Goal: Task Accomplishment & Management: Complete application form

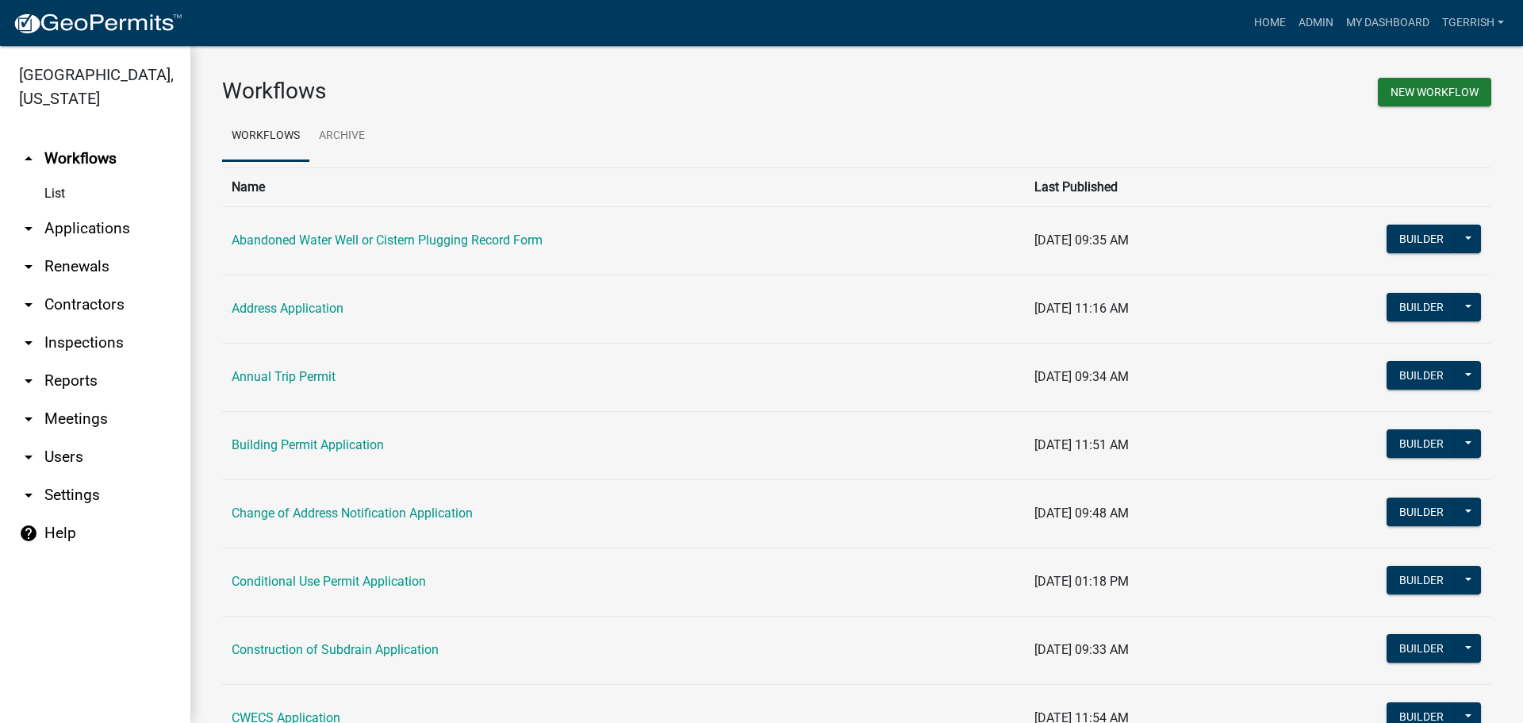
click at [27, 219] on icon "arrow_drop_down" at bounding box center [28, 228] width 19 height 19
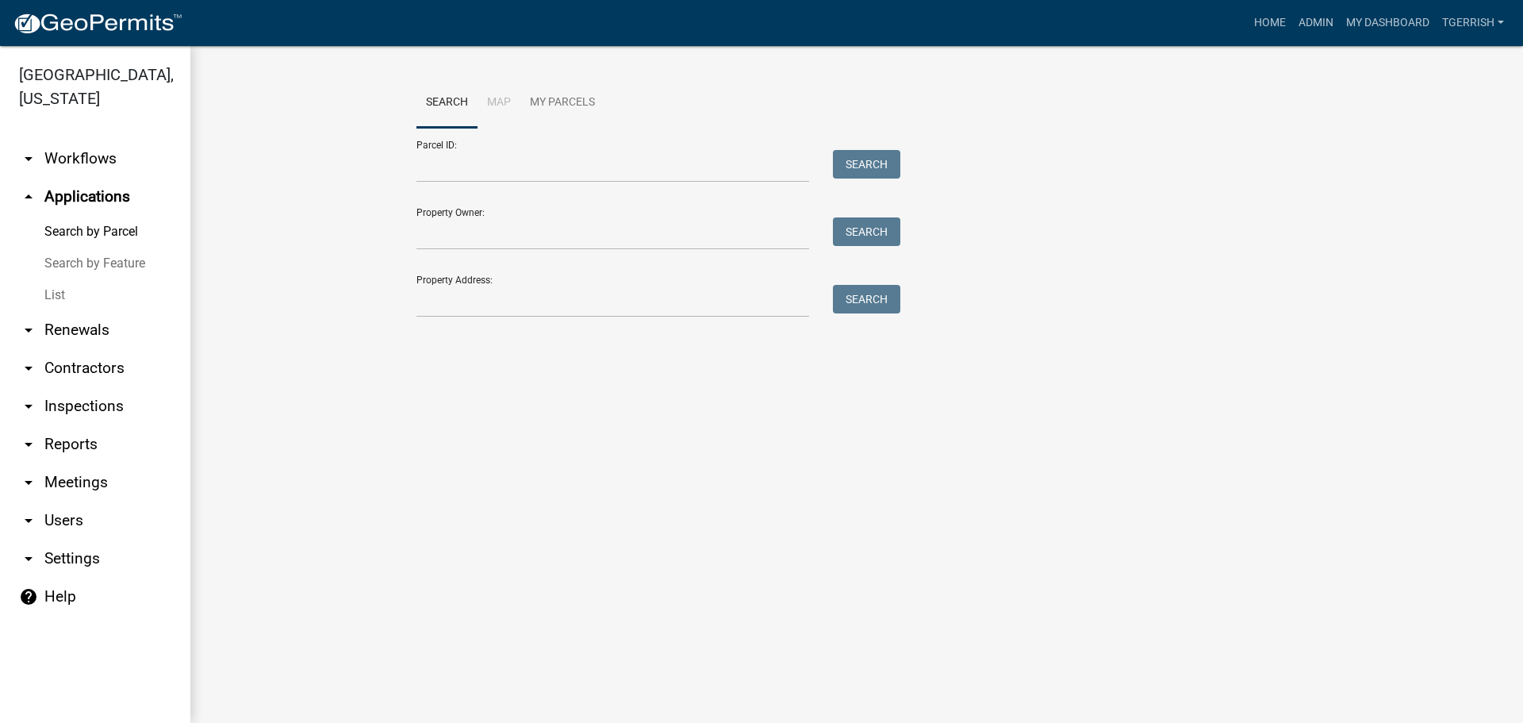
click at [26, 187] on icon "arrow_drop_up" at bounding box center [28, 196] width 19 height 19
click at [66, 140] on link "arrow_drop_down Workflows" at bounding box center [95, 159] width 190 height 38
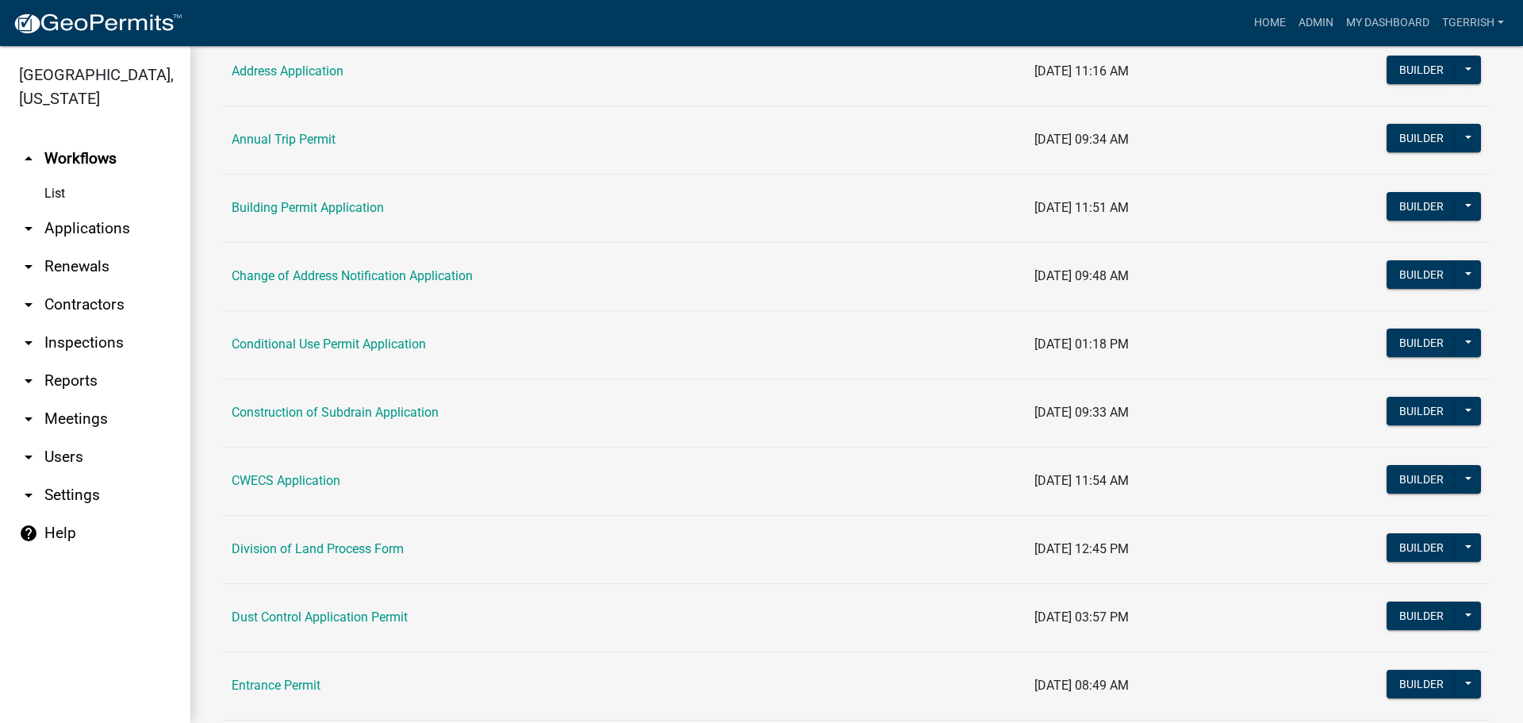
scroll to position [238, 0]
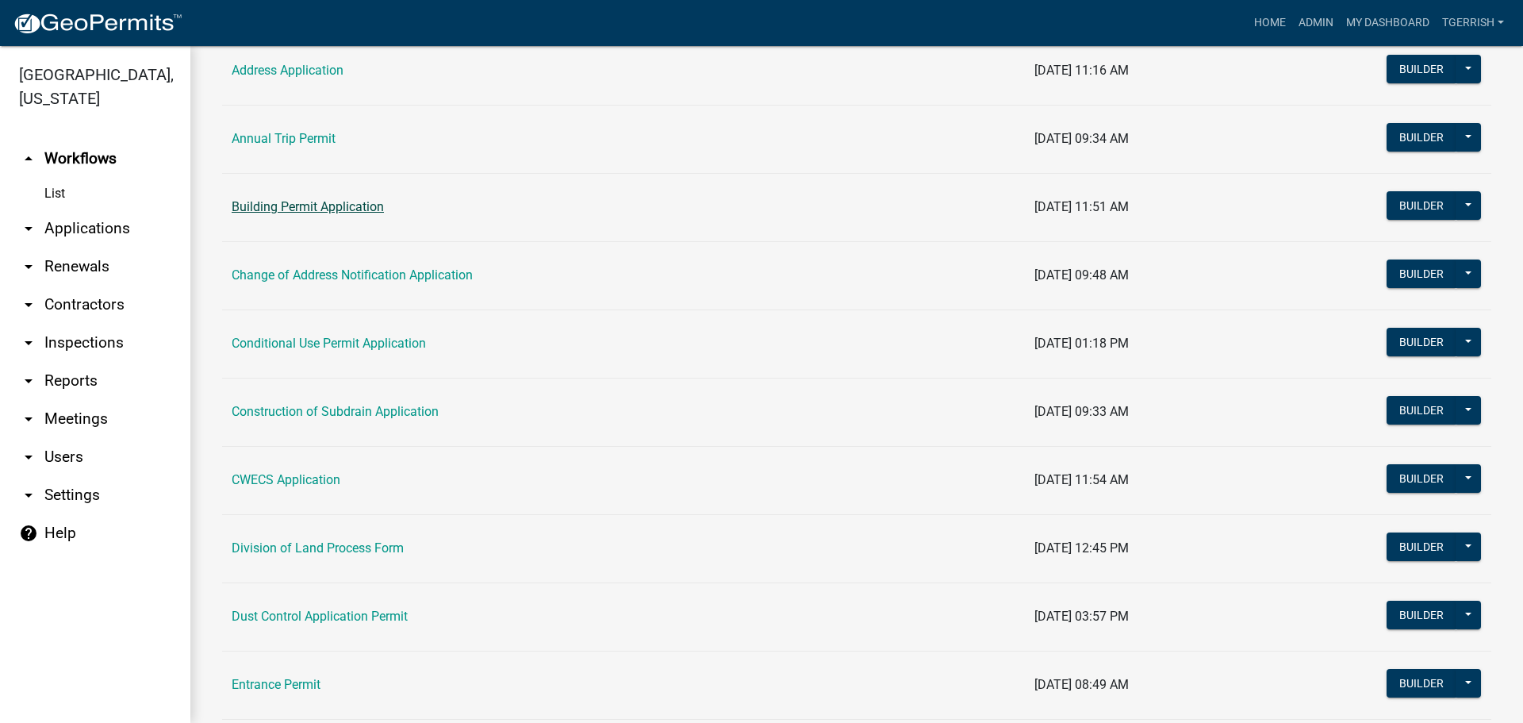
click at [310, 207] on link "Building Permit Application" at bounding box center [308, 206] width 152 height 15
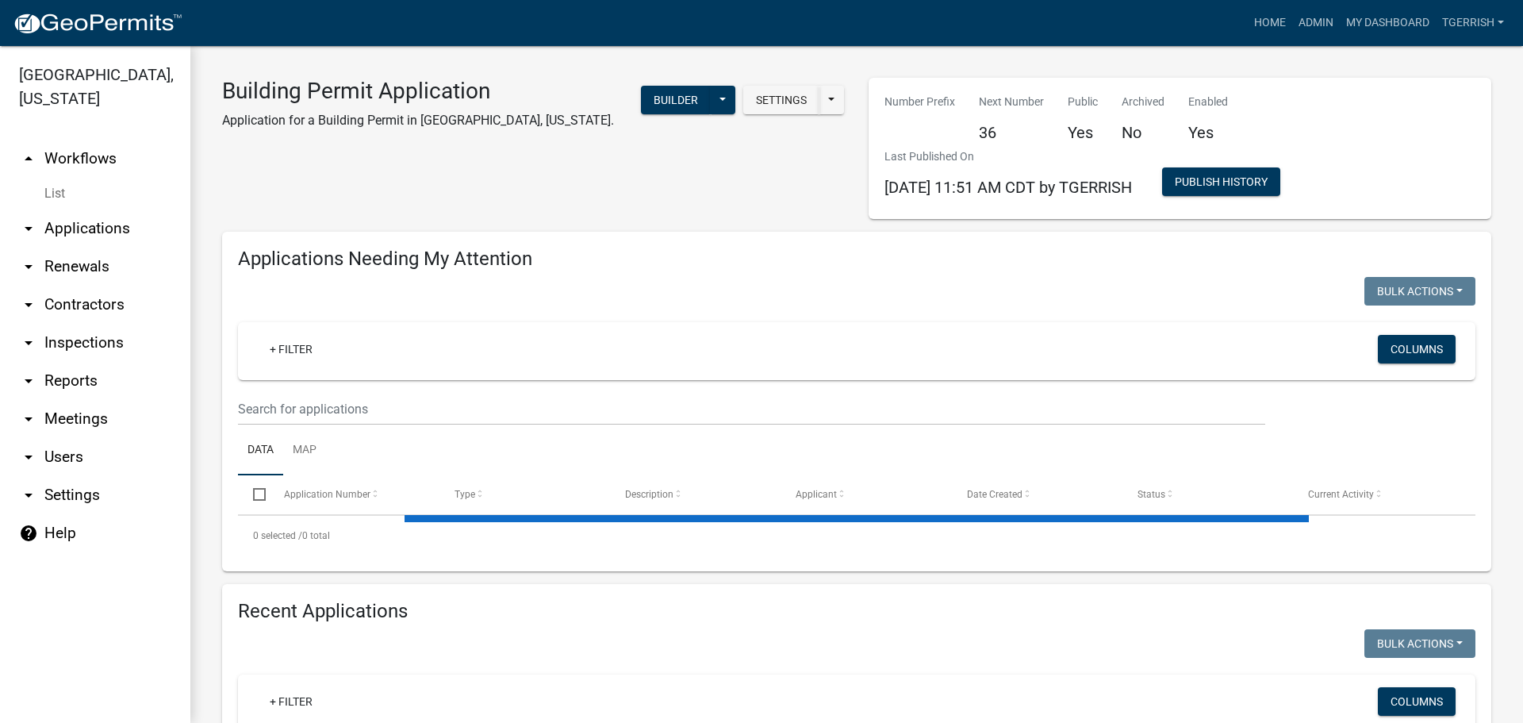
select select "3: 100"
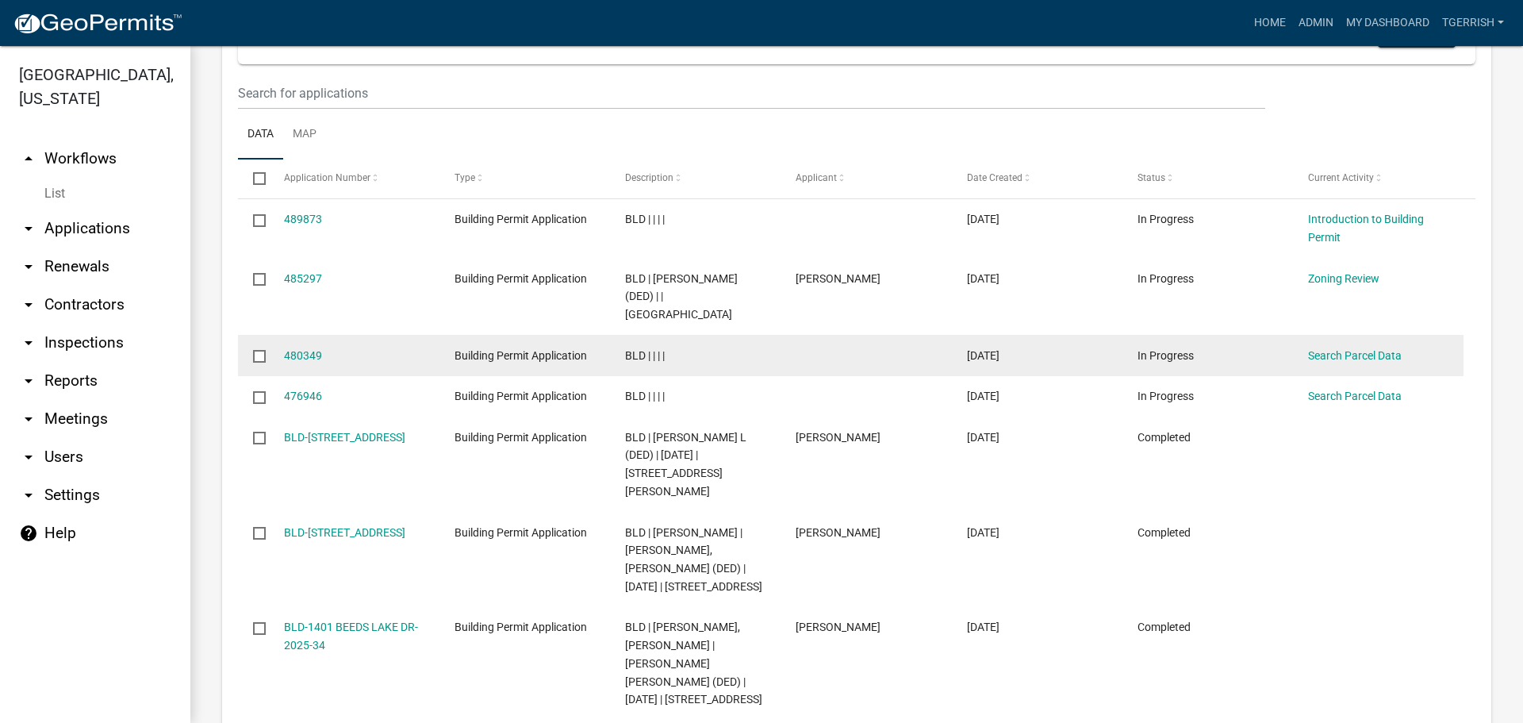
scroll to position [714, 0]
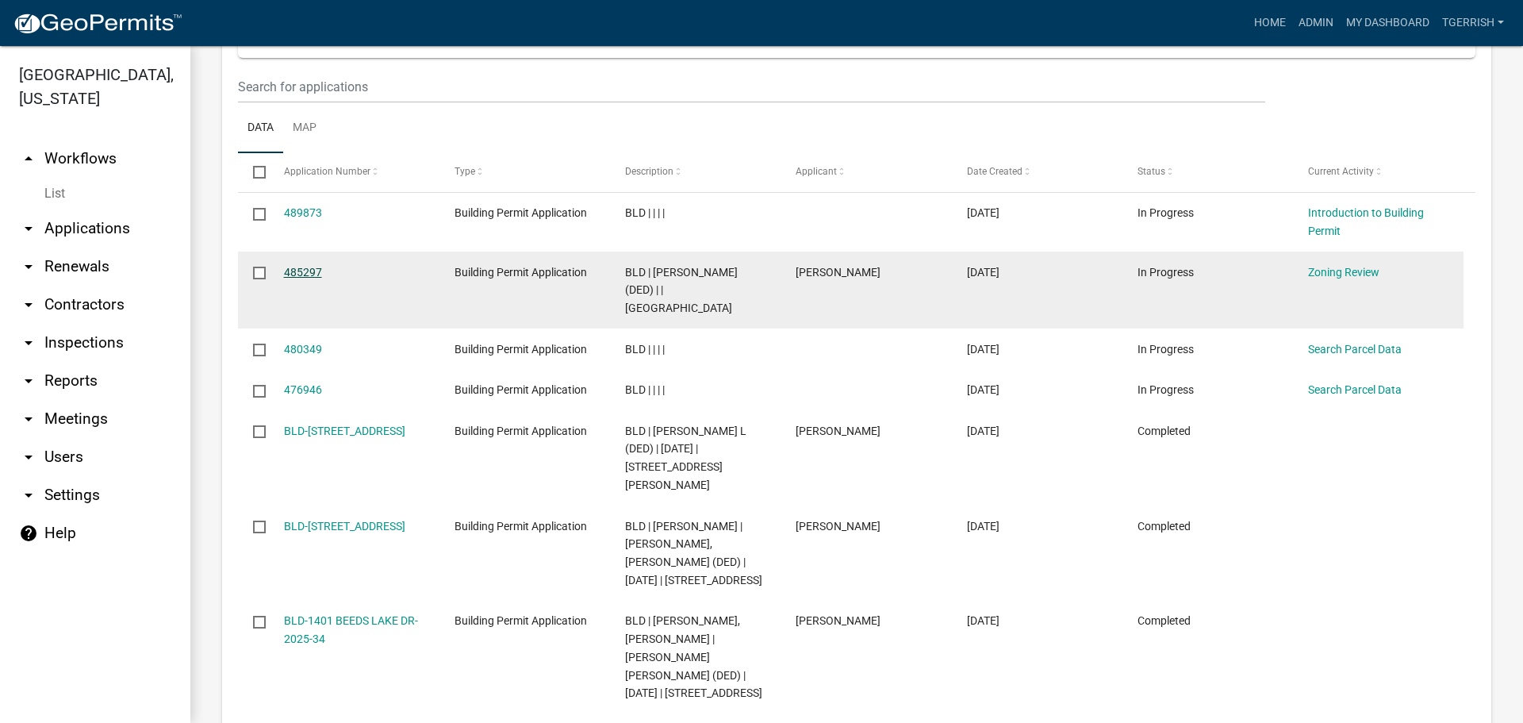
click at [308, 271] on link "485297" at bounding box center [303, 272] width 38 height 13
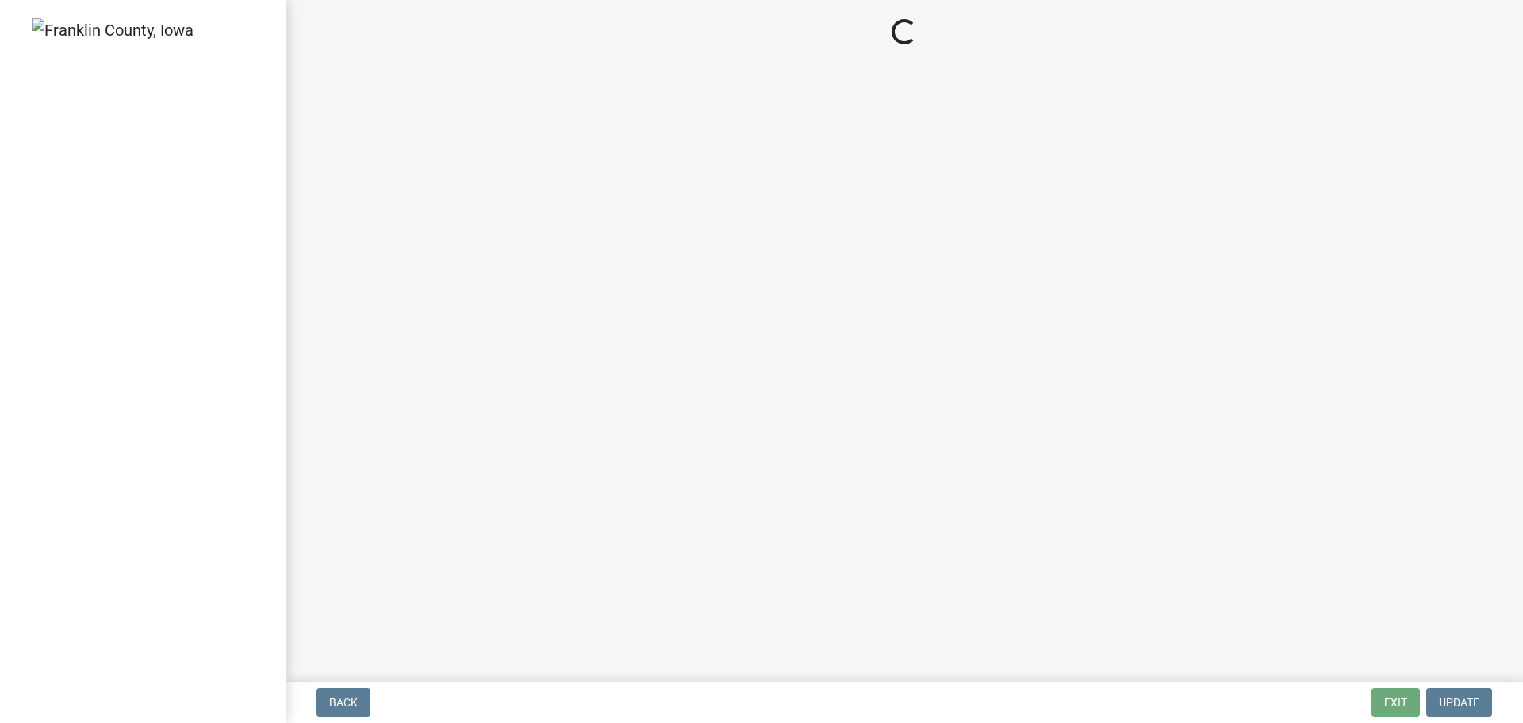
select select "2eaafa54-dbf0-4a02-95c7-e62aab18d446"
select select "d223b9f2-1ec7-4c53-82a9-76cd95b714db"
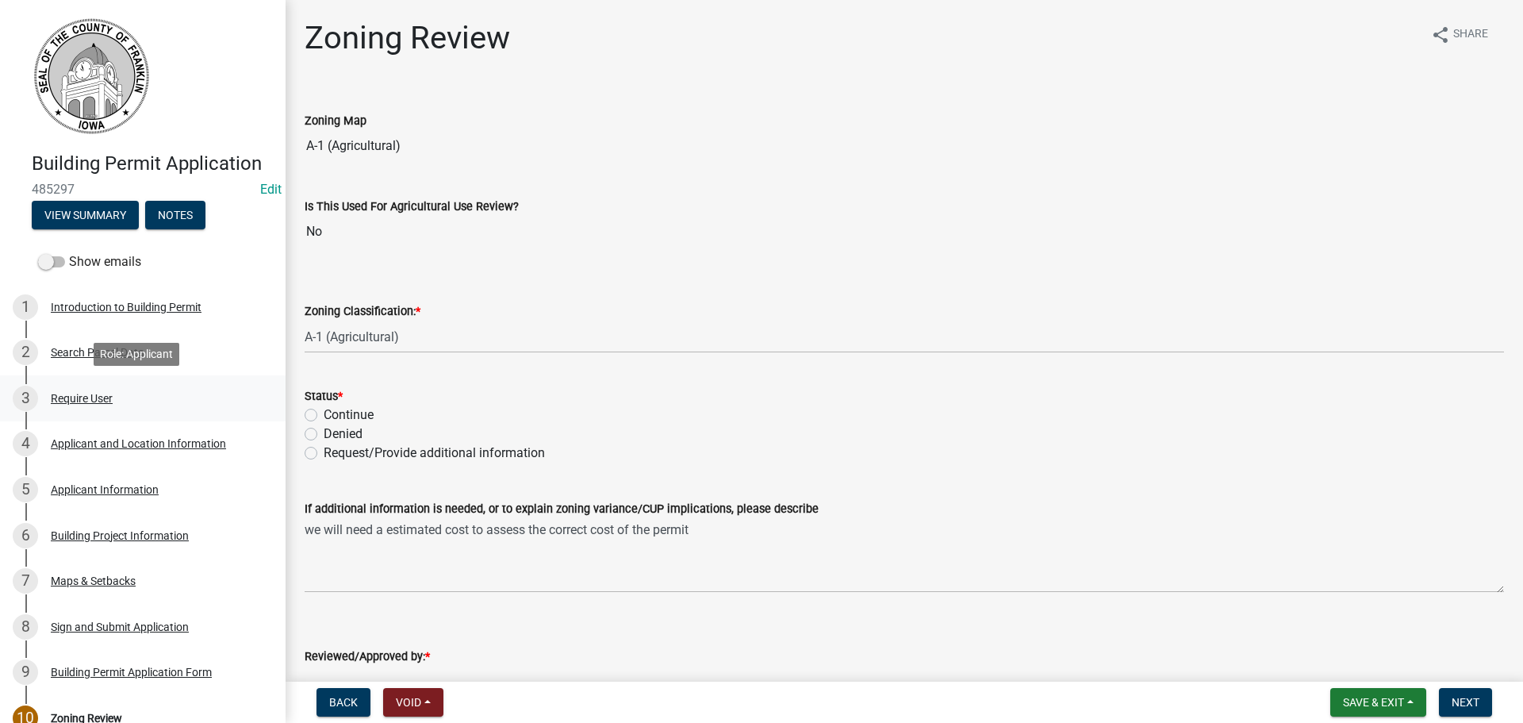
click at [79, 397] on div "Require User" at bounding box center [82, 398] width 62 height 11
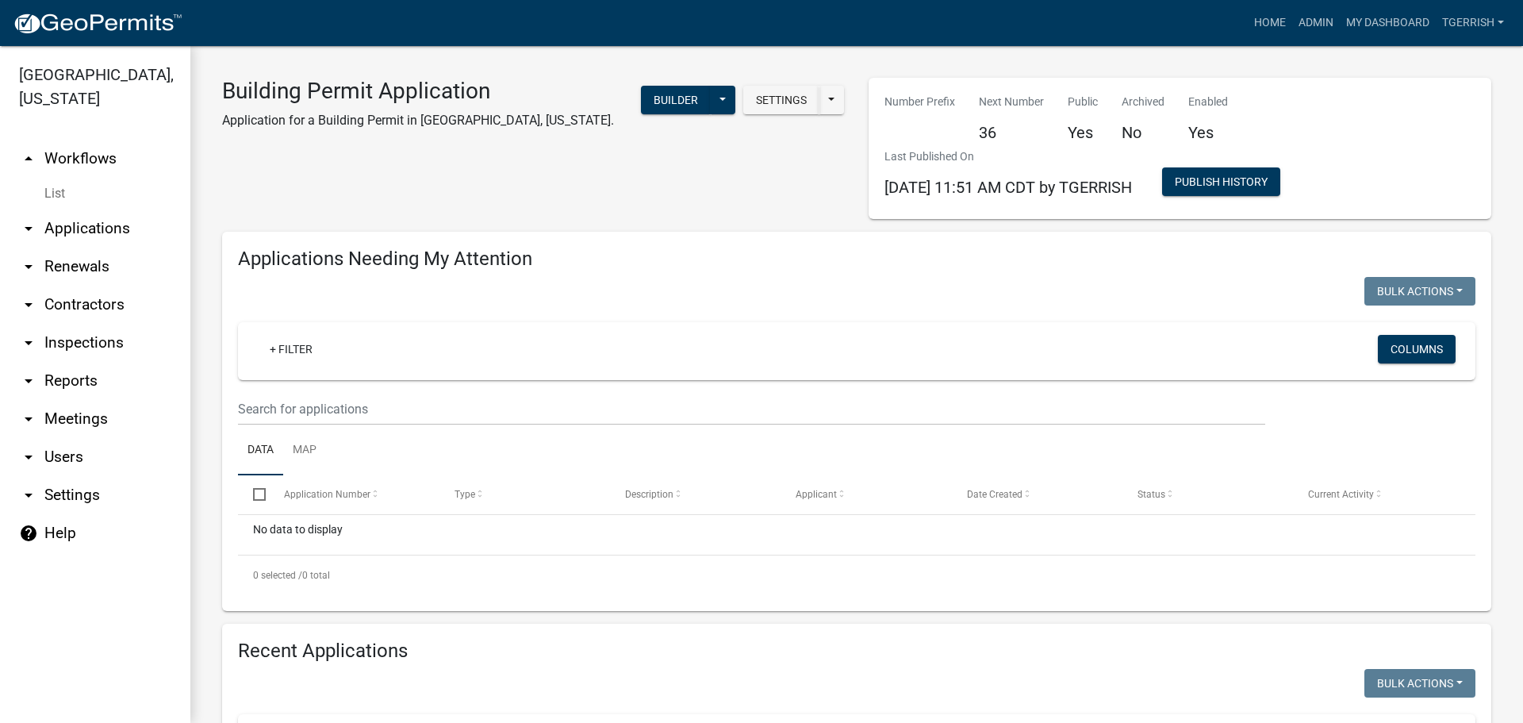
select select "3: 100"
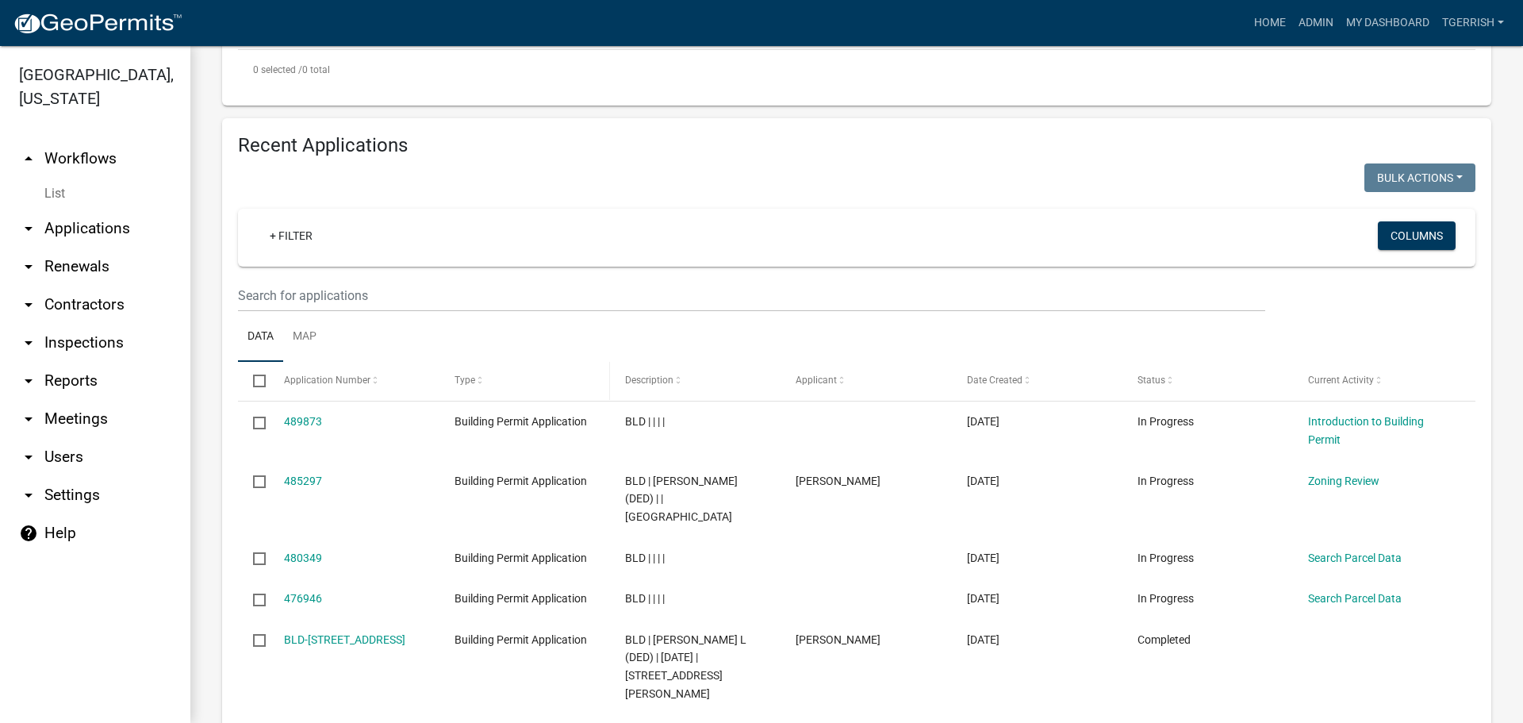
scroll to position [555, 0]
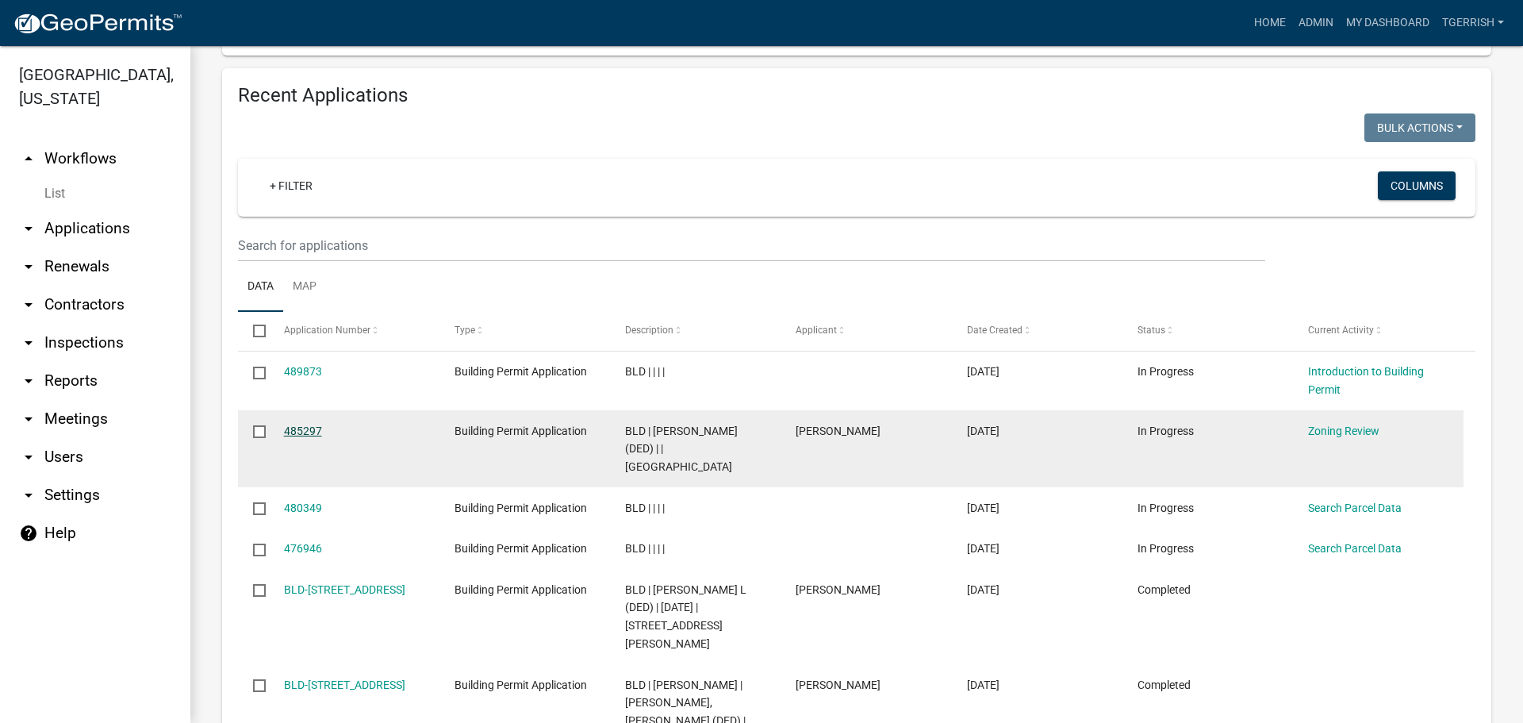
click at [297, 429] on link "485297" at bounding box center [303, 430] width 38 height 13
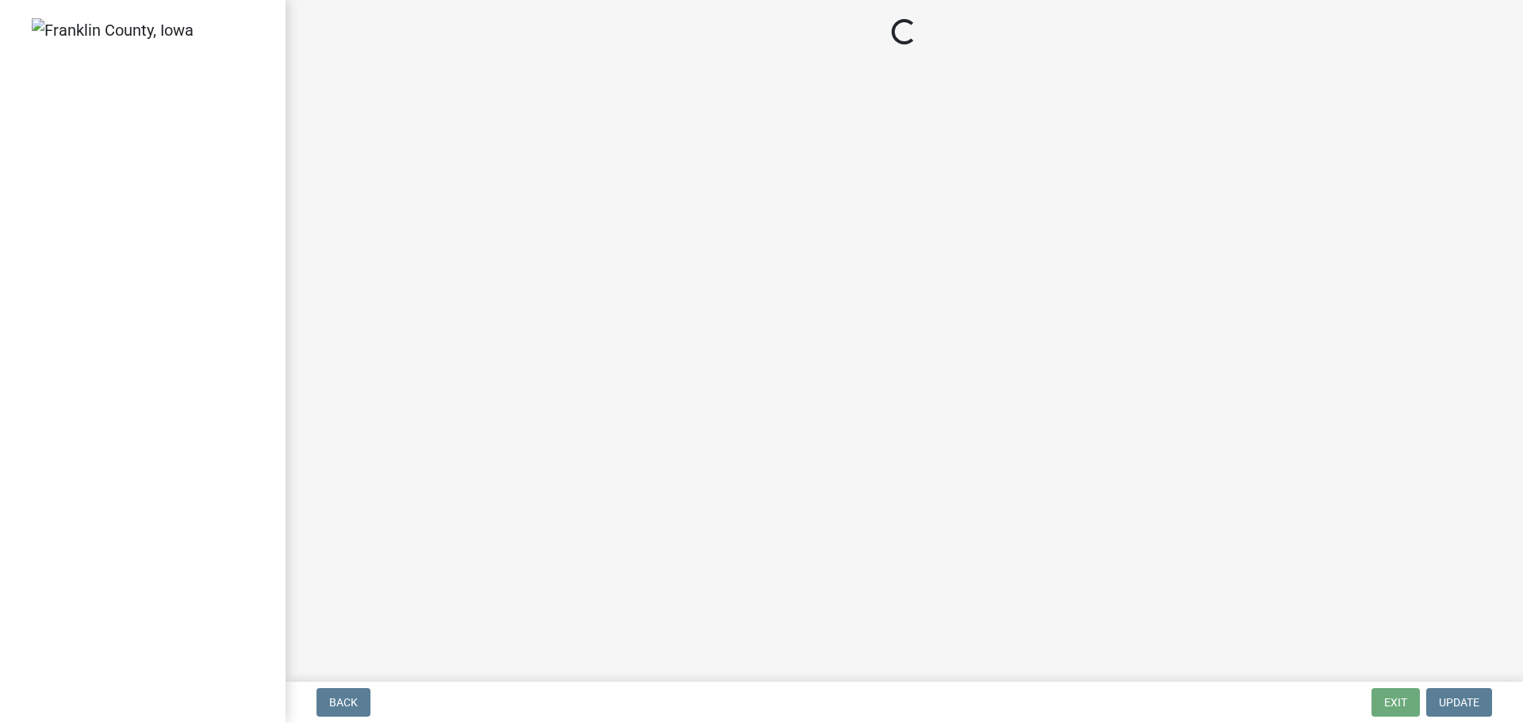
select select "2eaafa54-dbf0-4a02-95c7-e62aab18d446"
select select "d223b9f2-1ec7-4c53-82a9-76cd95b714db"
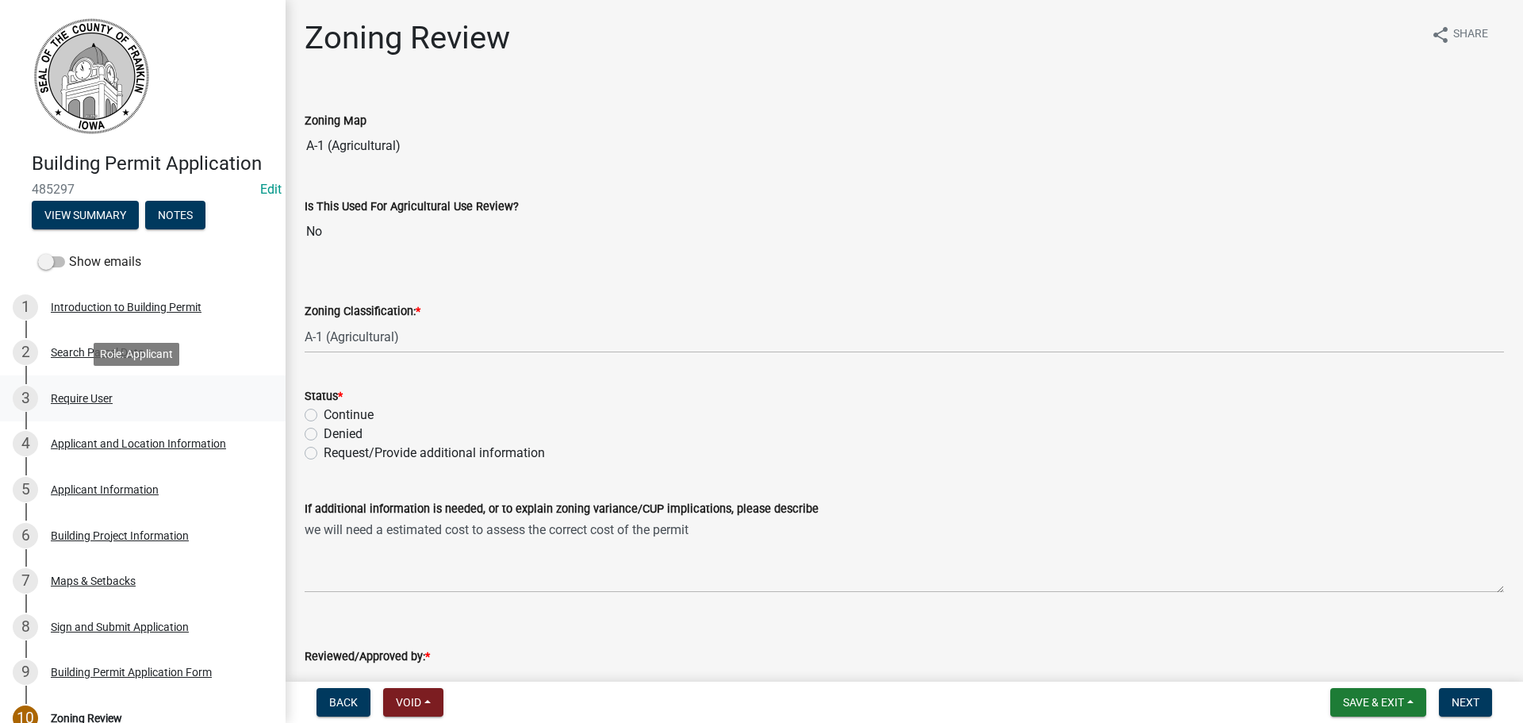
click at [70, 396] on div "Require User" at bounding box center [82, 398] width 62 height 11
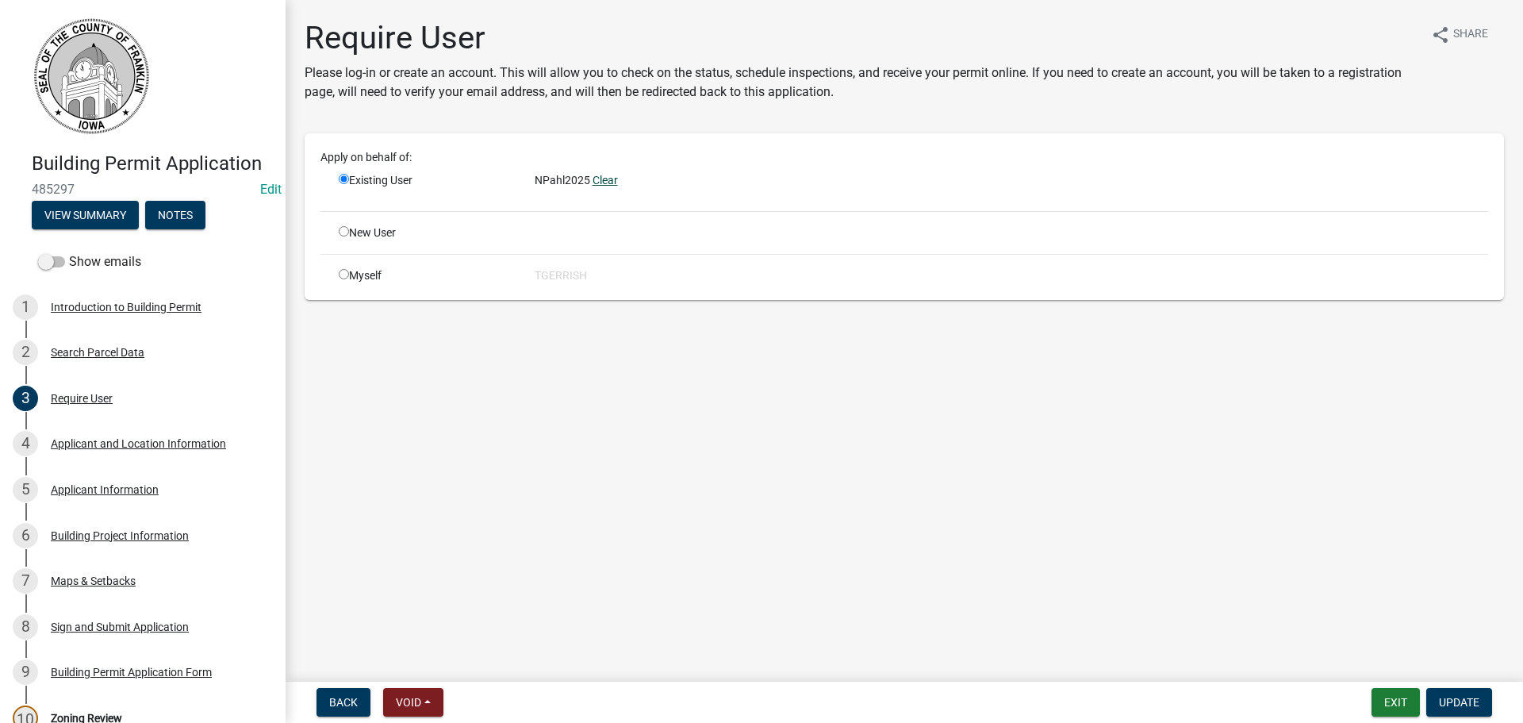
click at [606, 182] on link "Clear" at bounding box center [605, 180] width 25 height 13
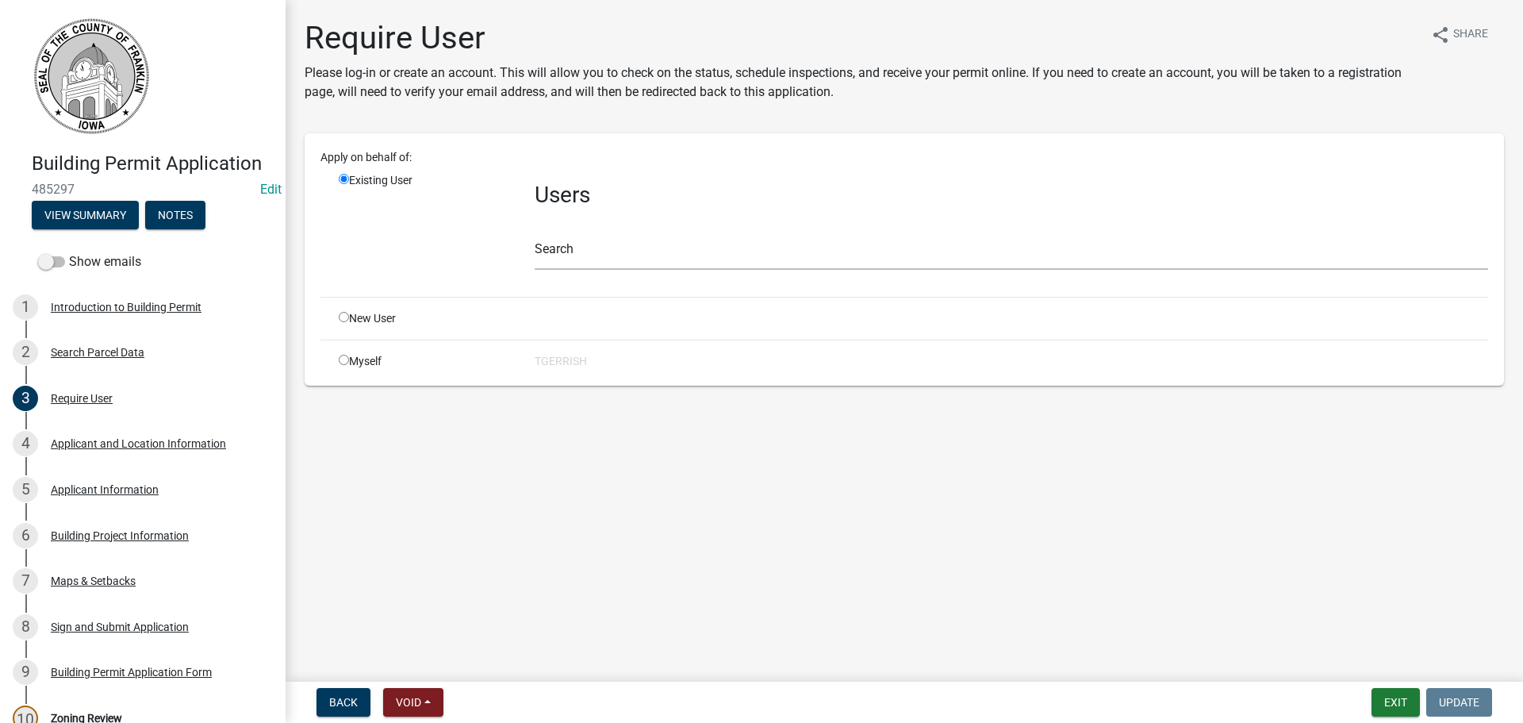
click at [344, 318] on input "radio" at bounding box center [344, 317] width 10 height 10
radio input "true"
radio input "false"
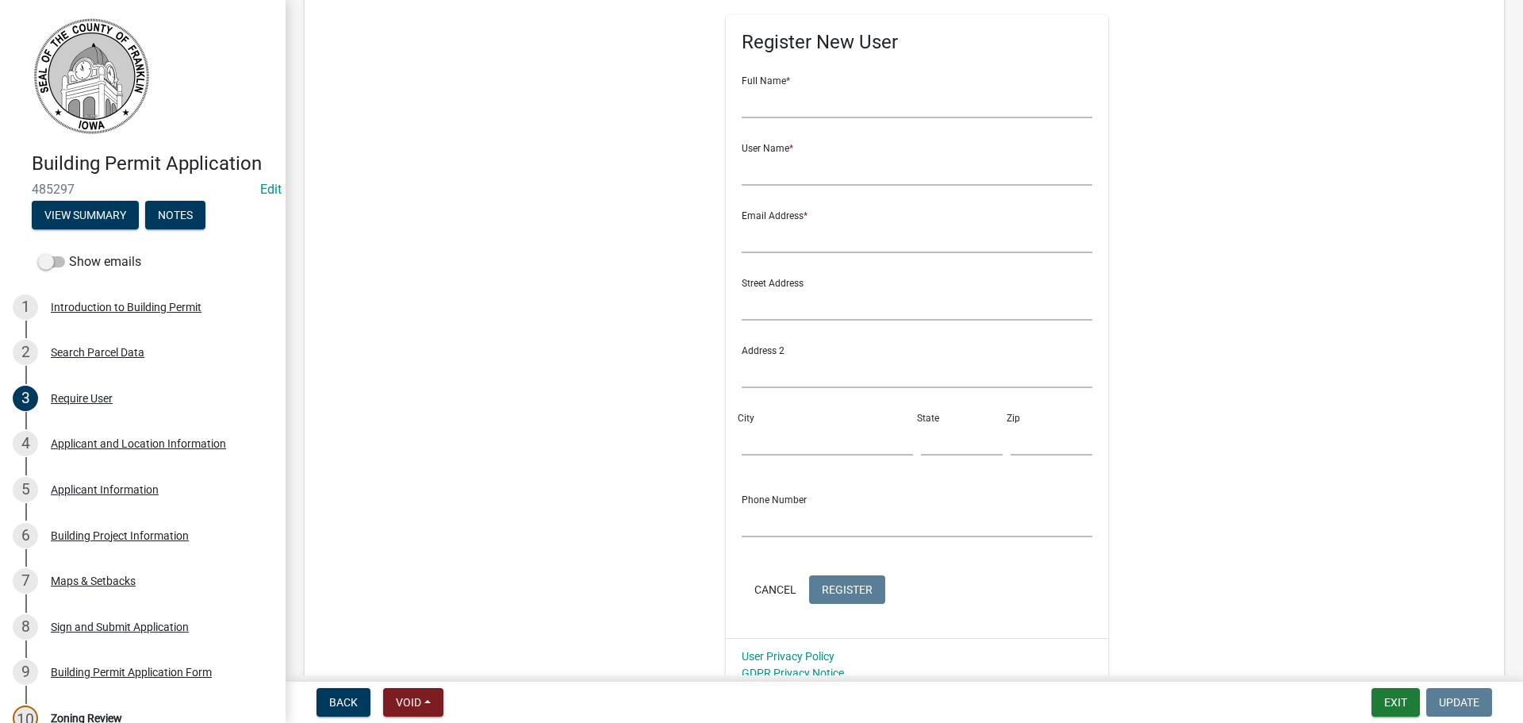
scroll to position [159, 0]
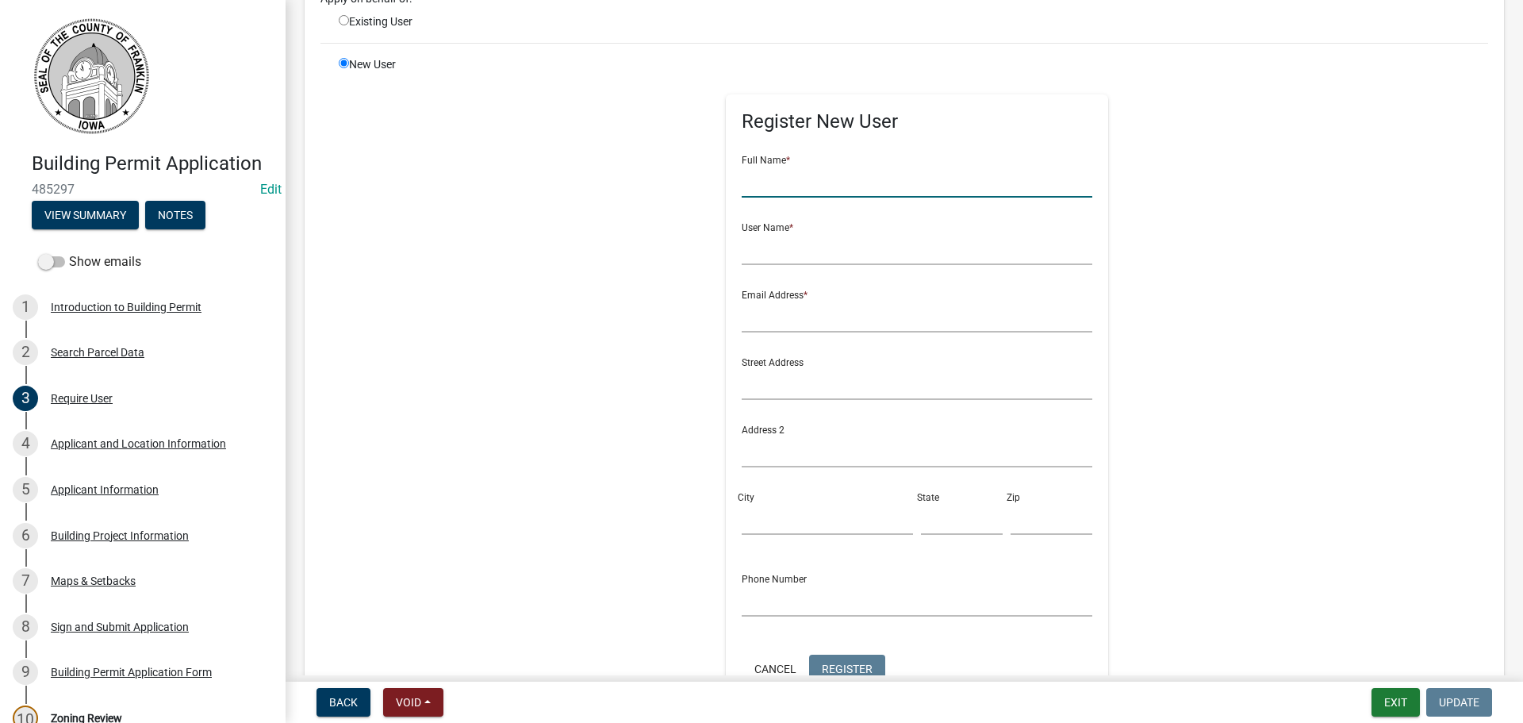
click at [746, 187] on input "text" at bounding box center [917, 181] width 351 height 33
type input "Keri Sweeting"
click at [754, 251] on input "text" at bounding box center [917, 248] width 351 height 33
type input "Keri Sweeting"
click at [748, 313] on input "text" at bounding box center [917, 316] width 351 height 33
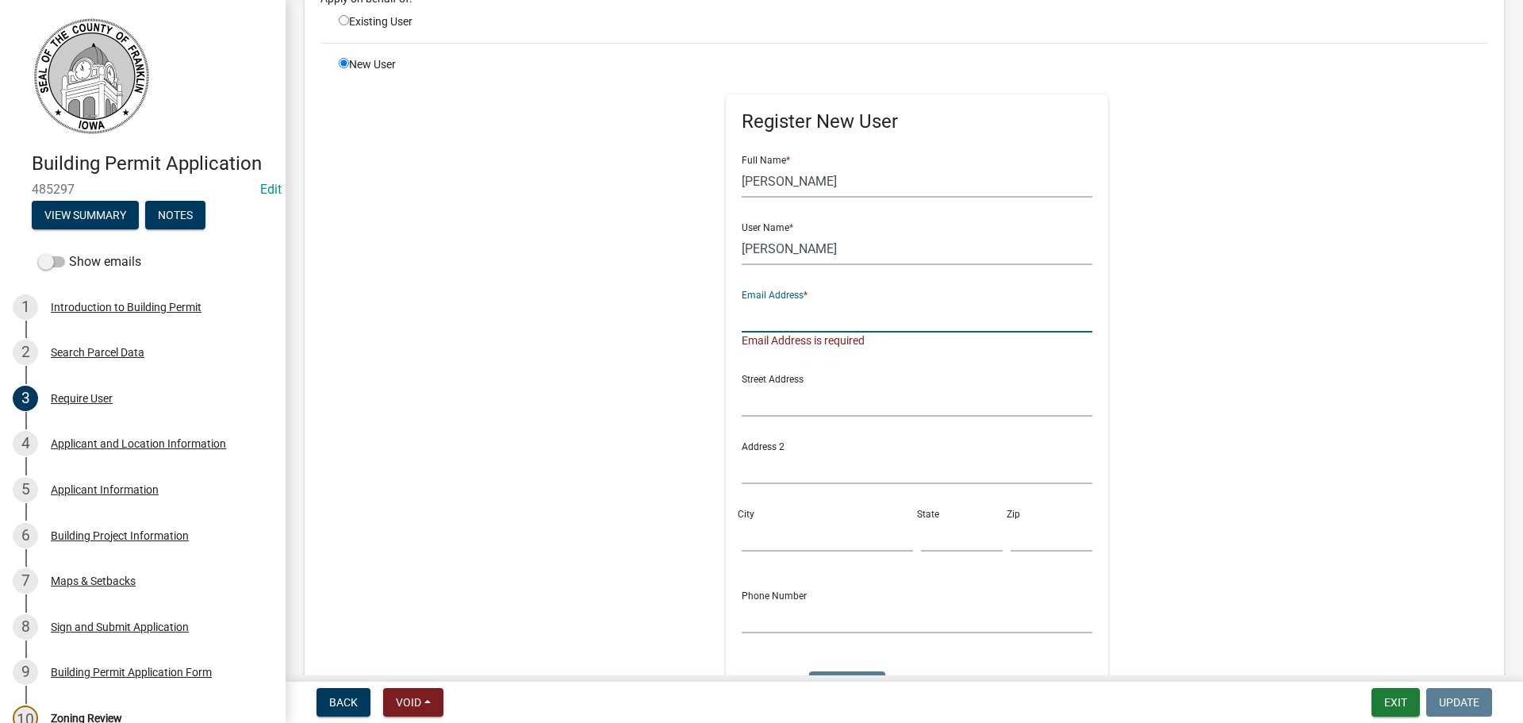
paste input "KeriSweeting@alliantenergy.com"
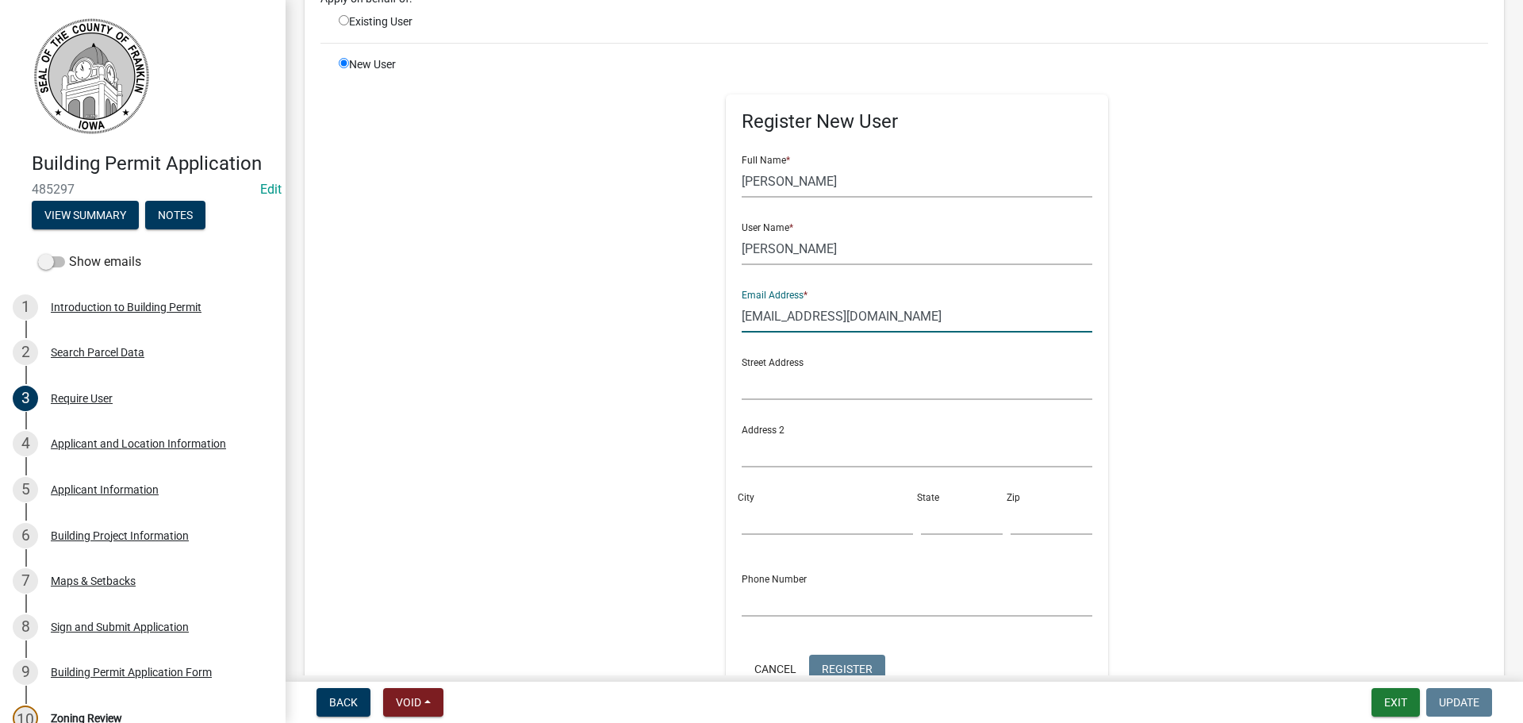
type input "KeriSweeting@alliantenergy.com"
paste input "200 1st St SE, Cedar Rapids, IA 52401"
drag, startPoint x: 806, startPoint y: 385, endPoint x: 950, endPoint y: 380, distance: 144.5
click at [950, 380] on input "200 1st St SE, Cedar Rapids, IA 52401" at bounding box center [917, 383] width 351 height 33
type input "200 1st St SE"
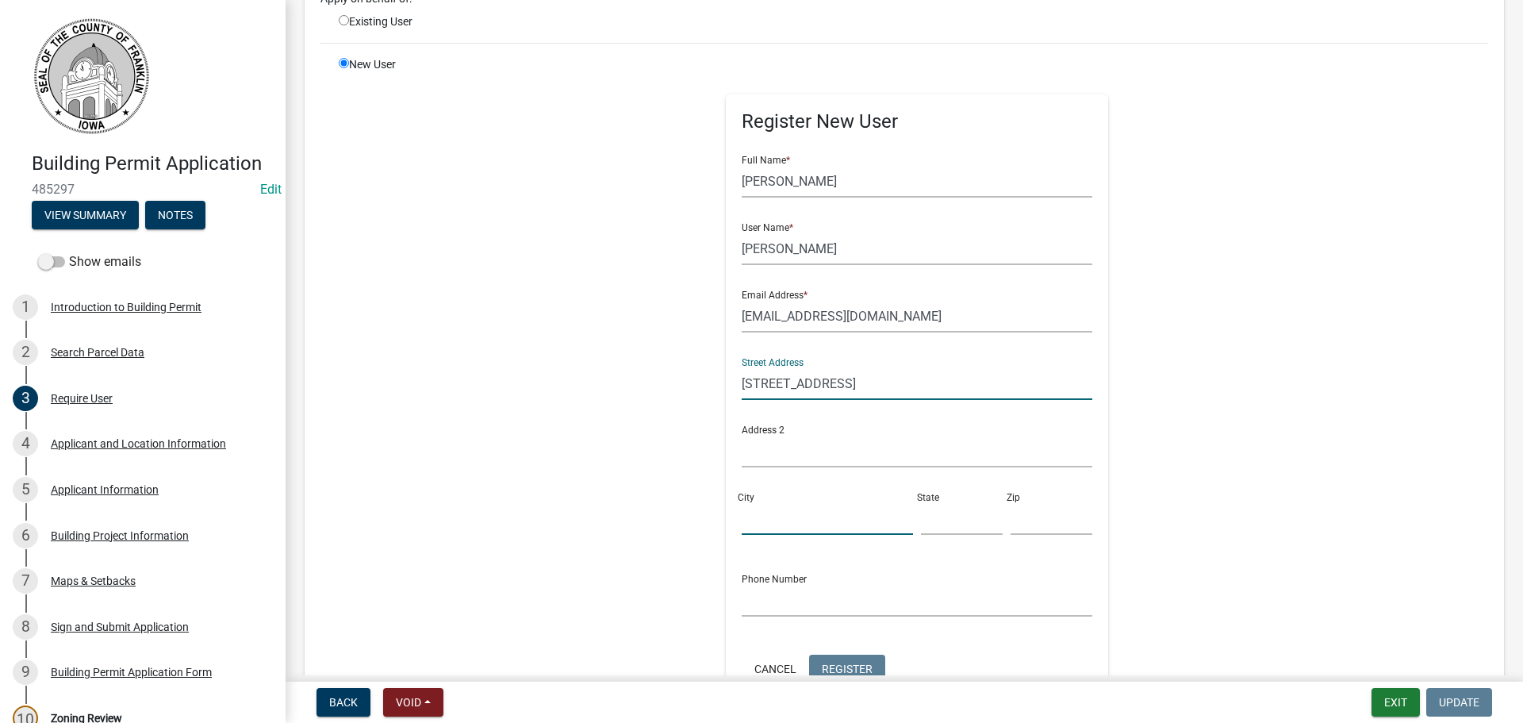
click at [742, 519] on input "City" at bounding box center [827, 518] width 171 height 33
paste input "200 1st St SE, Cedar Rapids, IA 52401"
click at [764, 522] on input "200 1st St SE, Cedar Rapids, IA 52401" at bounding box center [827, 518] width 171 height 33
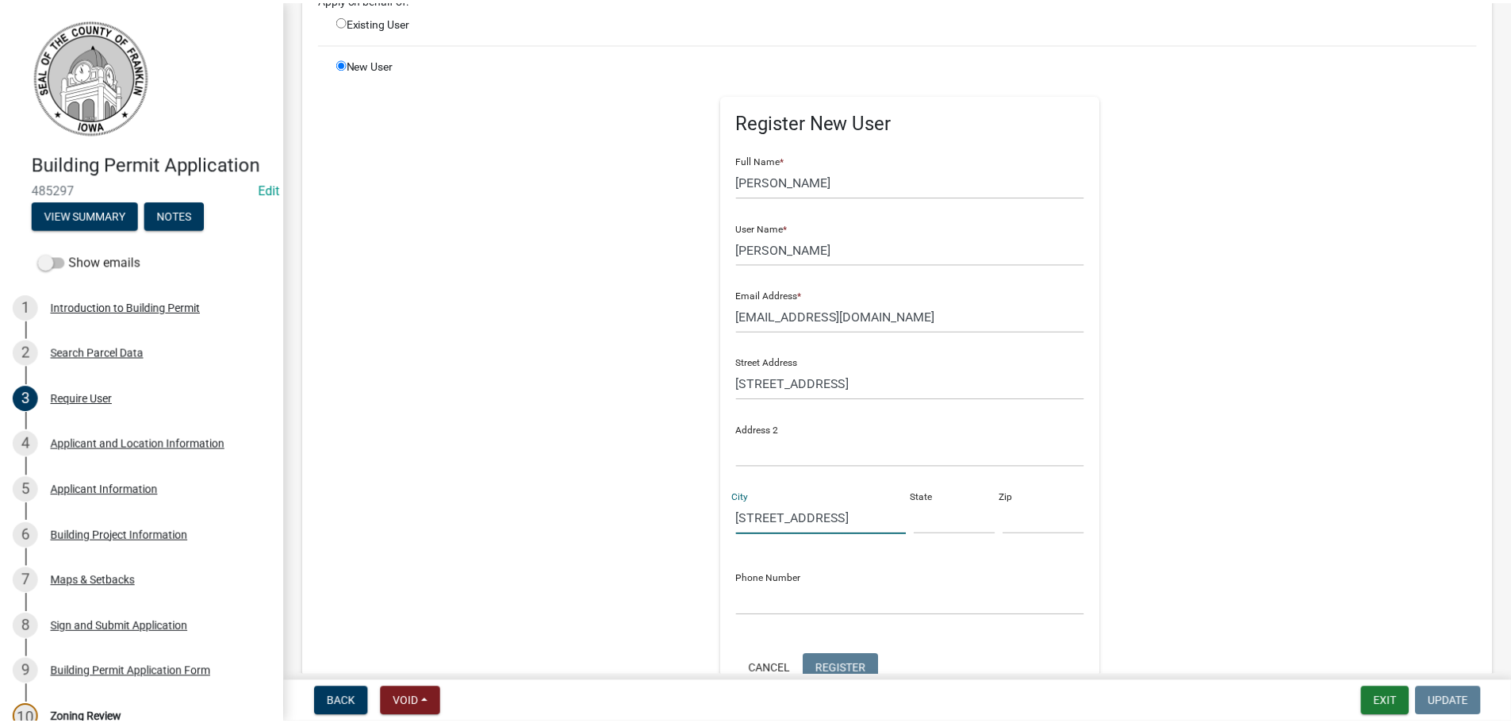
scroll to position [0, 0]
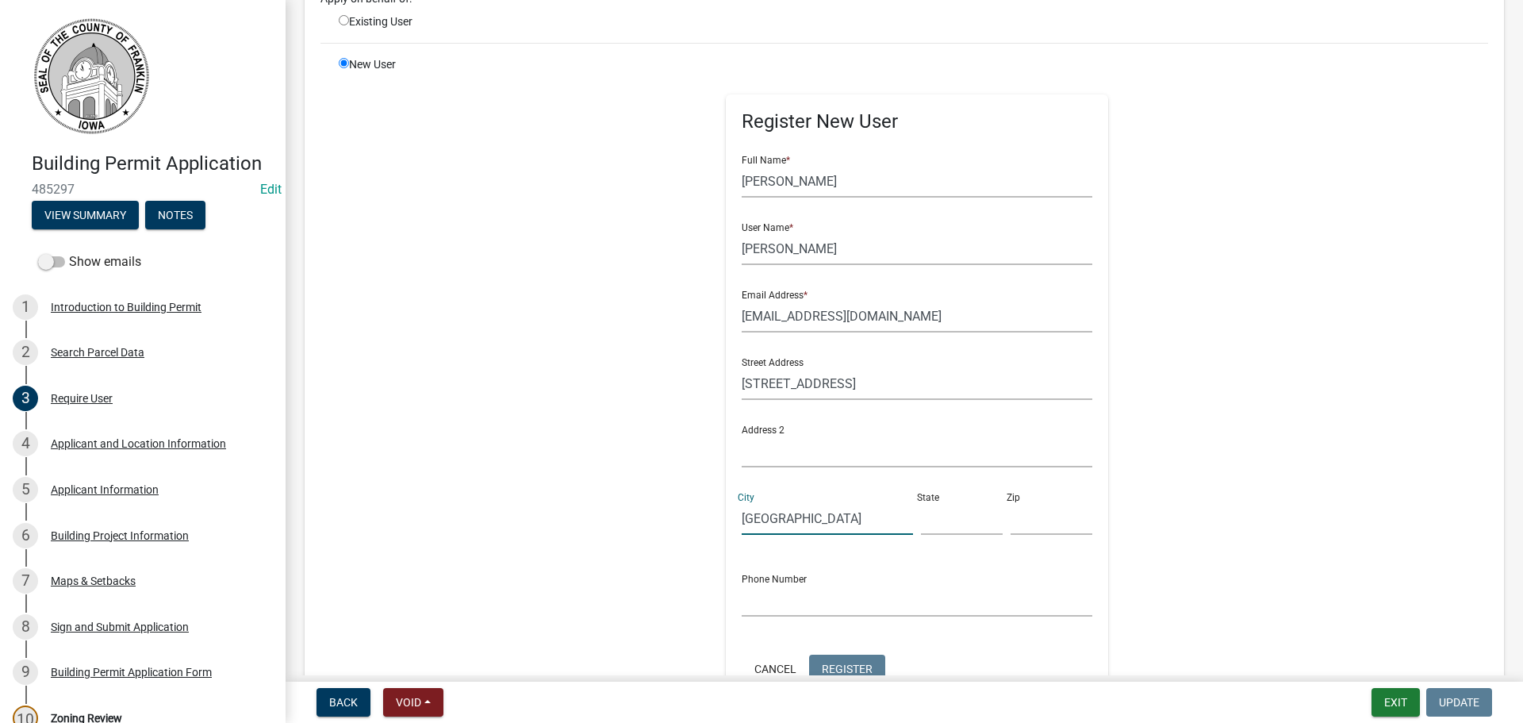
type input "Cedar Rapids, IA 52401"
click at [932, 522] on input "text" at bounding box center [962, 518] width 82 height 33
type input "IA"
click at [1011, 515] on input "text" at bounding box center [1052, 518] width 82 height 33
type input "52401"
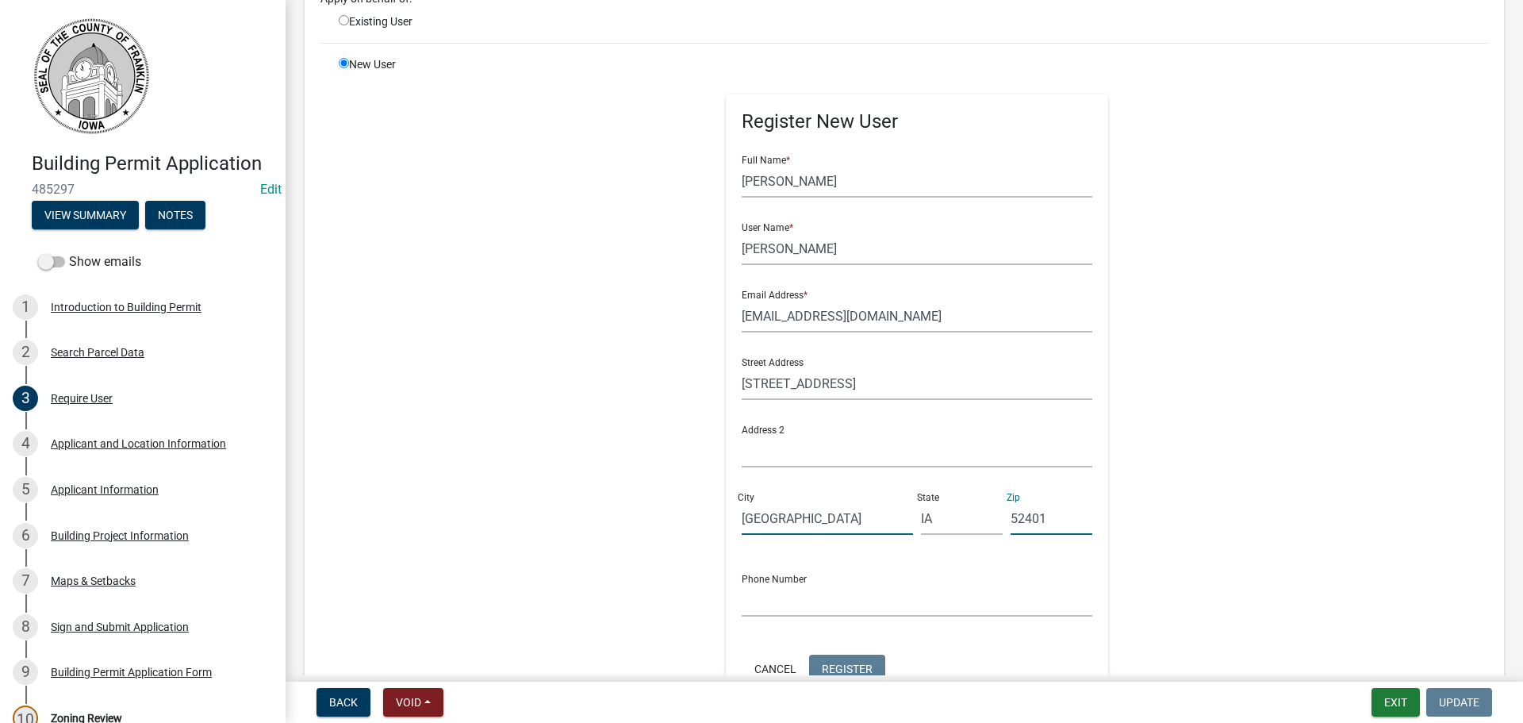
click at [861, 520] on input "Cedar Rapids, IA 52401" at bounding box center [827, 518] width 171 height 33
type input "Cedar Rapids"
click at [777, 601] on input "text" at bounding box center [914, 600] width 351 height 33
click at [609, 575] on div "Register New User Full Name * Keri Sweeting User Name * Keri Sweeting Email Add…" at bounding box center [915, 413] width 813 height 714
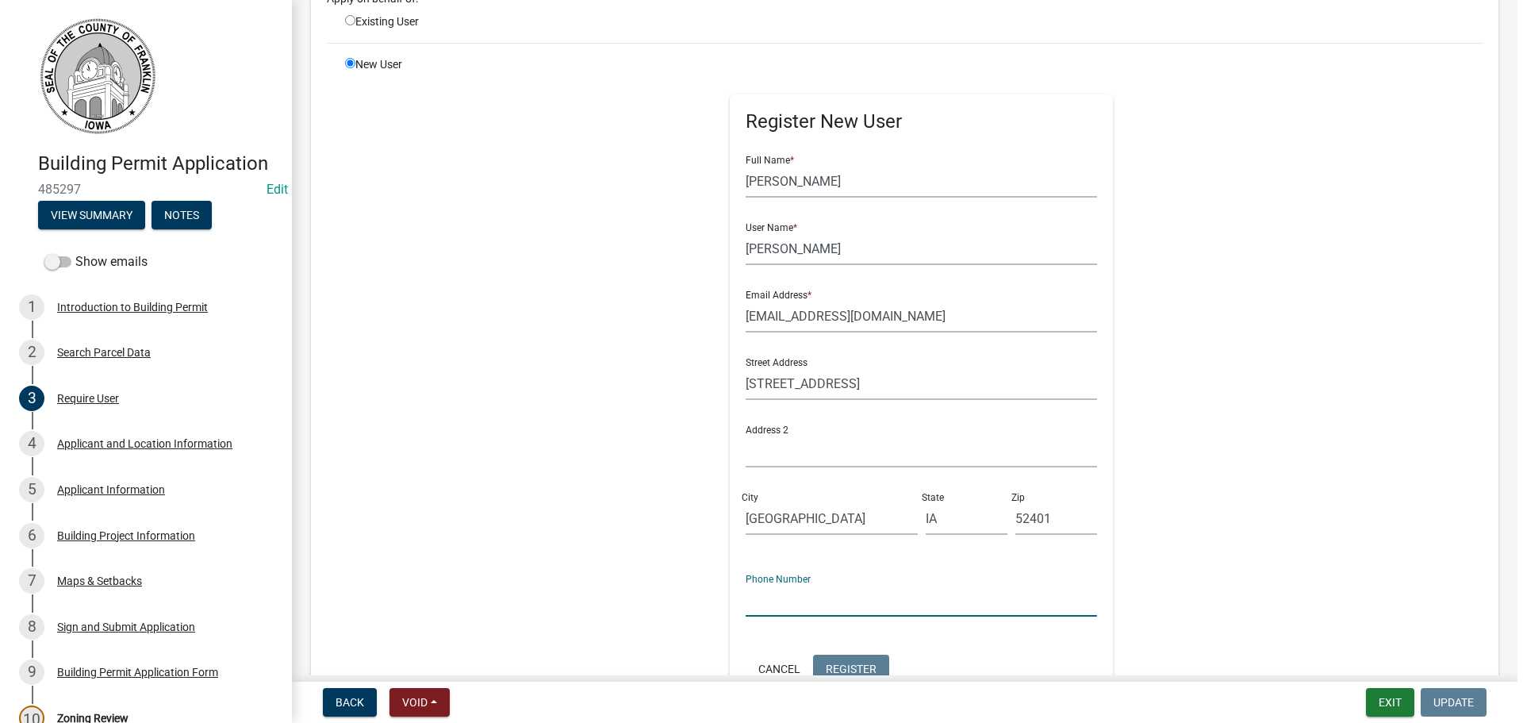
scroll to position [0, 0]
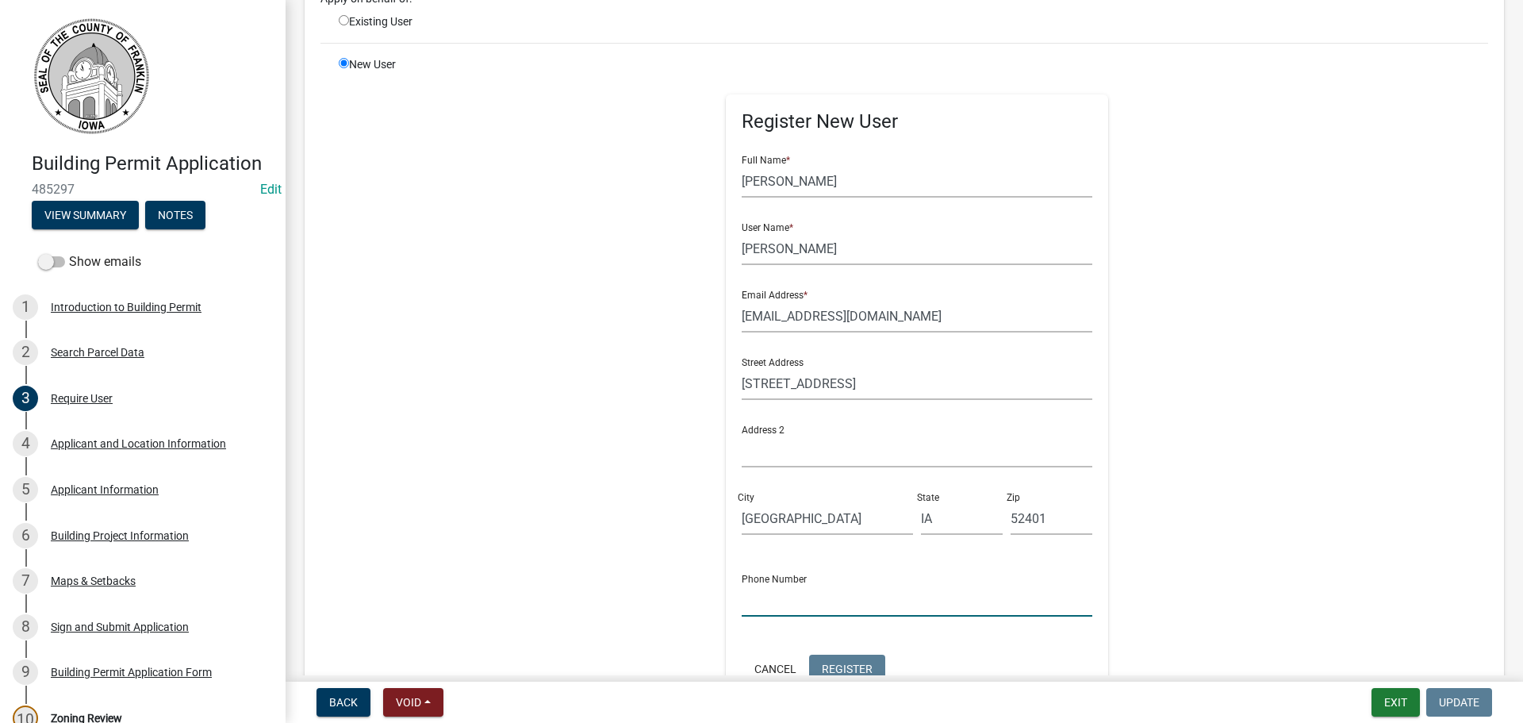
click at [748, 597] on input "text" at bounding box center [917, 600] width 351 height 33
drag, startPoint x: 724, startPoint y: 593, endPoint x: 724, endPoint y: 611, distance: 17.5
click at [726, 609] on div "Register New User Full Name * Keri Sweeting User Name * Keri Sweeting Email Add…" at bounding box center [917, 405] width 383 height 623
click at [743, 606] on input "text" at bounding box center [917, 600] width 351 height 33
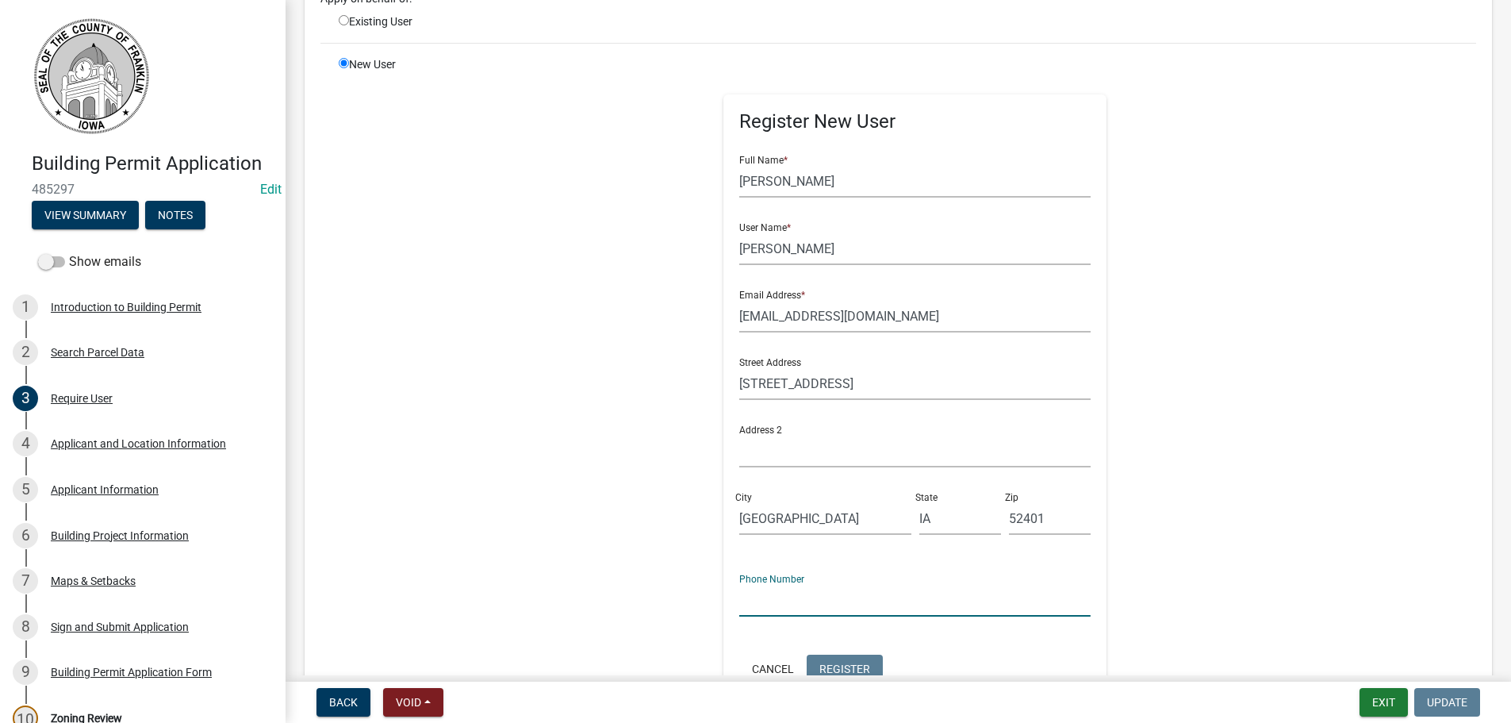
paste input "(319) 325-9970"
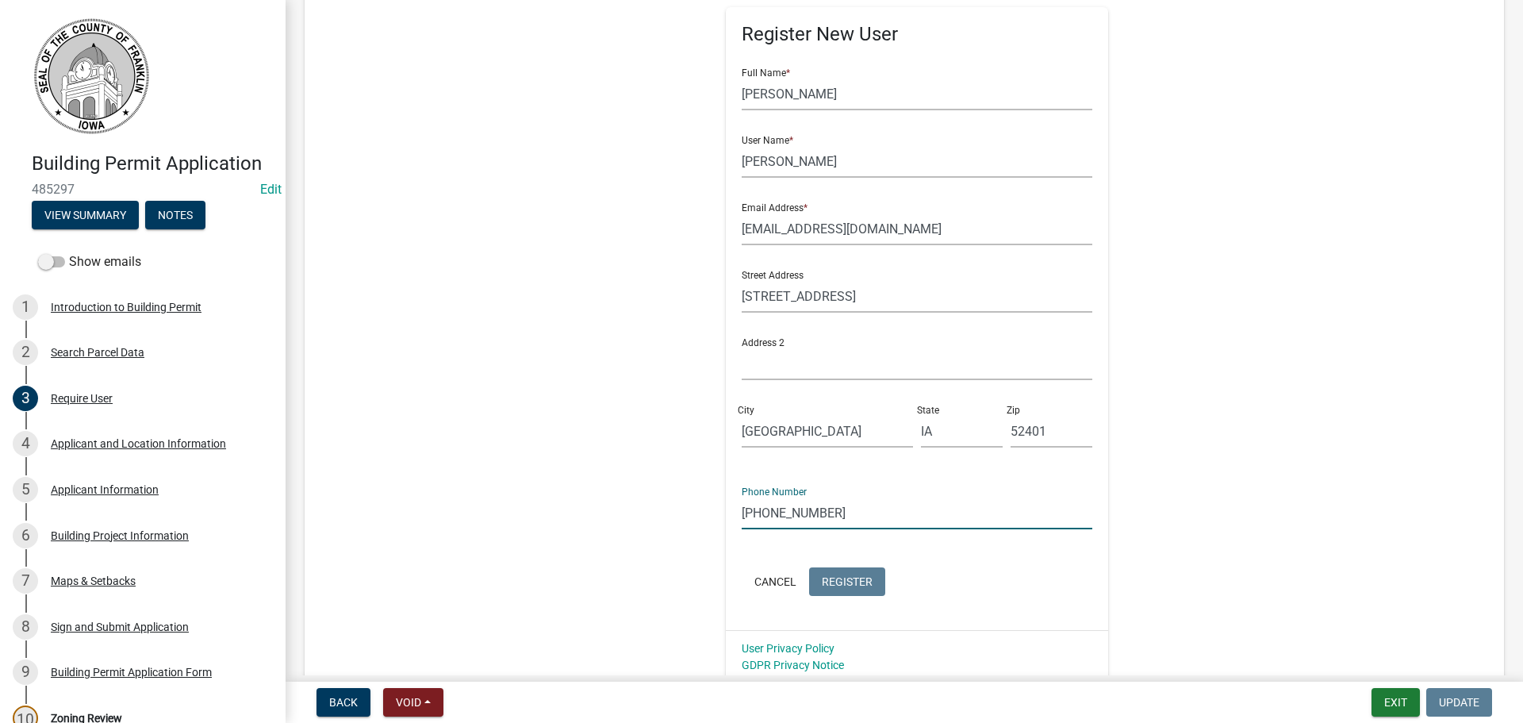
scroll to position [374, 0]
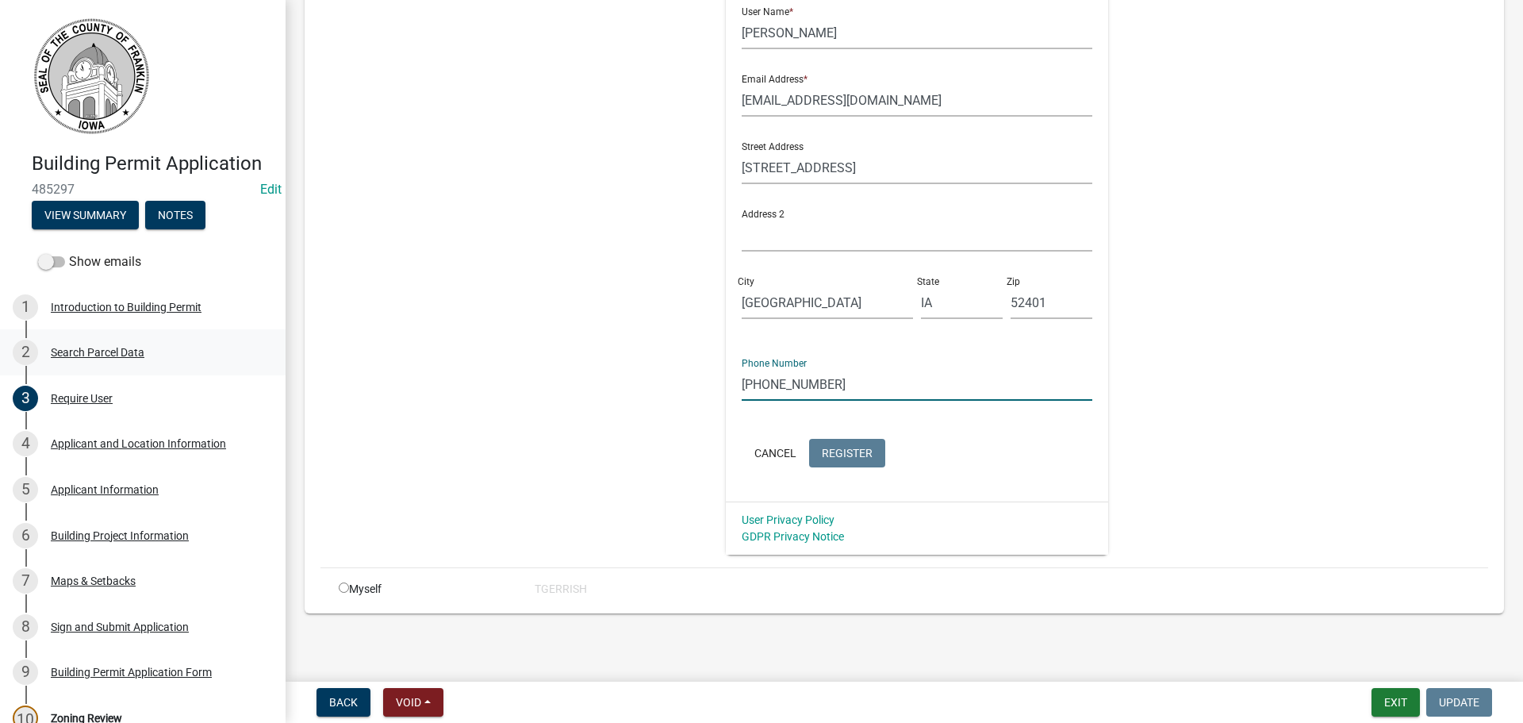
type input "(319) 325-9970"
paste input "Alliant Energy Tower"
type input "Alliant Energy Tower"
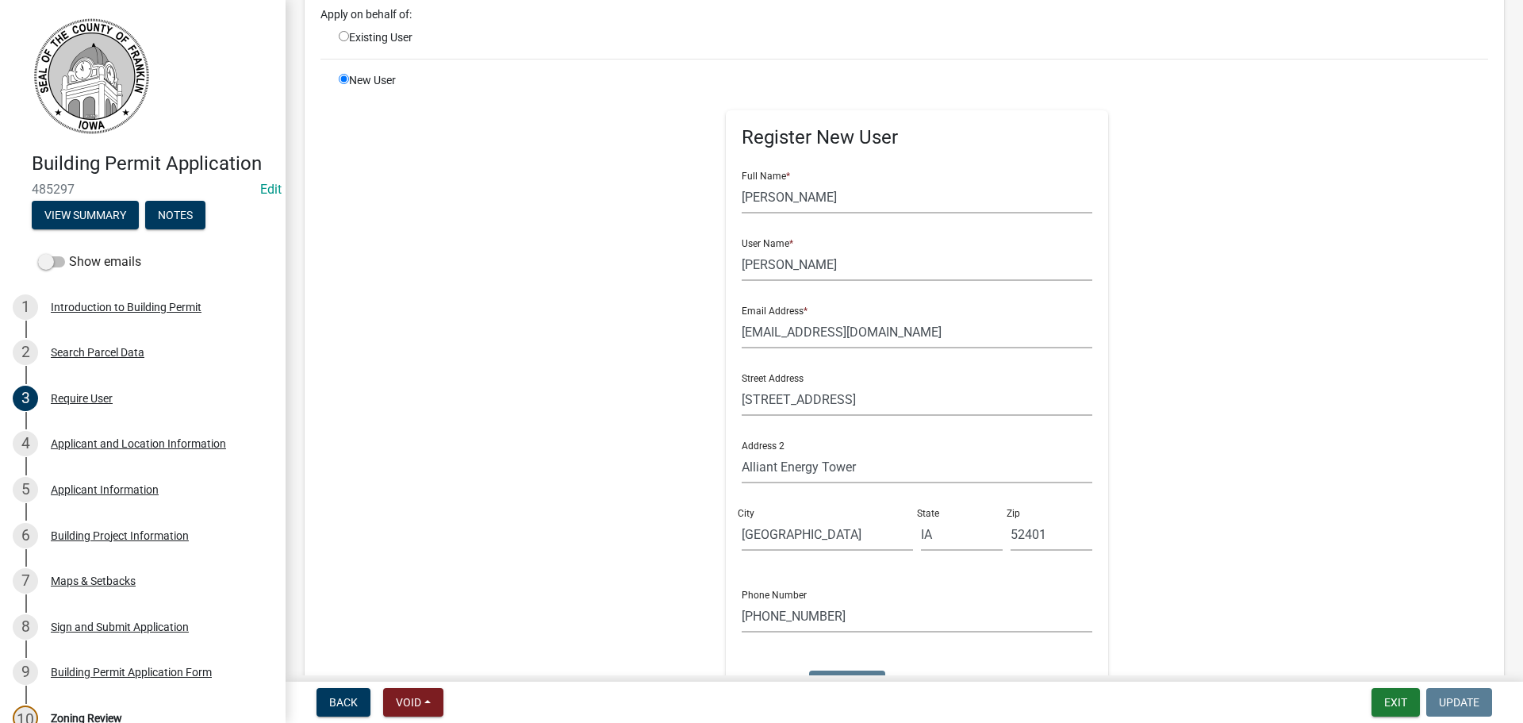
scroll to position [136, 0]
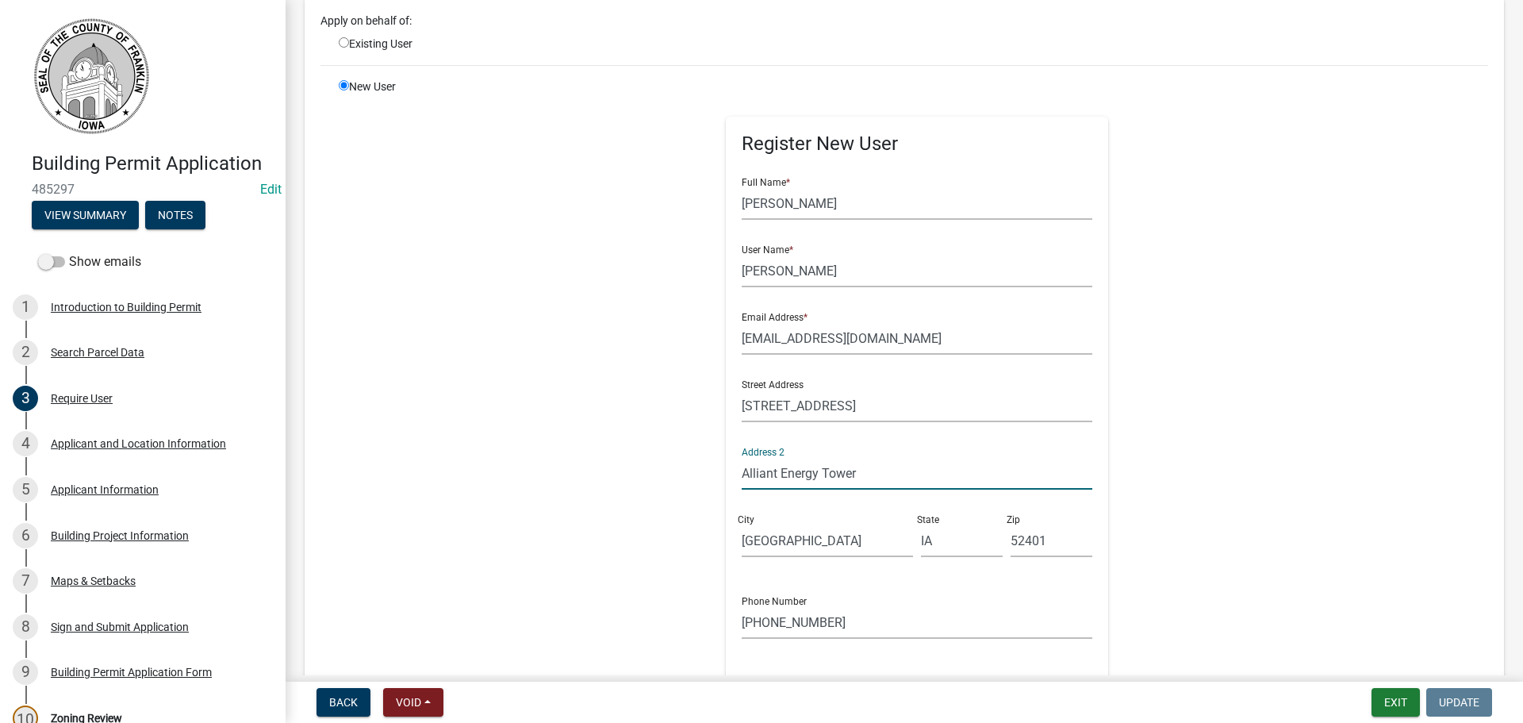
drag, startPoint x: 870, startPoint y: 476, endPoint x: 697, endPoint y: 474, distance: 173.0
click at [695, 474] on div "Register New User Full Name * Keri Sweeting User Name * Keri Sweeting Email Add…" at bounding box center [917, 436] width 813 height 714
click at [638, 453] on div "Register New User Full Name * Keri Sweeting User Name * Keri Sweeting Email Add…" at bounding box center [917, 436] width 813 height 714
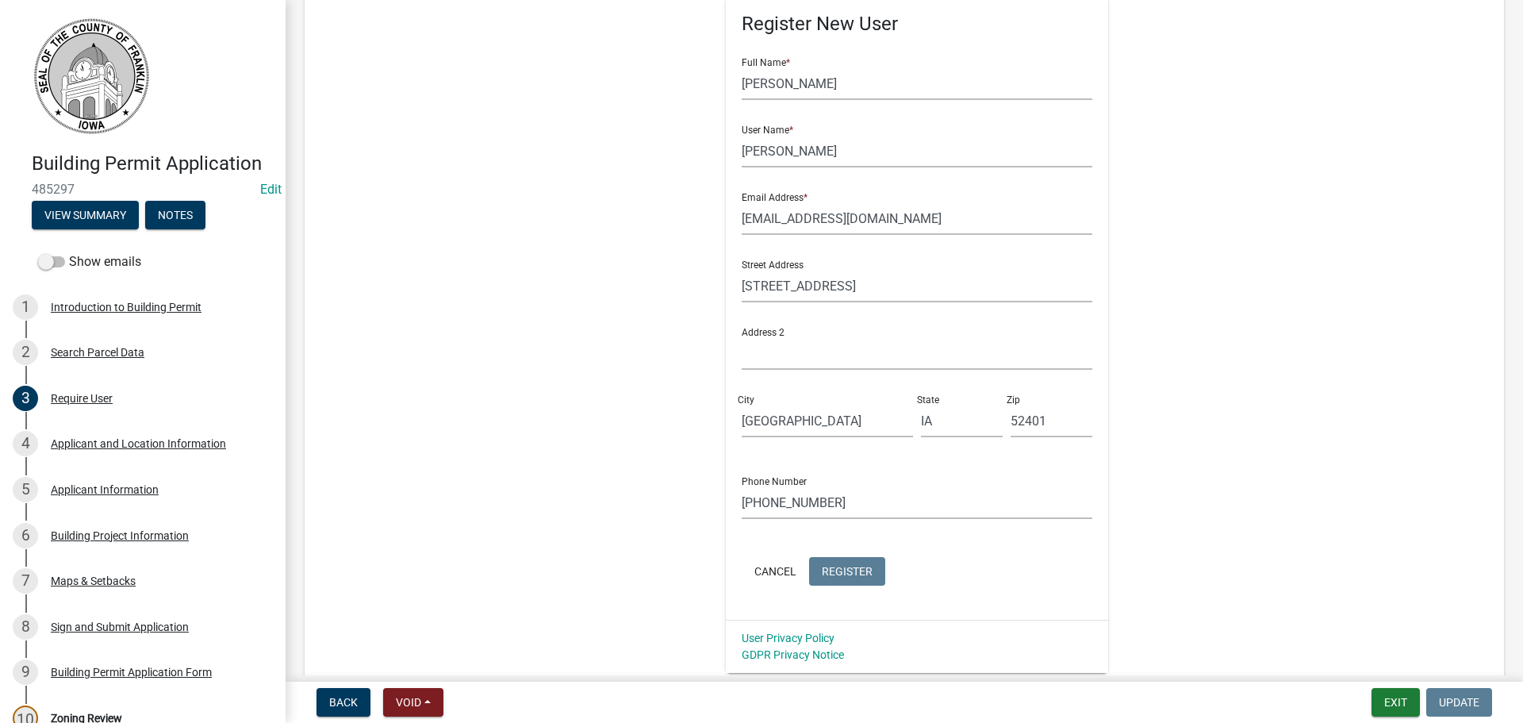
scroll to position [295, 0]
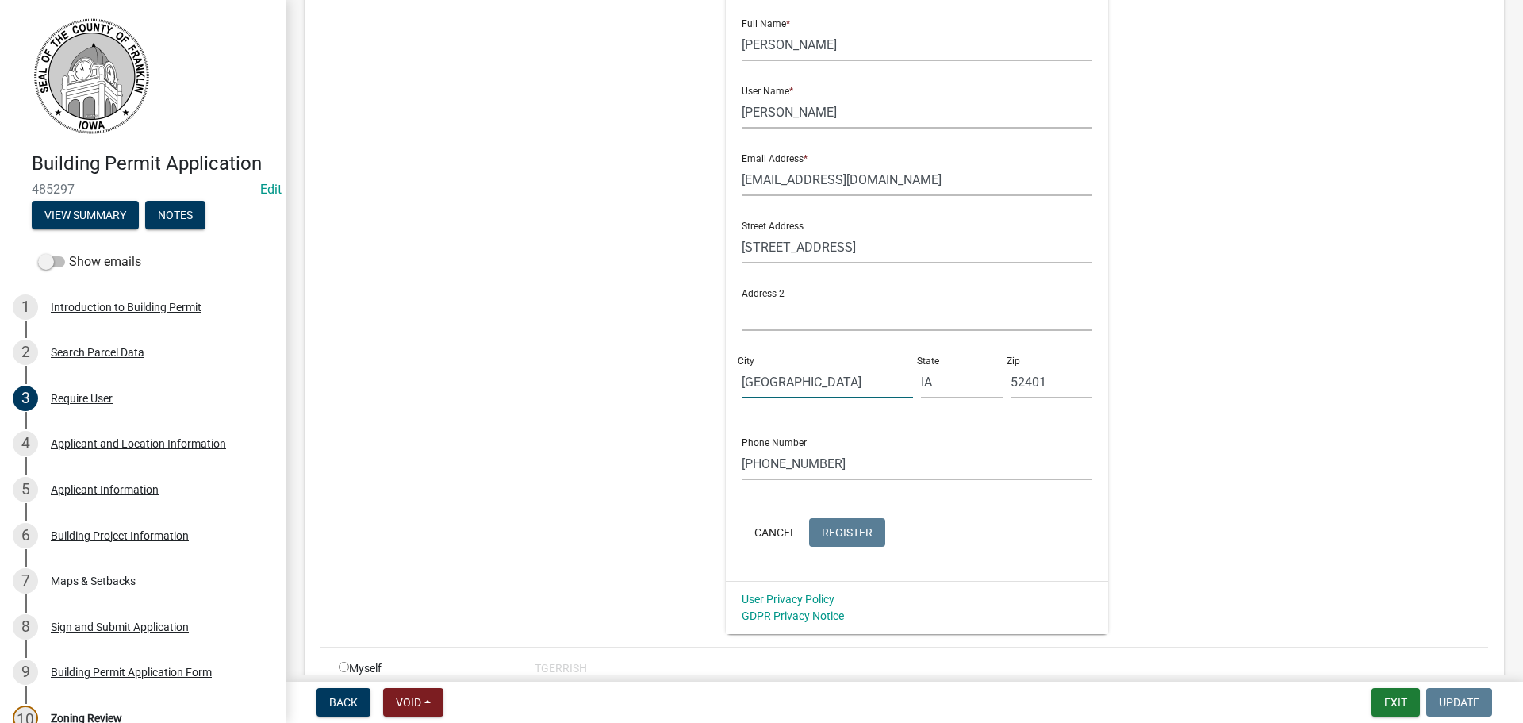
click at [742, 385] on input "Cedar Rapids" at bounding box center [827, 382] width 171 height 33
click at [695, 405] on div "Register New User Full Name * Keri Sweeting User Name * Keri Sweeting Email Add…" at bounding box center [917, 277] width 813 height 714
click at [764, 465] on input "(319) 325-9970" at bounding box center [917, 463] width 351 height 33
type input "319-325-9970"
click at [927, 534] on div "Cancel Register" at bounding box center [917, 534] width 351 height 33
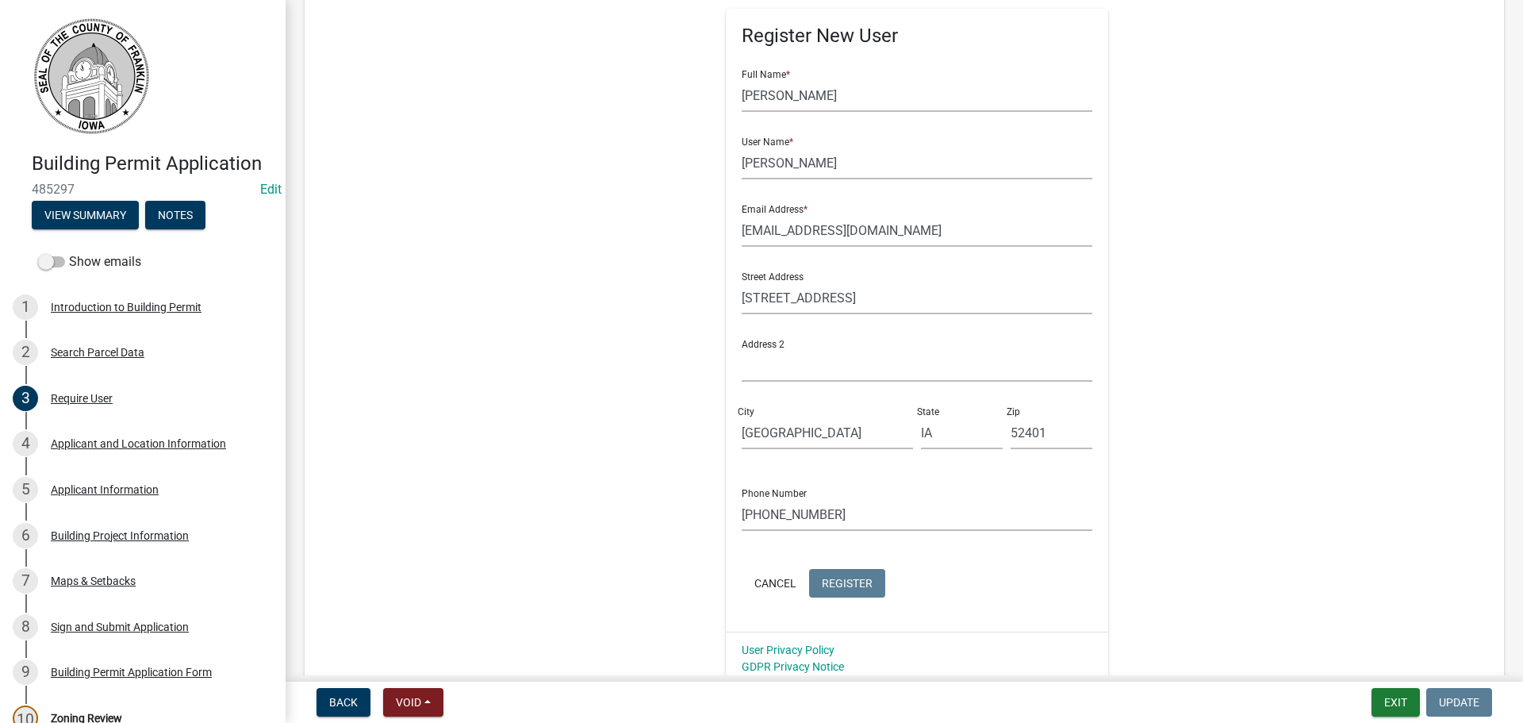
scroll to position [57, 0]
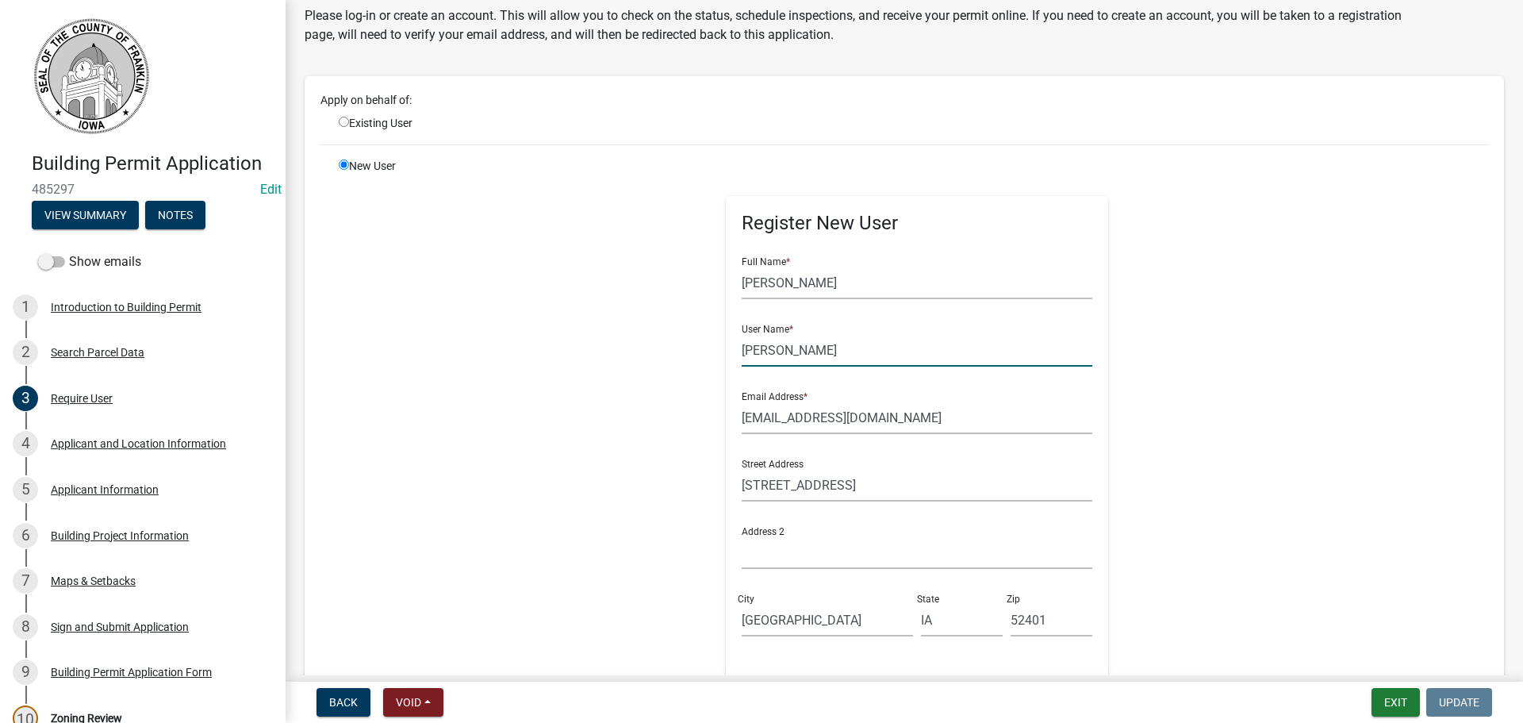
click at [757, 353] on input "Keri Sweeting" at bounding box center [917, 350] width 351 height 33
click at [807, 351] on input "KeriSweeting" at bounding box center [917, 350] width 351 height 33
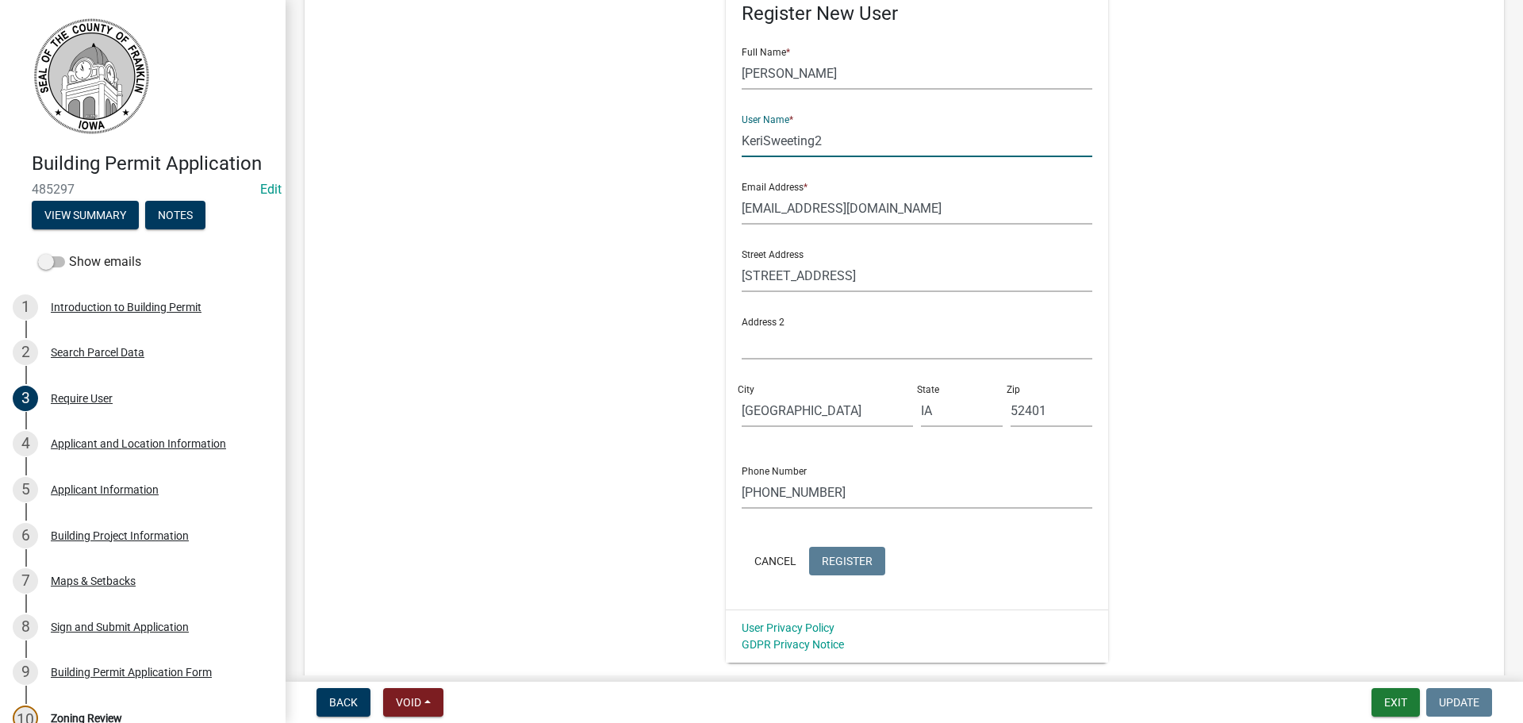
scroll to position [295, 0]
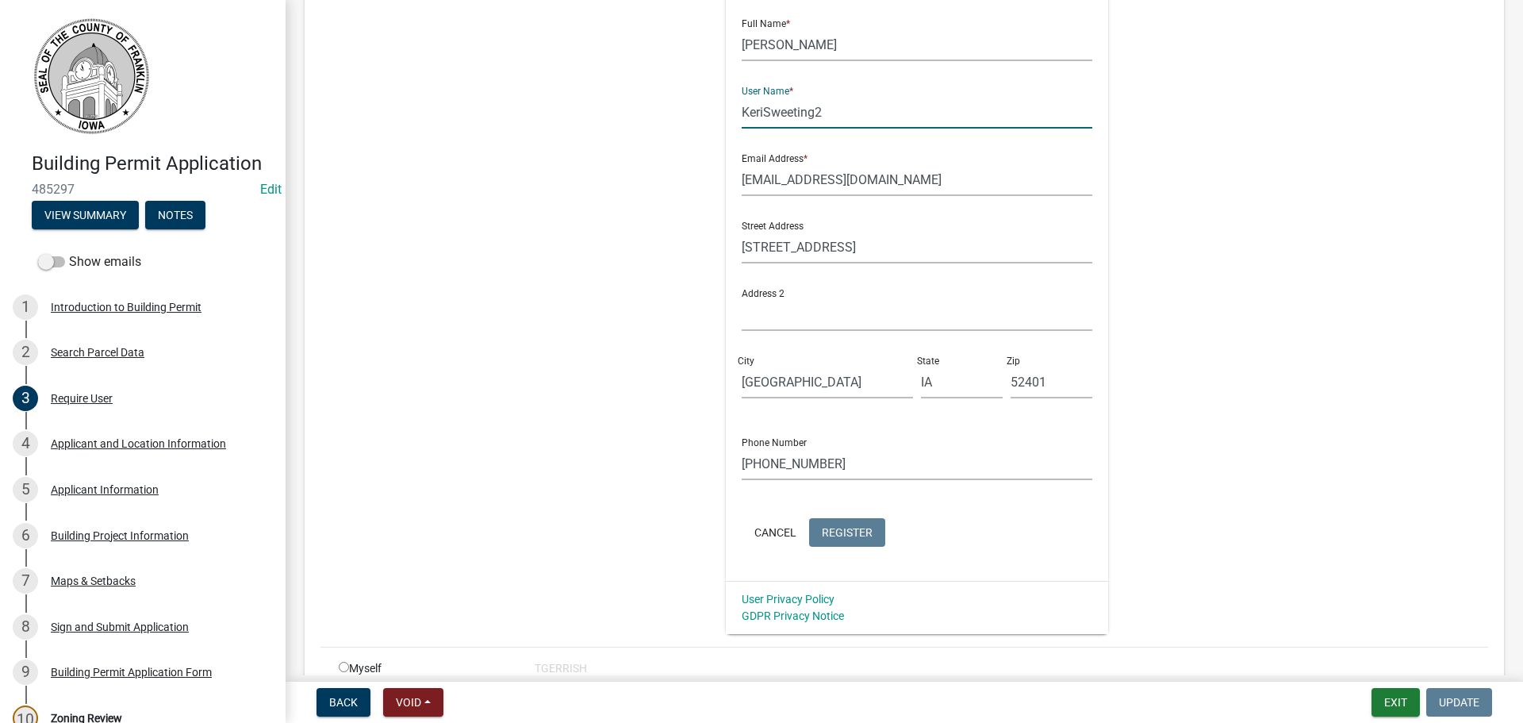
type input "KeriSweeting2"
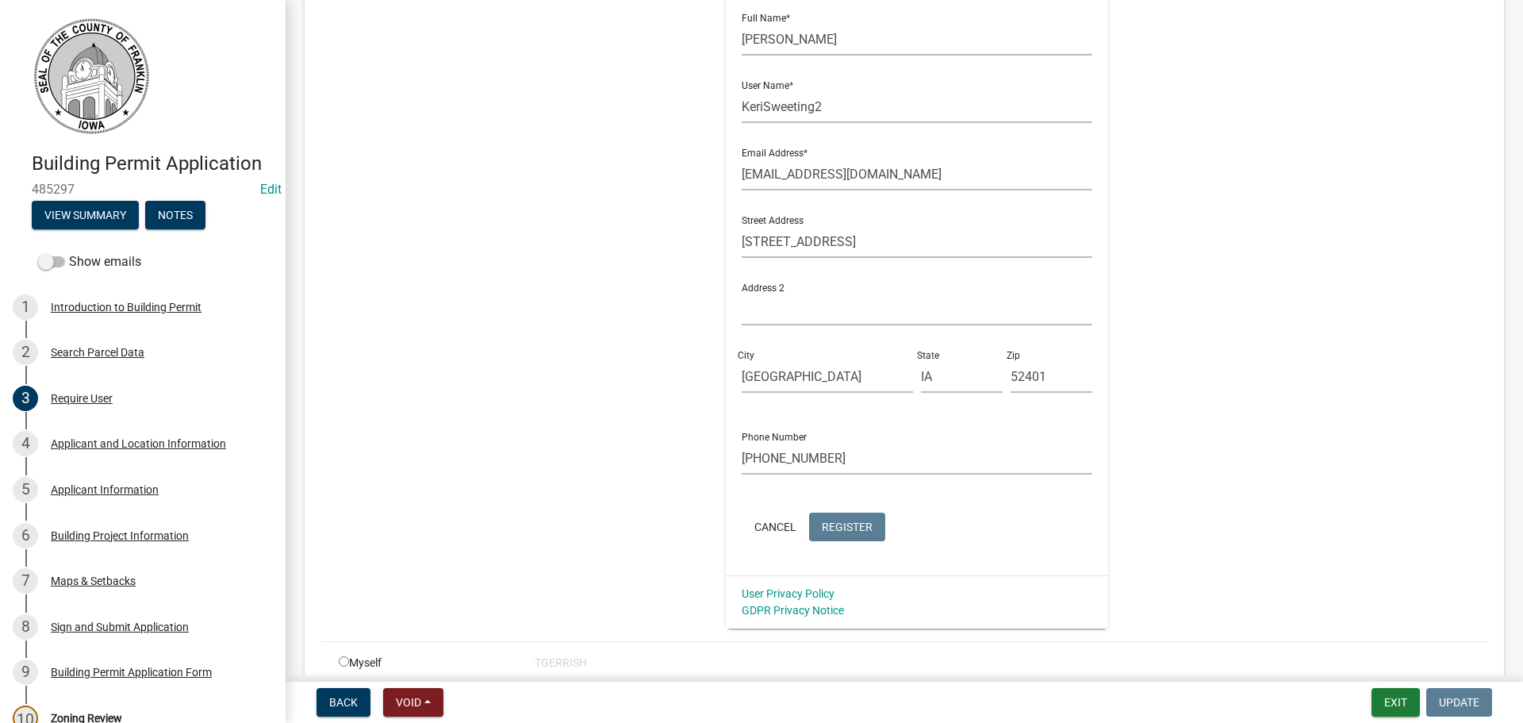
scroll to position [374, 0]
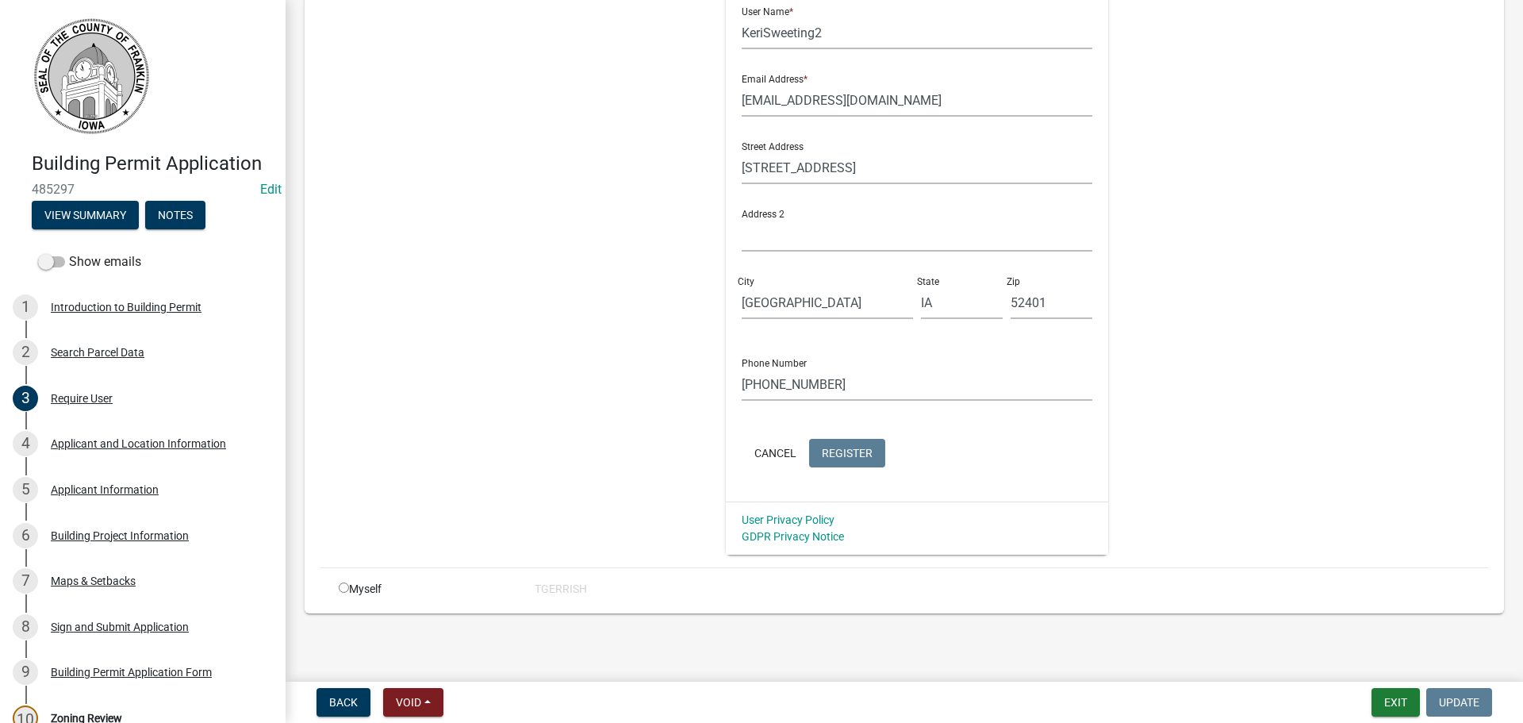
click at [344, 589] on input "radio" at bounding box center [344, 587] width 10 height 10
radio input "true"
radio input "false"
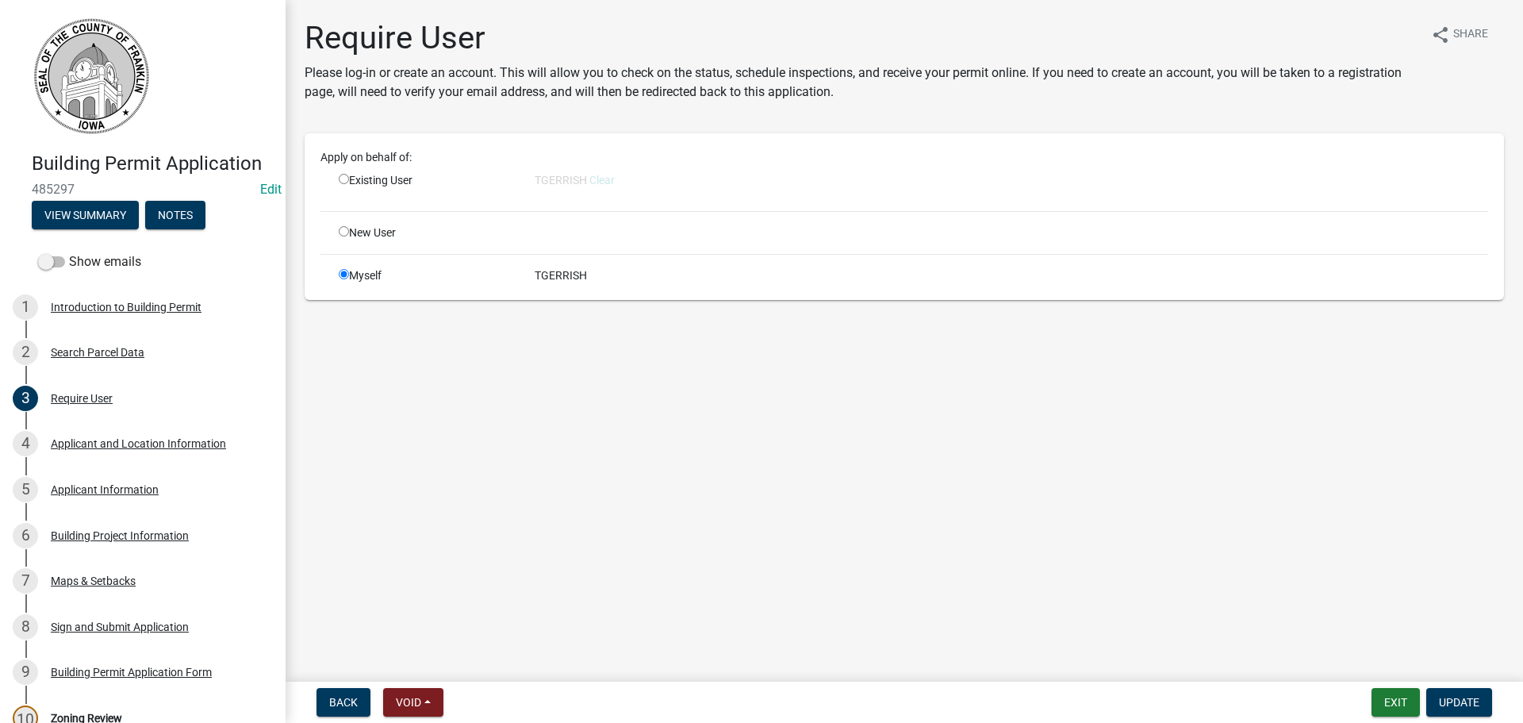
click at [345, 179] on input "radio" at bounding box center [344, 179] width 10 height 10
radio input "true"
radio input "false"
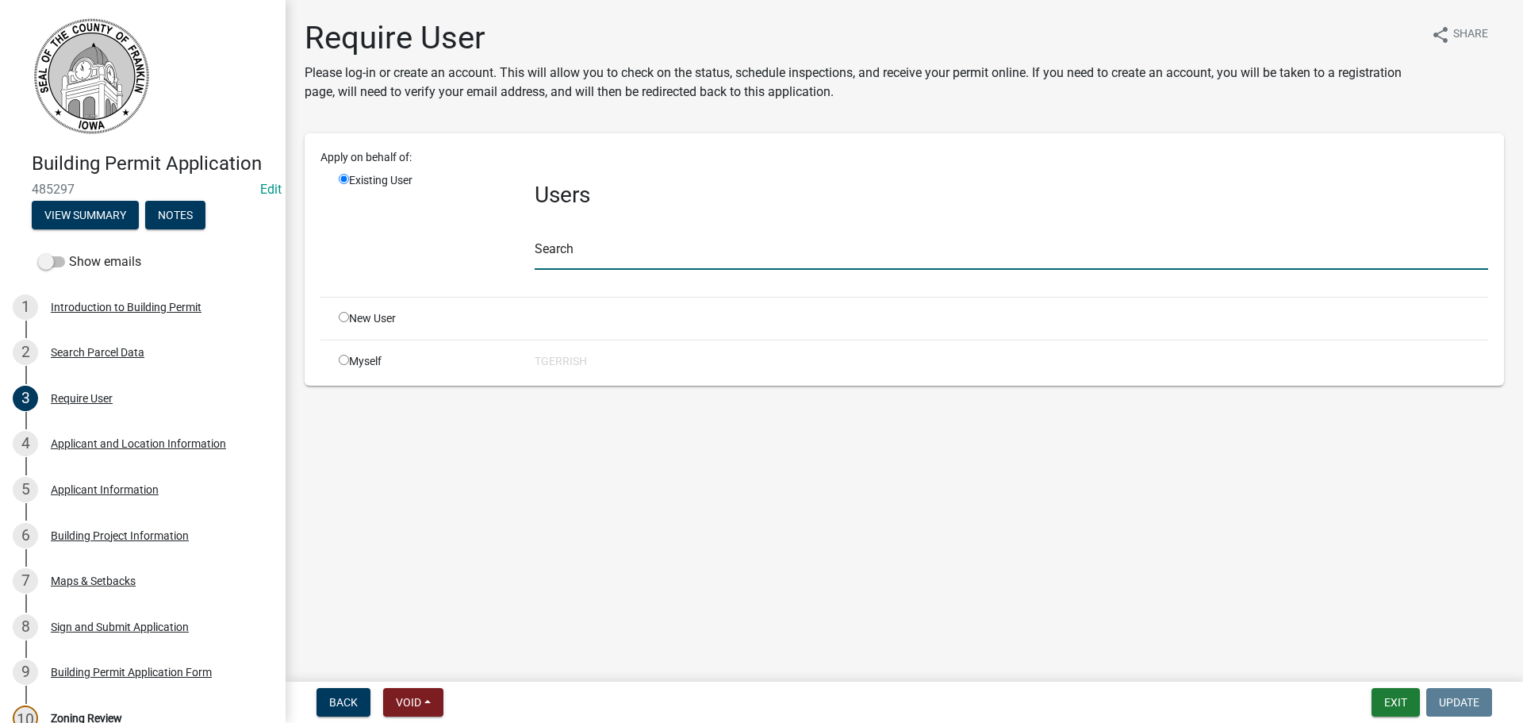
click at [617, 253] on input "text" at bounding box center [1012, 253] width 954 height 33
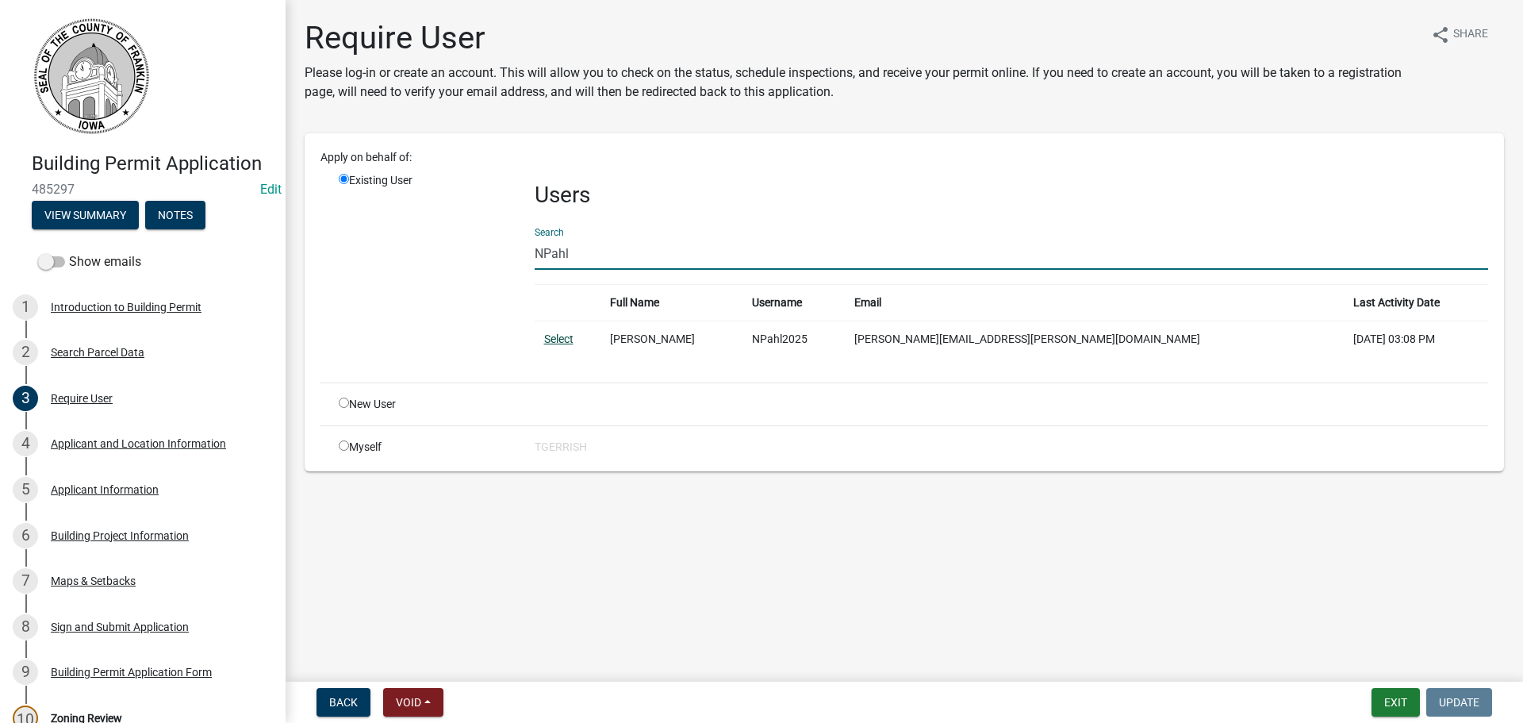
type input "NPahl"
click at [551, 340] on link "Select" at bounding box center [558, 338] width 29 height 13
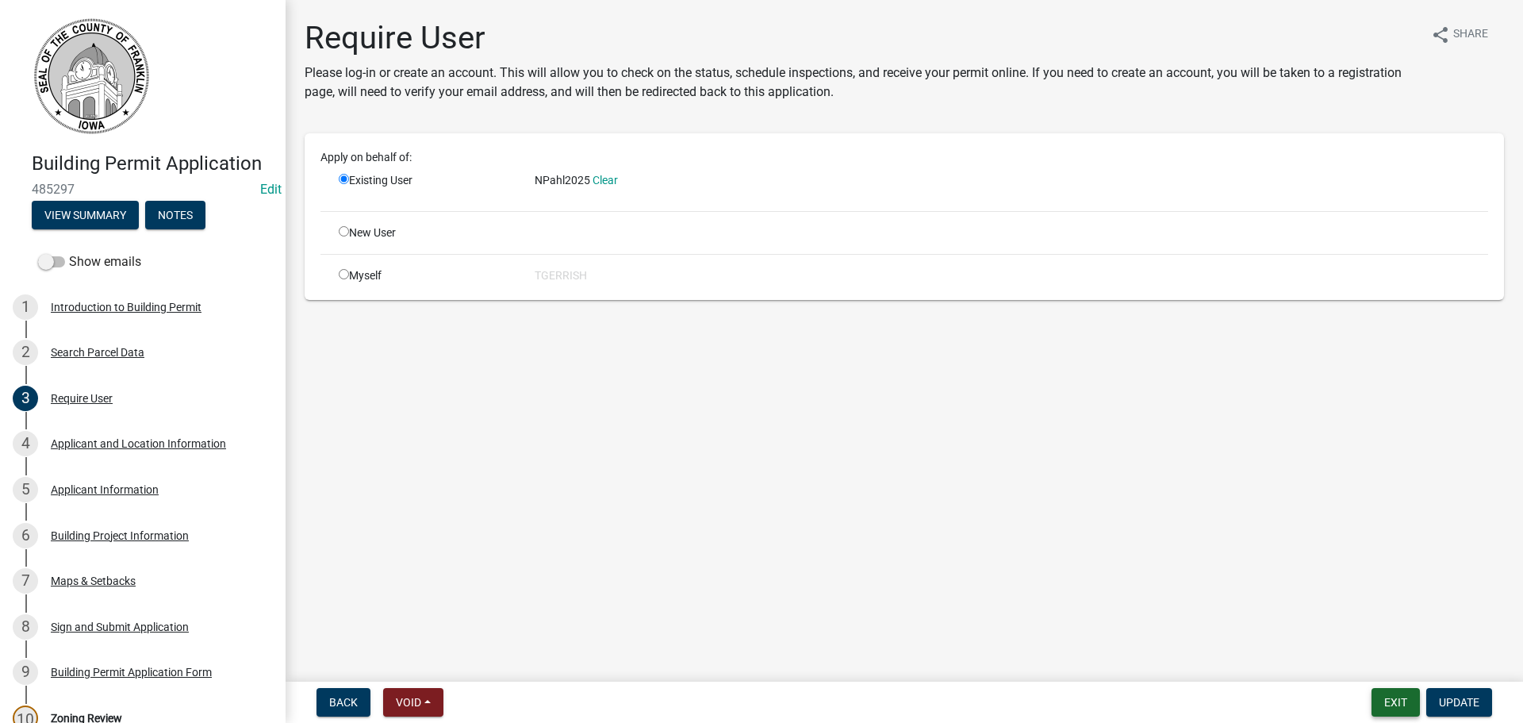
click at [1399, 703] on button "Exit" at bounding box center [1396, 702] width 48 height 29
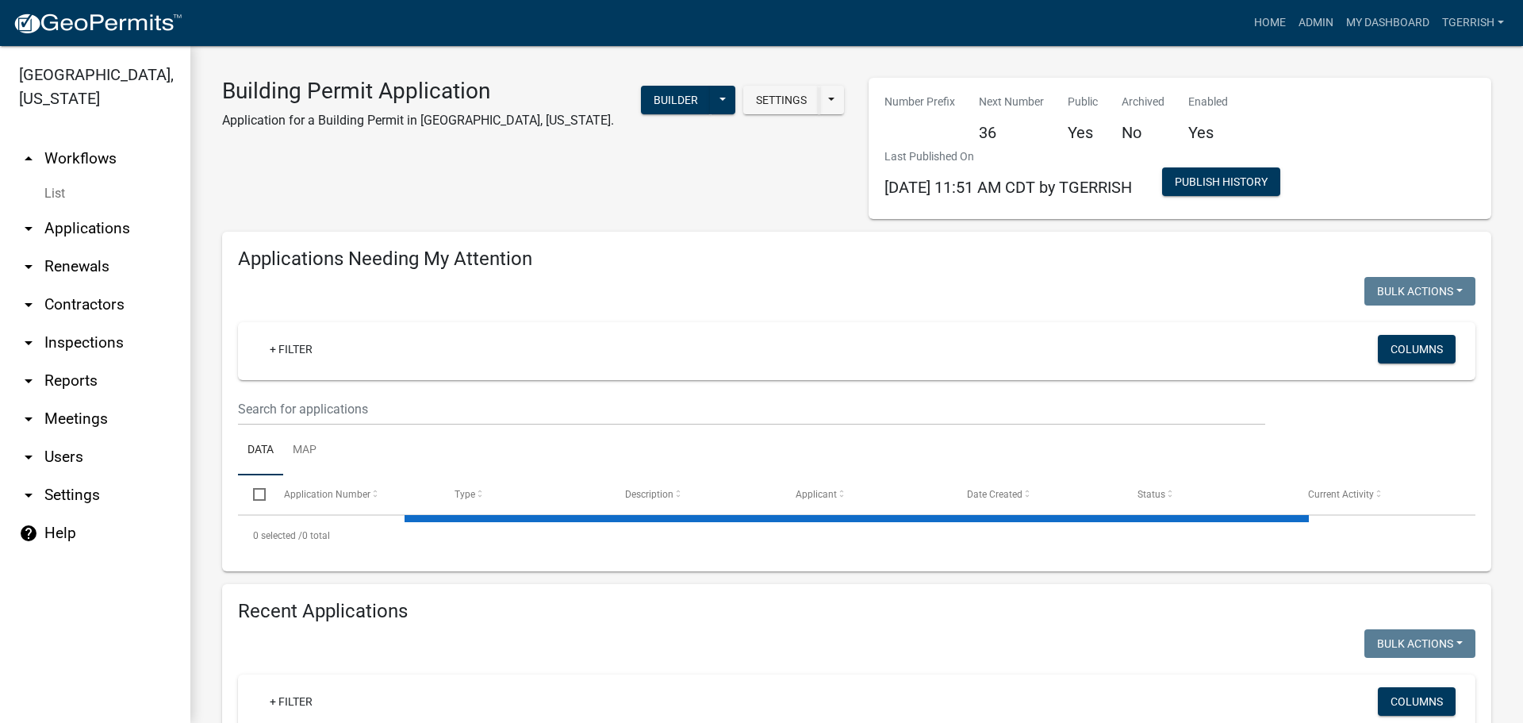
select select "3: 100"
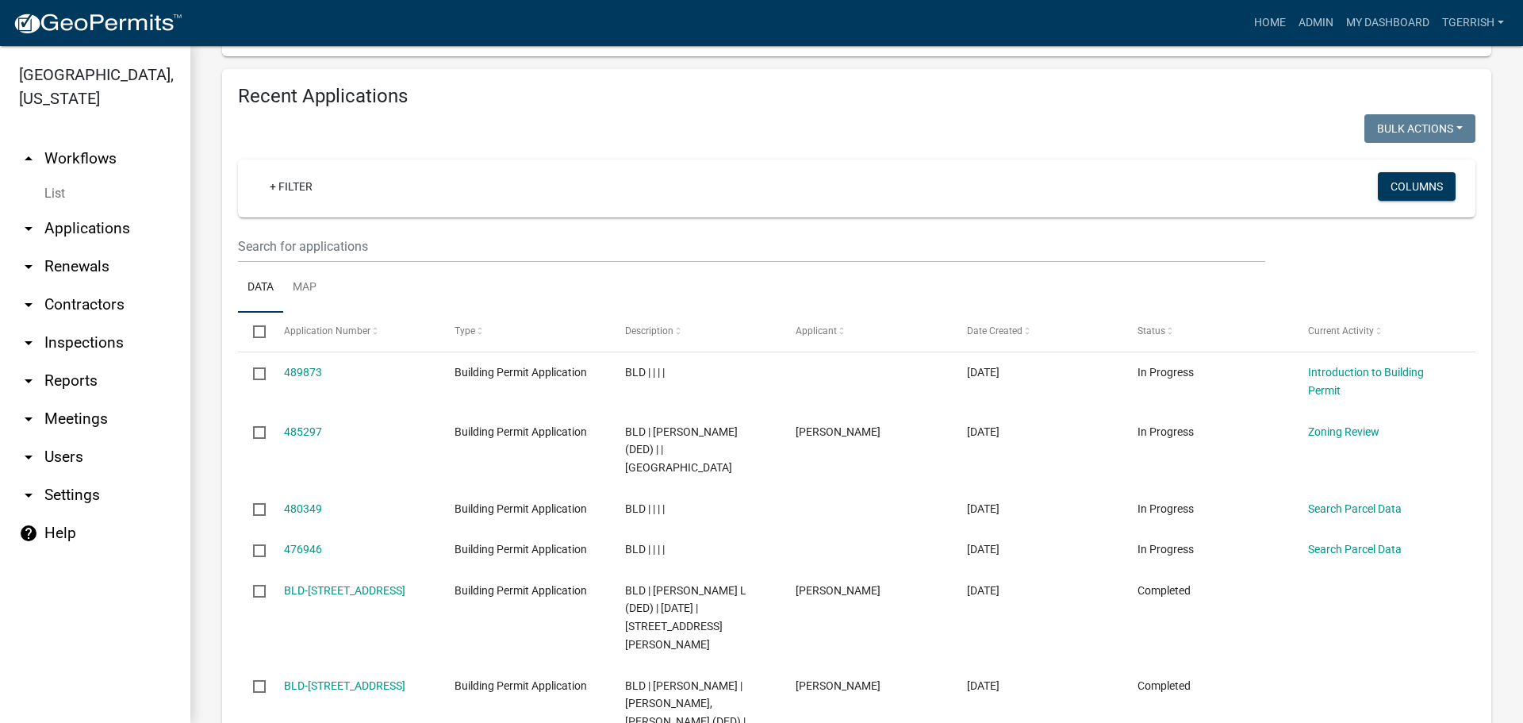
scroll to position [555, 0]
click at [1311, 25] on link "Admin" at bounding box center [1316, 23] width 48 height 30
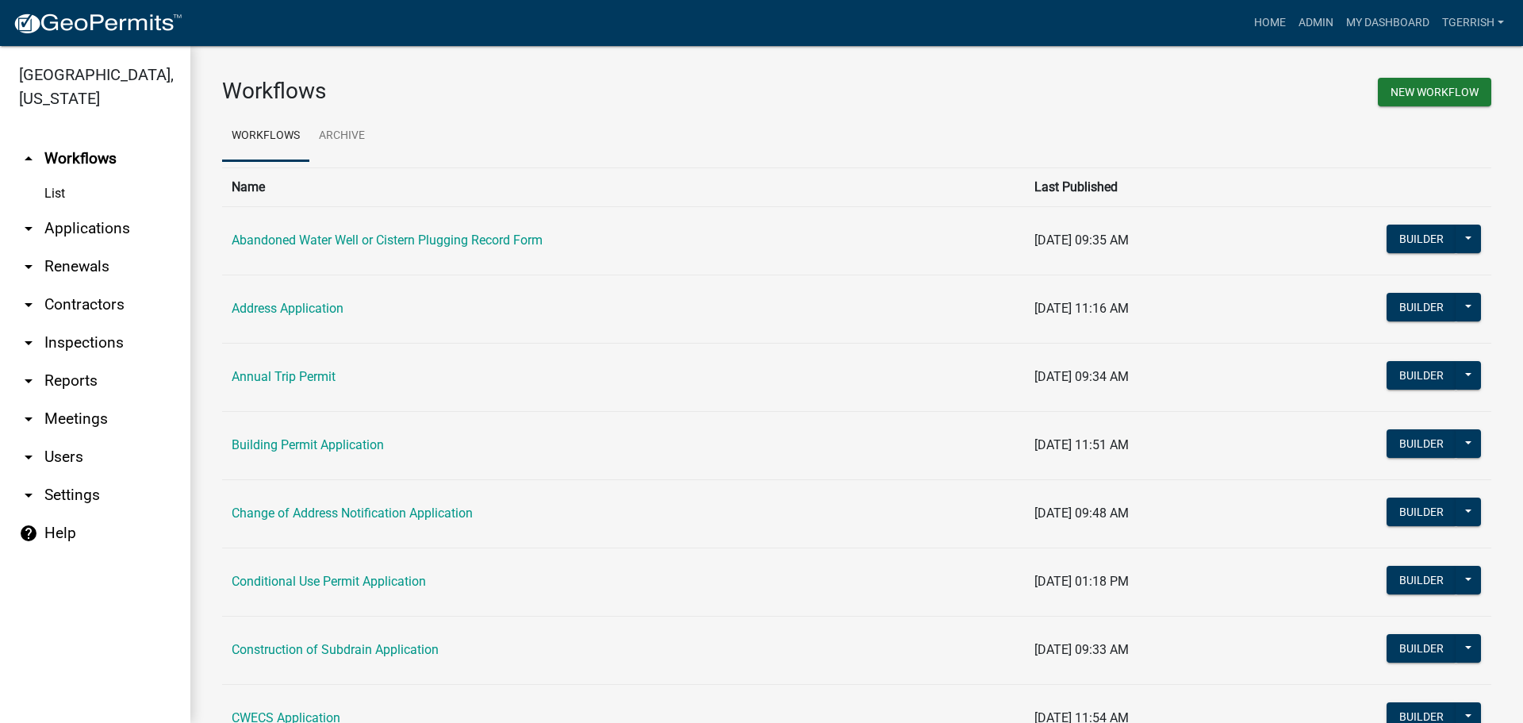
click at [63, 438] on link "arrow_drop_down Users" at bounding box center [95, 457] width 190 height 38
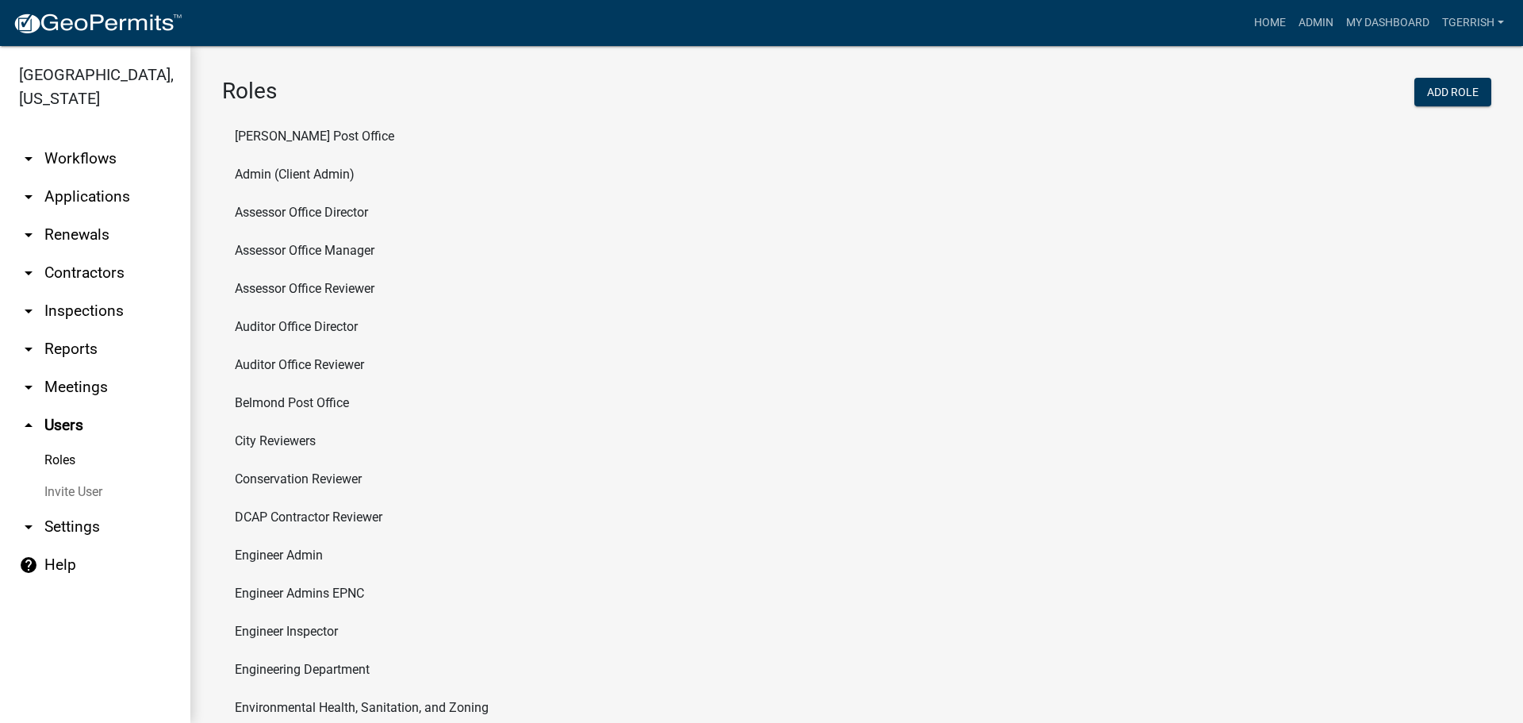
click at [67, 476] on link "Invite User" at bounding box center [95, 492] width 190 height 32
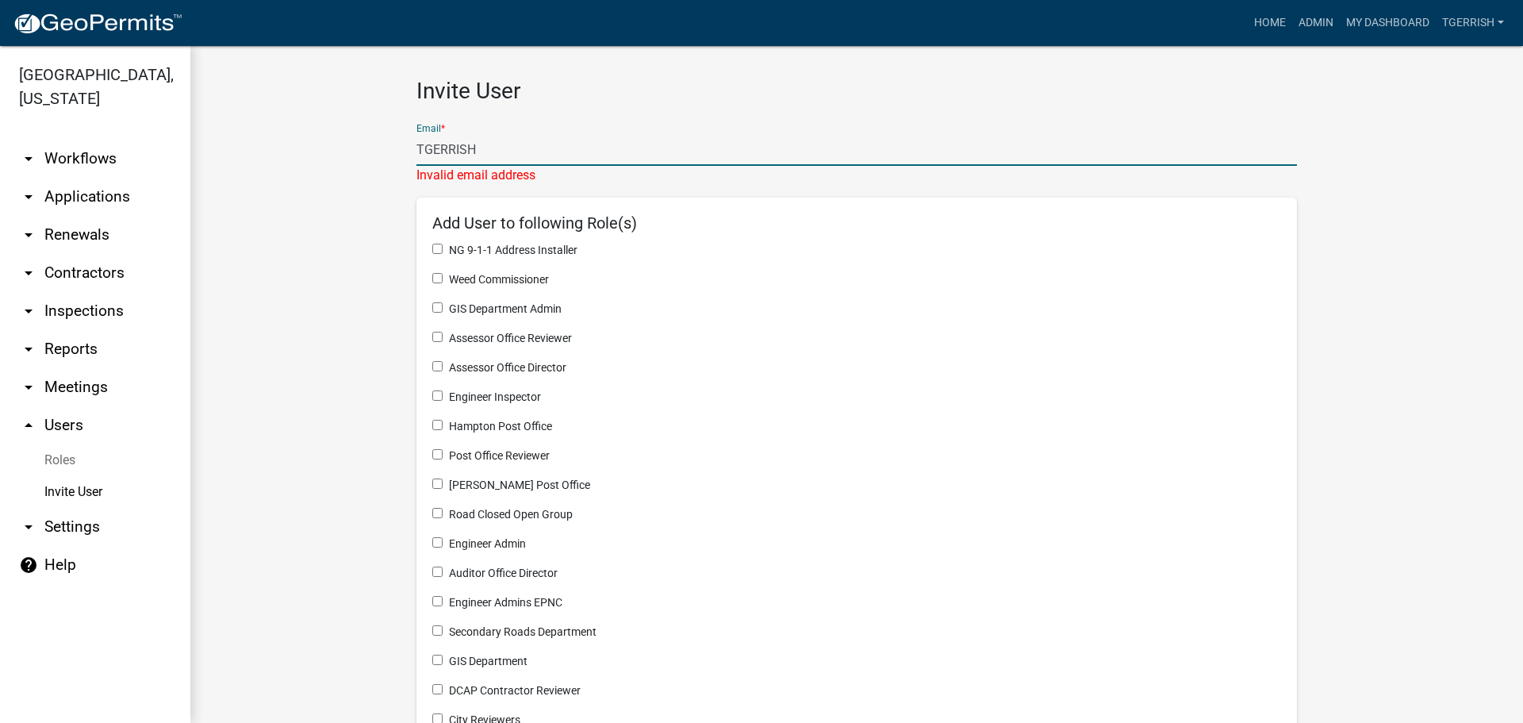
drag, startPoint x: 493, startPoint y: 152, endPoint x: 403, endPoint y: 151, distance: 89.7
click at [395, 151] on wm-invite-user "Invite User Email * TGERRISH Invalid email address Add User to following Role(s…" at bounding box center [856, 587] width 1269 height 1018
paste input "KeriSweeting@alliantenergy.com"
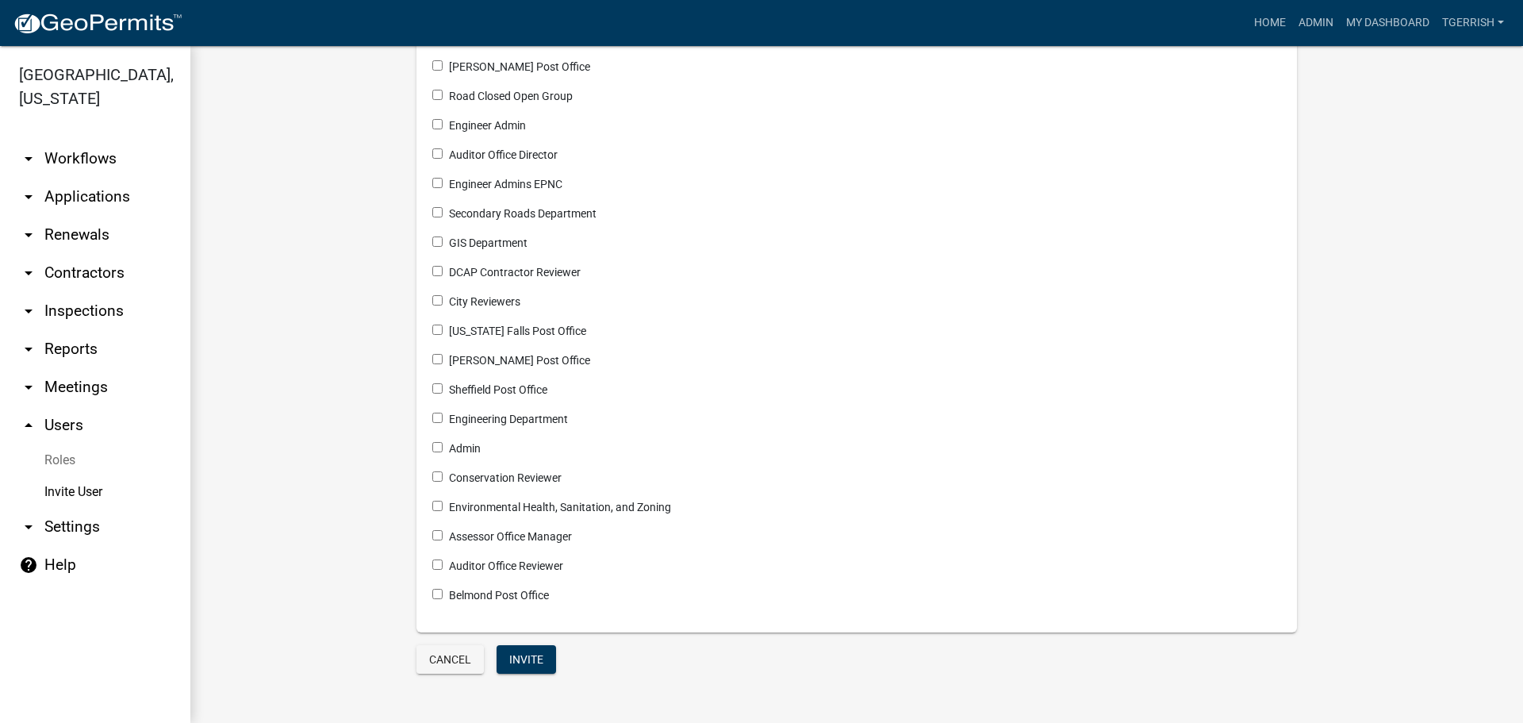
scroll to position [400, 0]
type input "KeriSweeting@alliantenergy.com"
click at [524, 658] on button "Invite" at bounding box center [527, 658] width 60 height 29
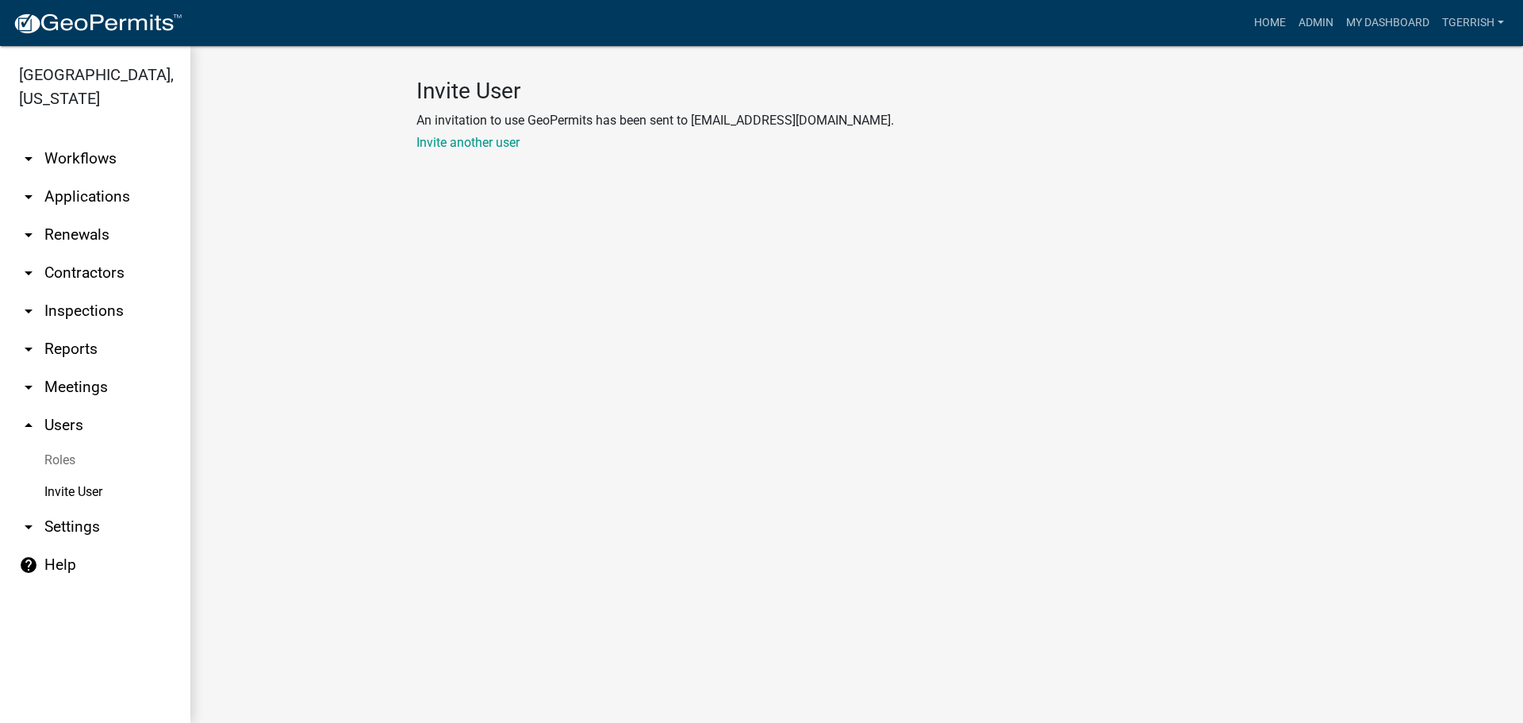
scroll to position [0, 0]
click at [1309, 17] on link "Admin" at bounding box center [1316, 23] width 48 height 30
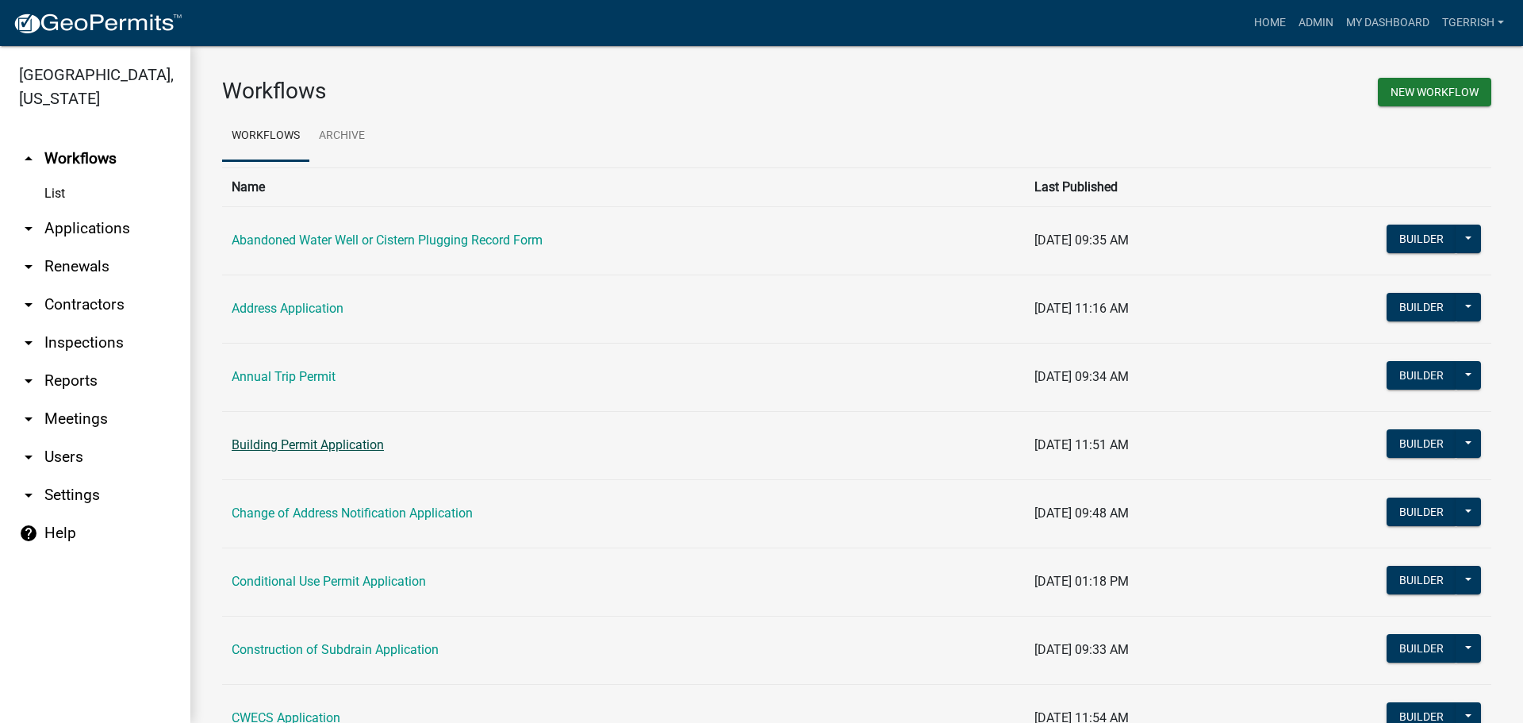
click at [321, 443] on link "Building Permit Application" at bounding box center [308, 444] width 152 height 15
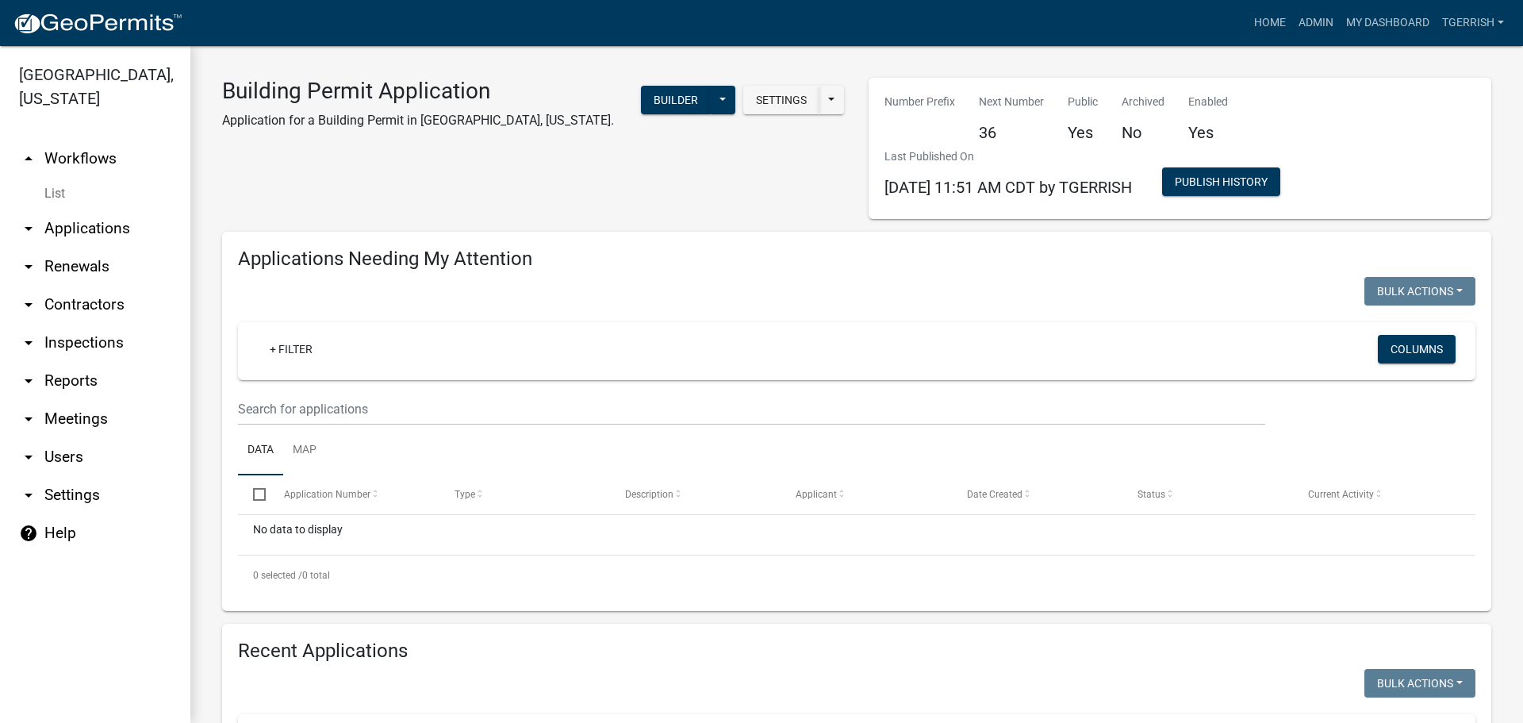
select select "3: 100"
click at [65, 438] on link "arrow_drop_down Users" at bounding box center [95, 457] width 190 height 38
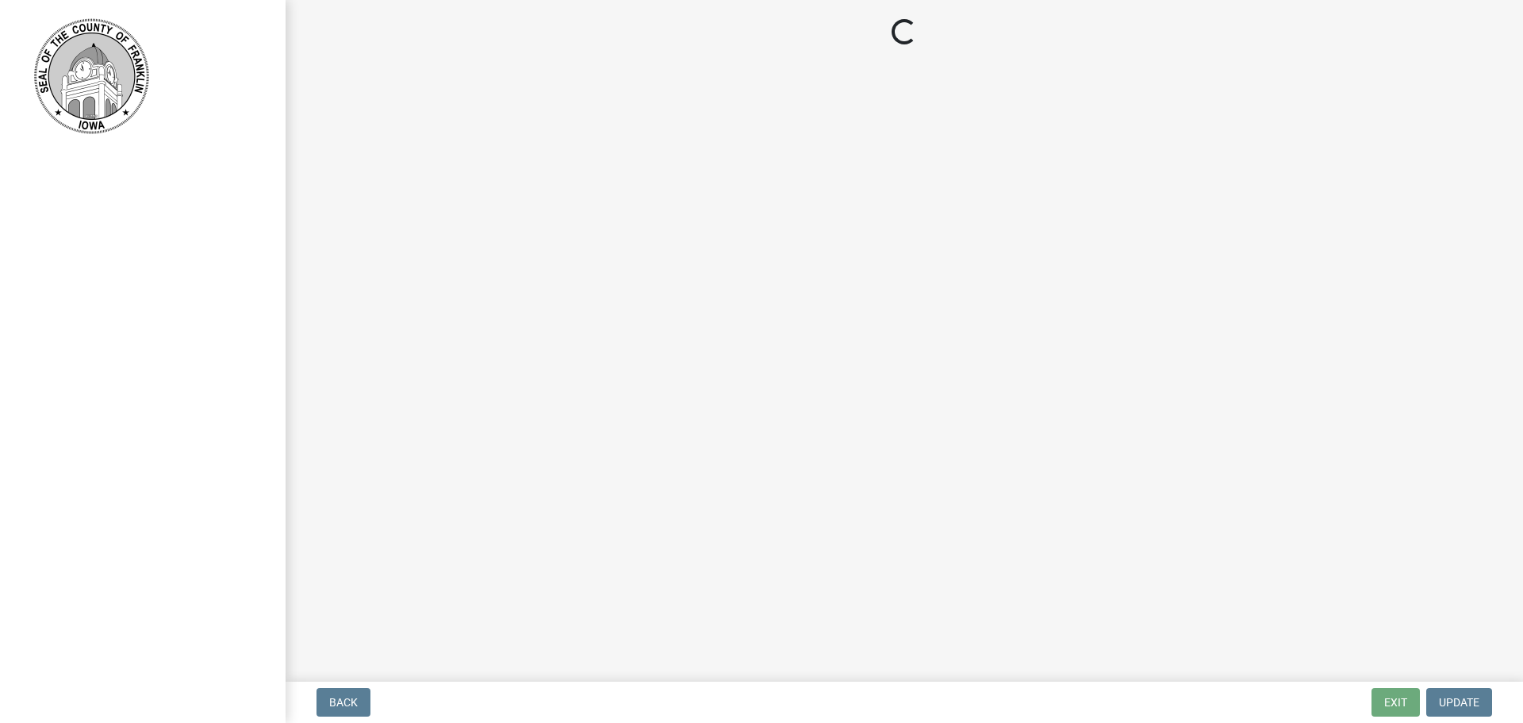
select select "2eaafa54-dbf0-4a02-95c7-e62aab18d446"
select select "d223b9f2-1ec7-4c53-82a9-76cd95b714db"
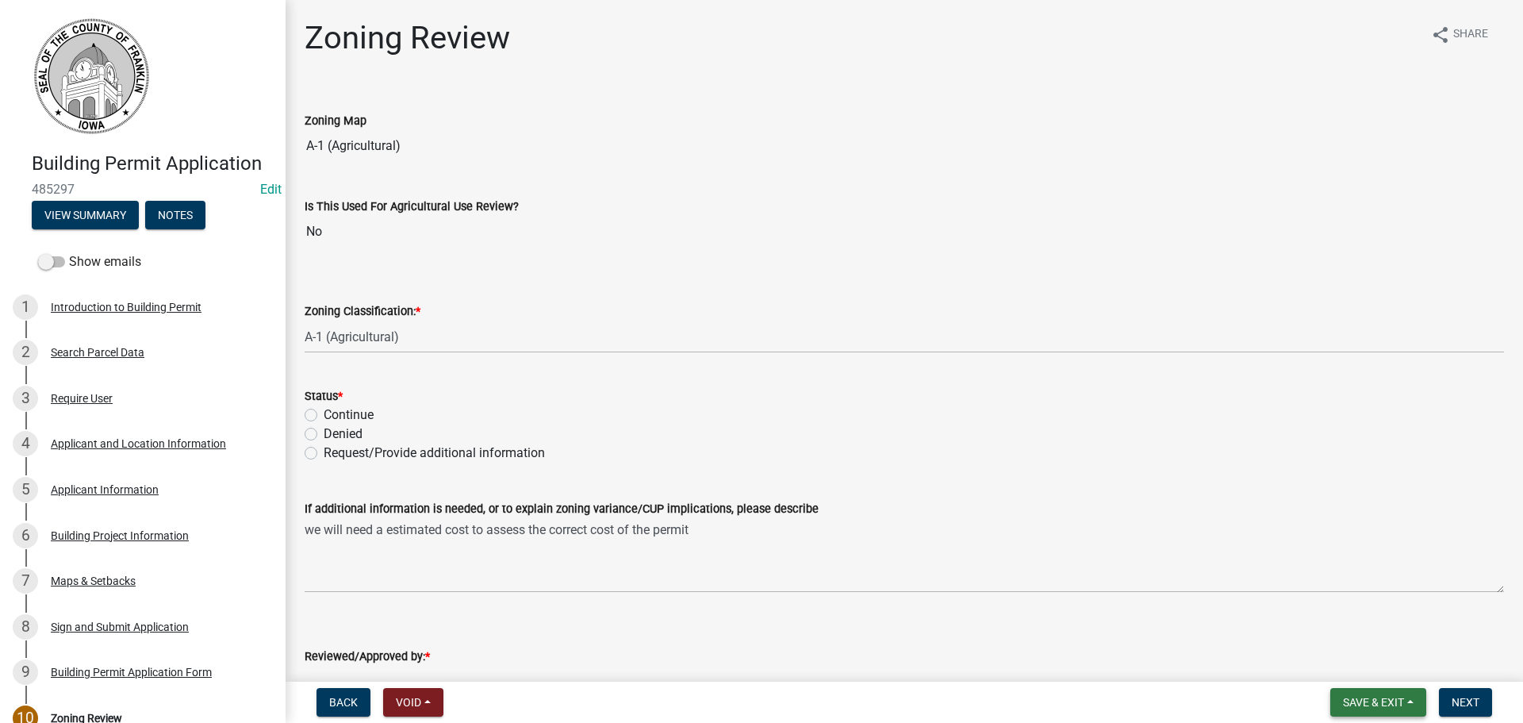
click at [1412, 702] on button "Save & Exit" at bounding box center [1378, 702] width 96 height 29
click at [1379, 663] on button "Save & Exit" at bounding box center [1363, 661] width 127 height 38
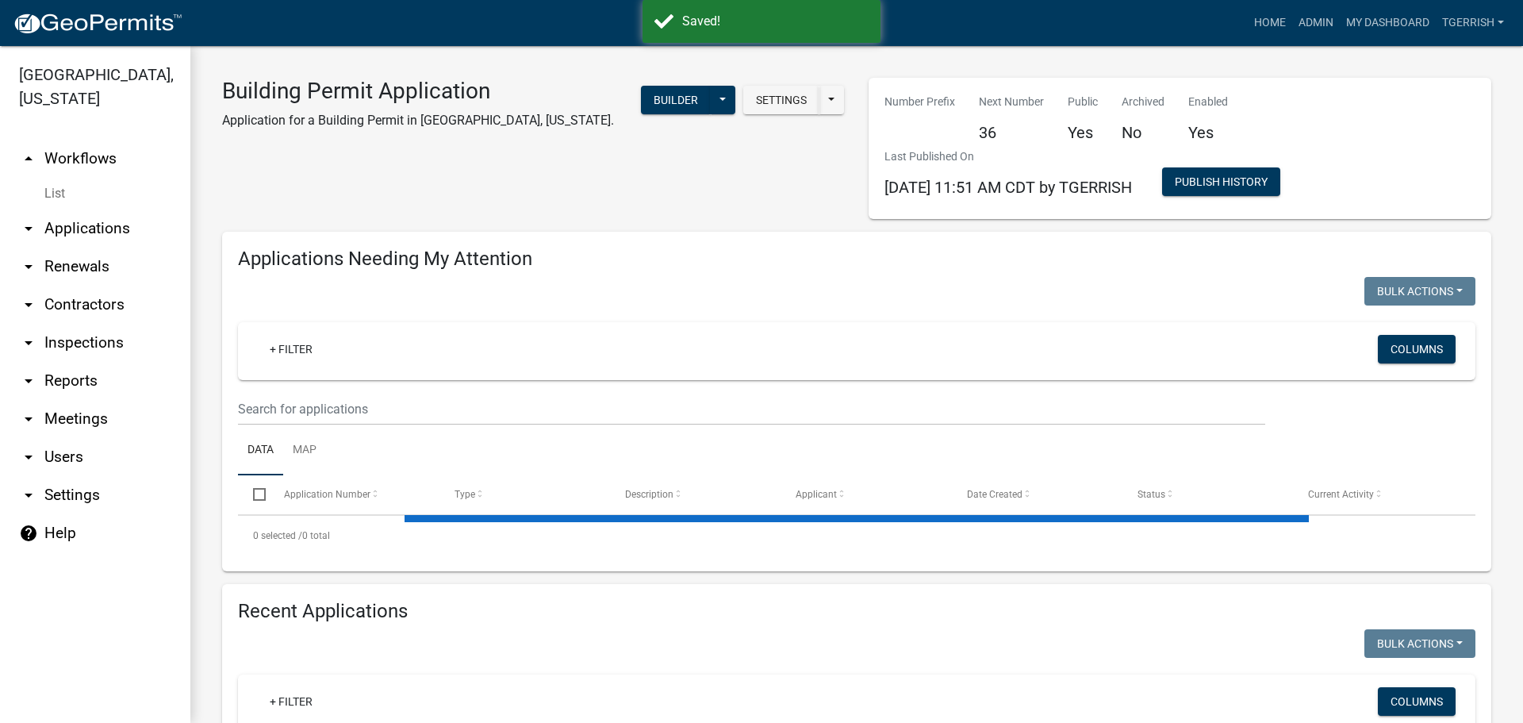
select select "3: 100"
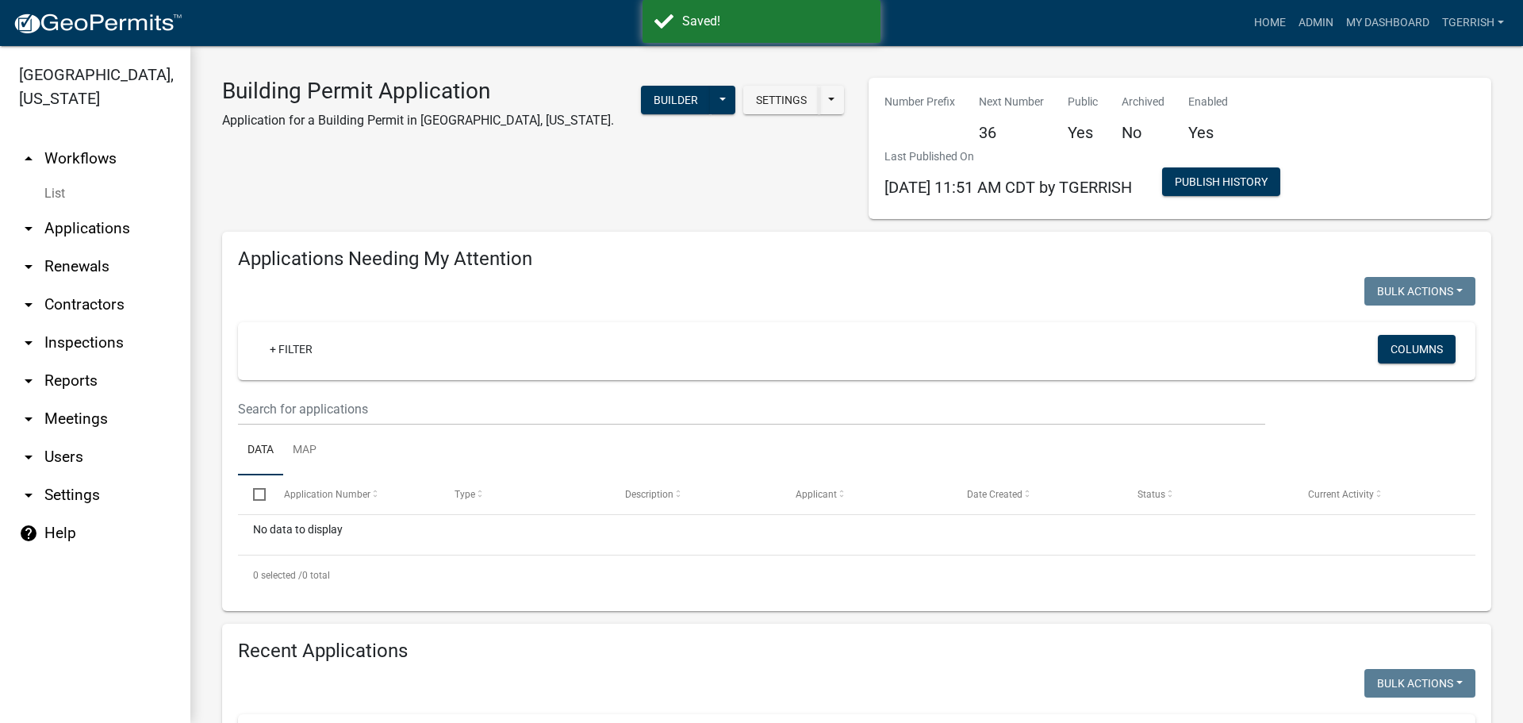
click at [29, 219] on icon "arrow_drop_down" at bounding box center [28, 228] width 19 height 19
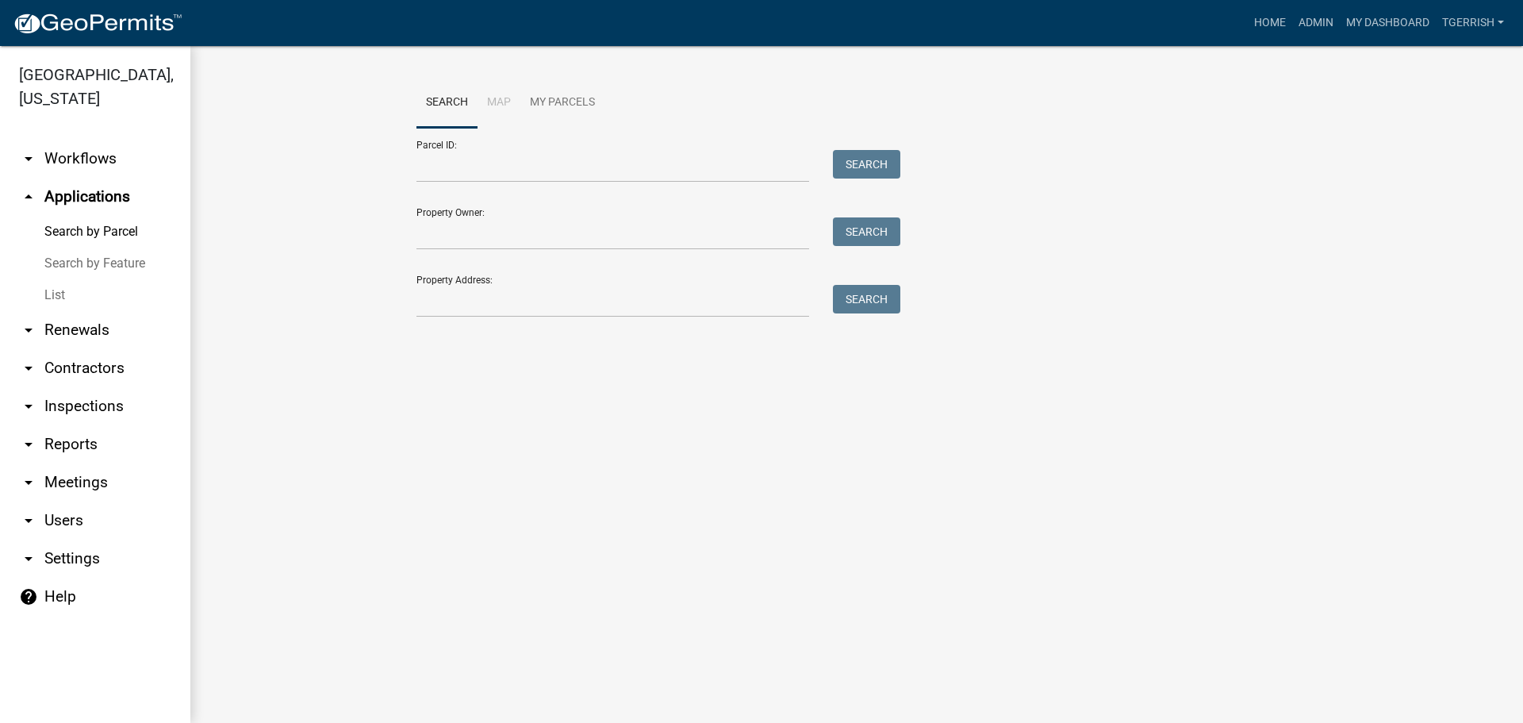
click at [29, 216] on link "Search by Parcel" at bounding box center [95, 232] width 190 height 32
click at [29, 511] on icon "arrow_drop_down" at bounding box center [28, 520] width 19 height 19
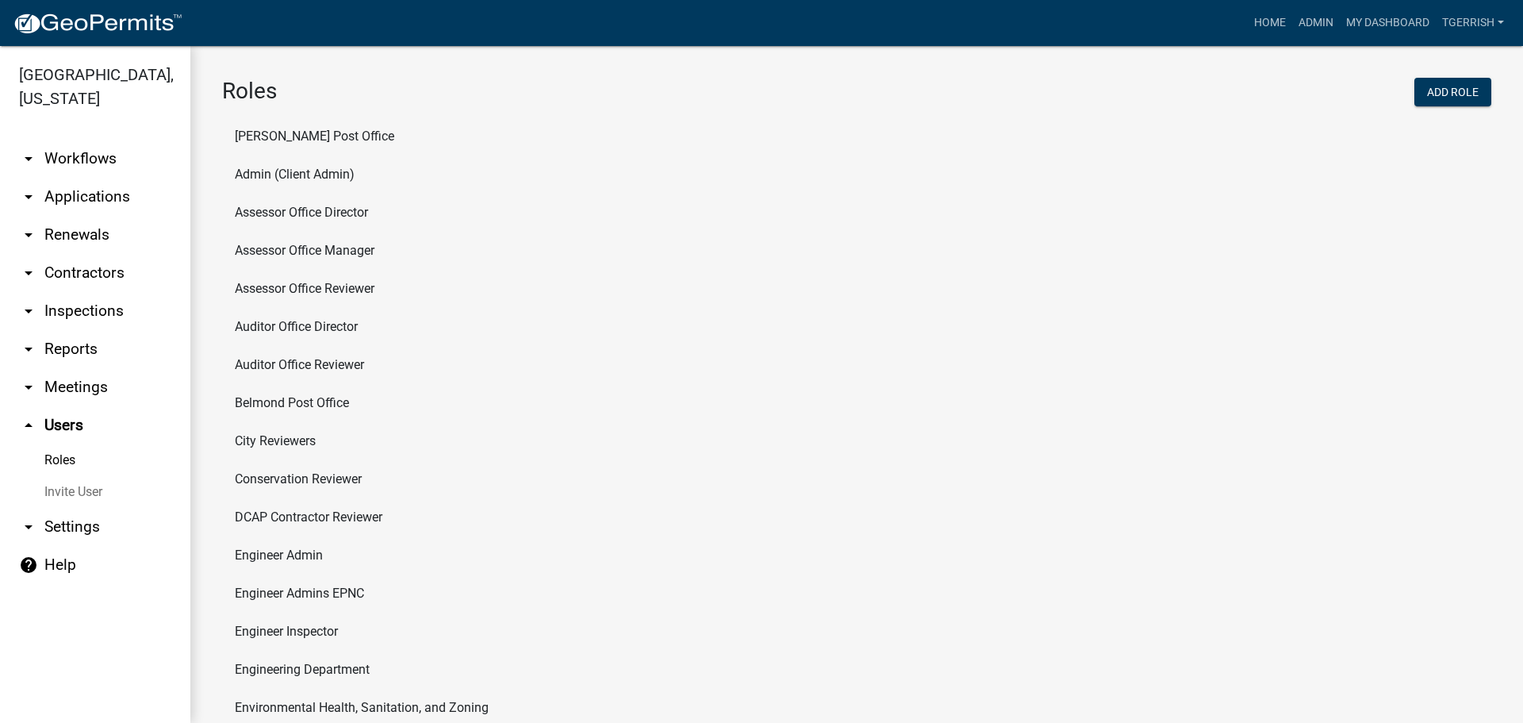
click at [24, 187] on icon "arrow_drop_down" at bounding box center [28, 196] width 19 height 19
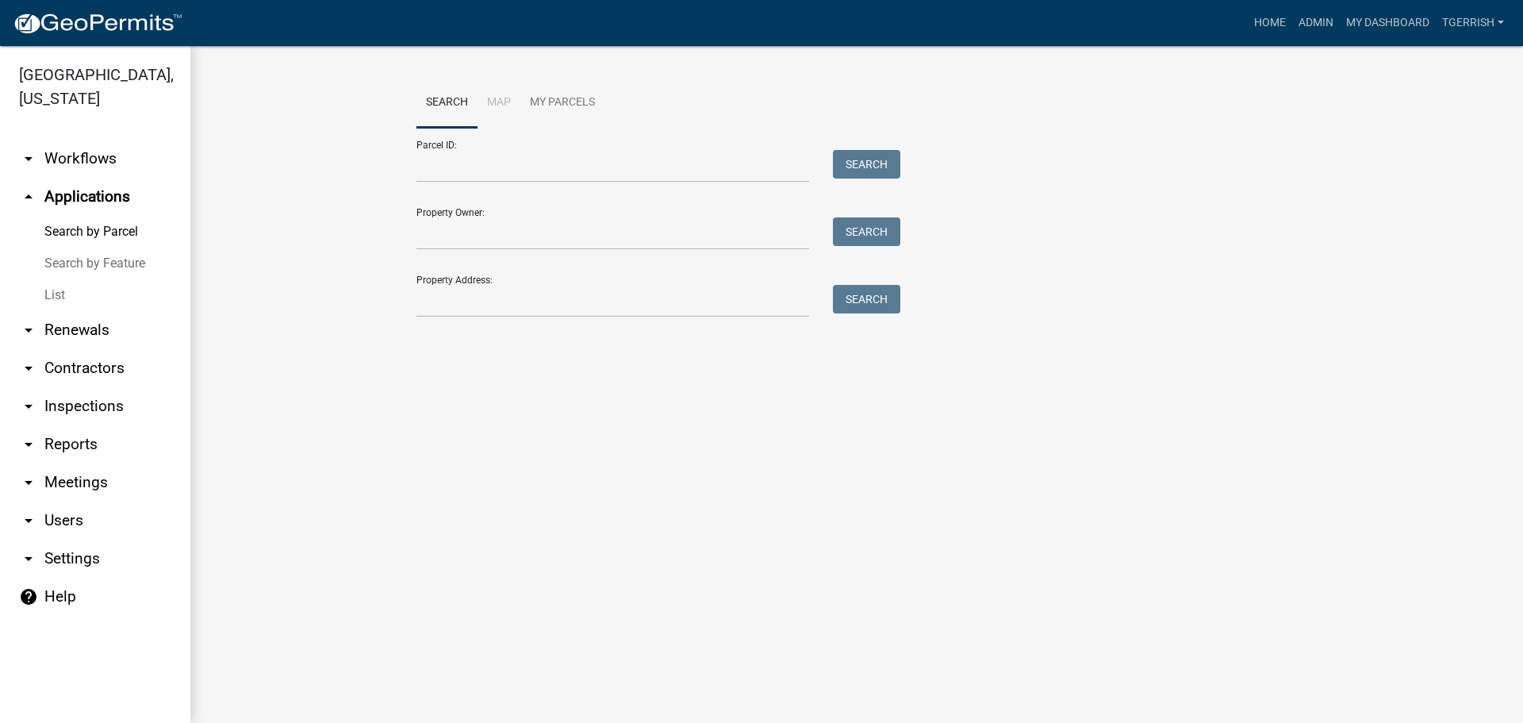
click at [100, 248] on link "Search by Feature" at bounding box center [95, 264] width 190 height 32
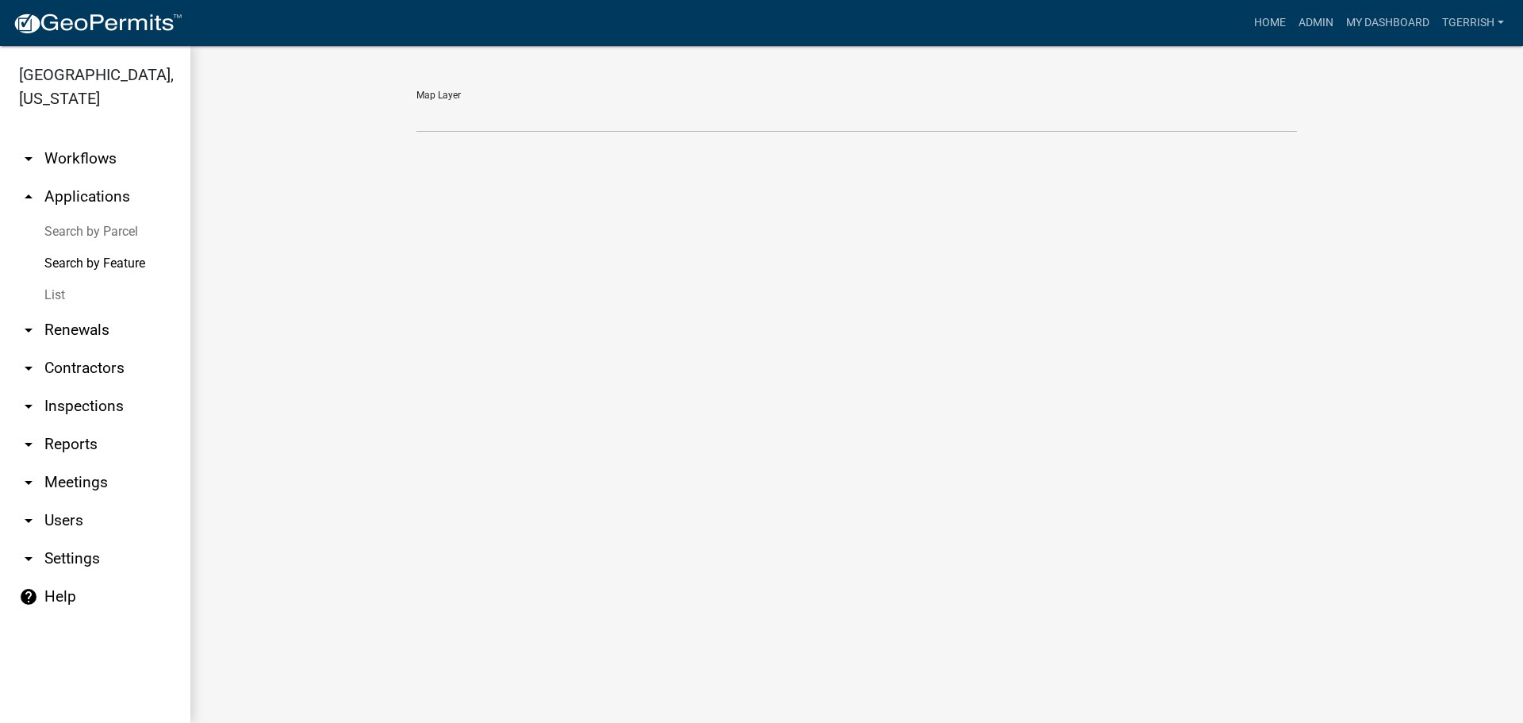
click at [58, 279] on link "List" at bounding box center [95, 295] width 190 height 32
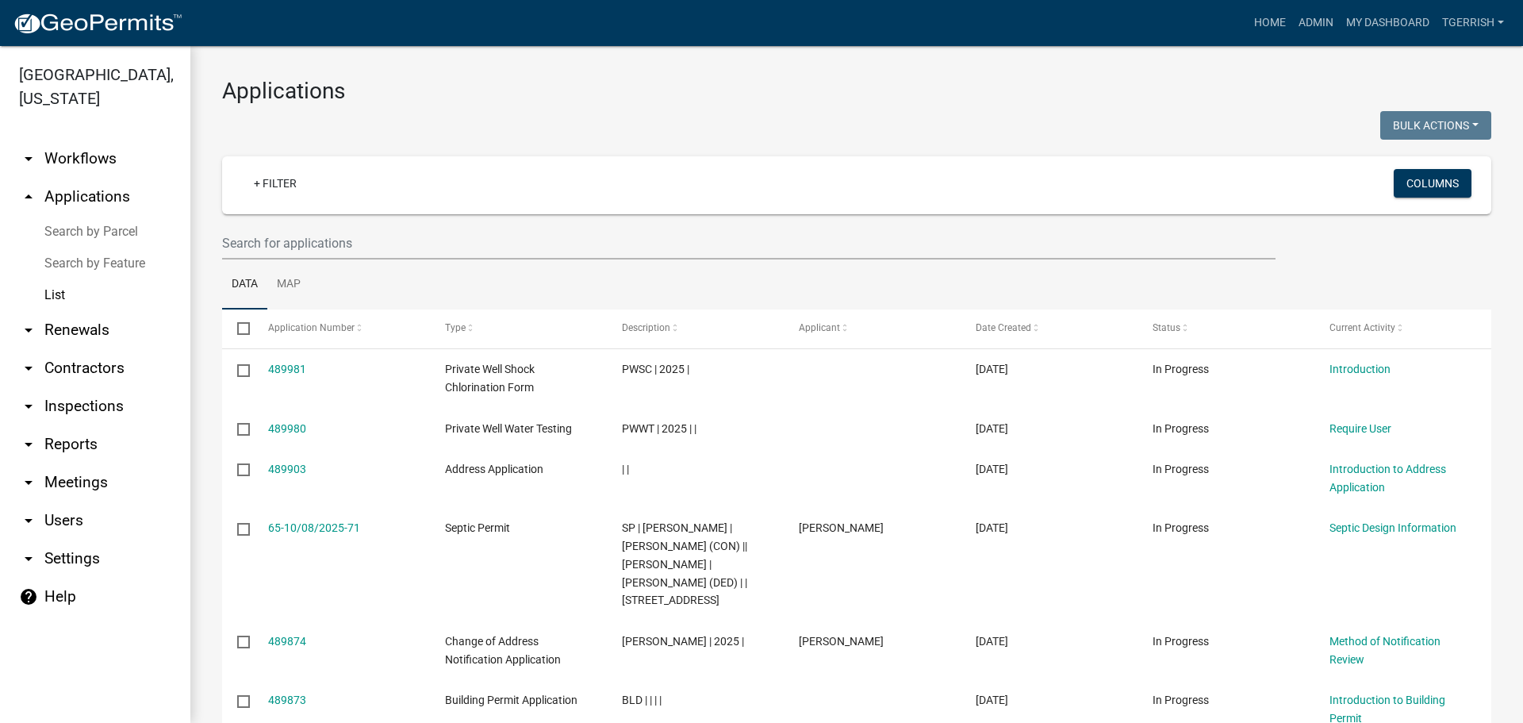
click at [93, 140] on link "arrow_drop_down Workflows" at bounding box center [95, 159] width 190 height 38
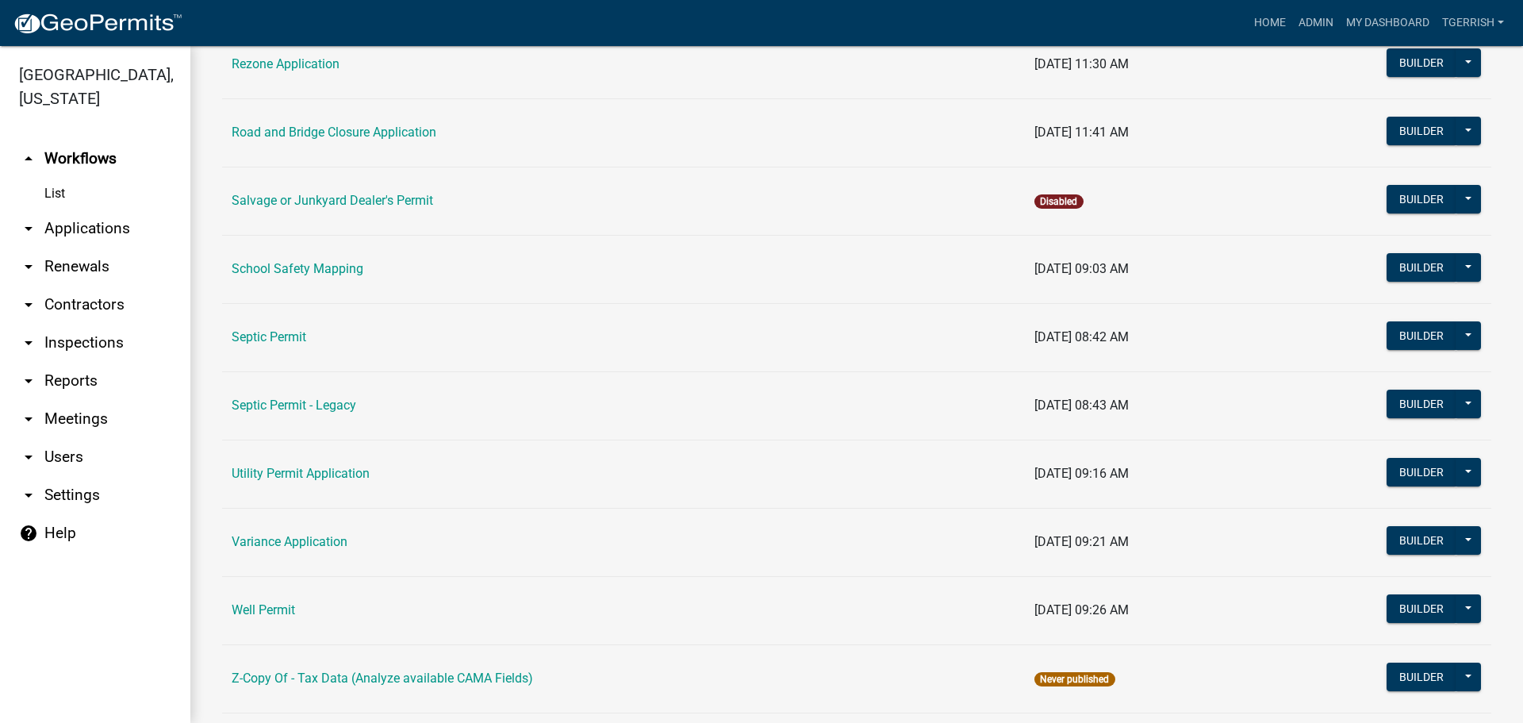
scroll to position [1848, 0]
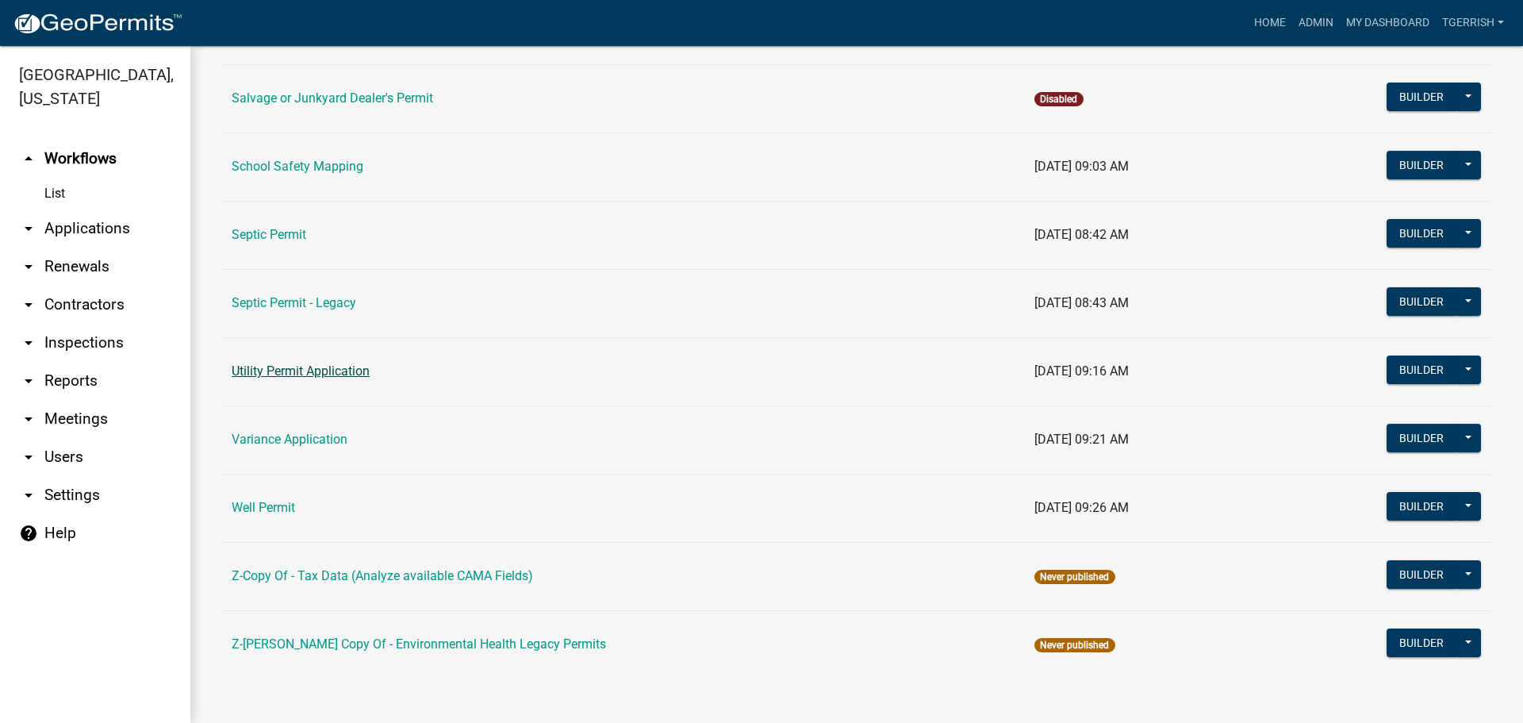
click at [278, 372] on link "Utility Permit Application" at bounding box center [301, 370] width 138 height 15
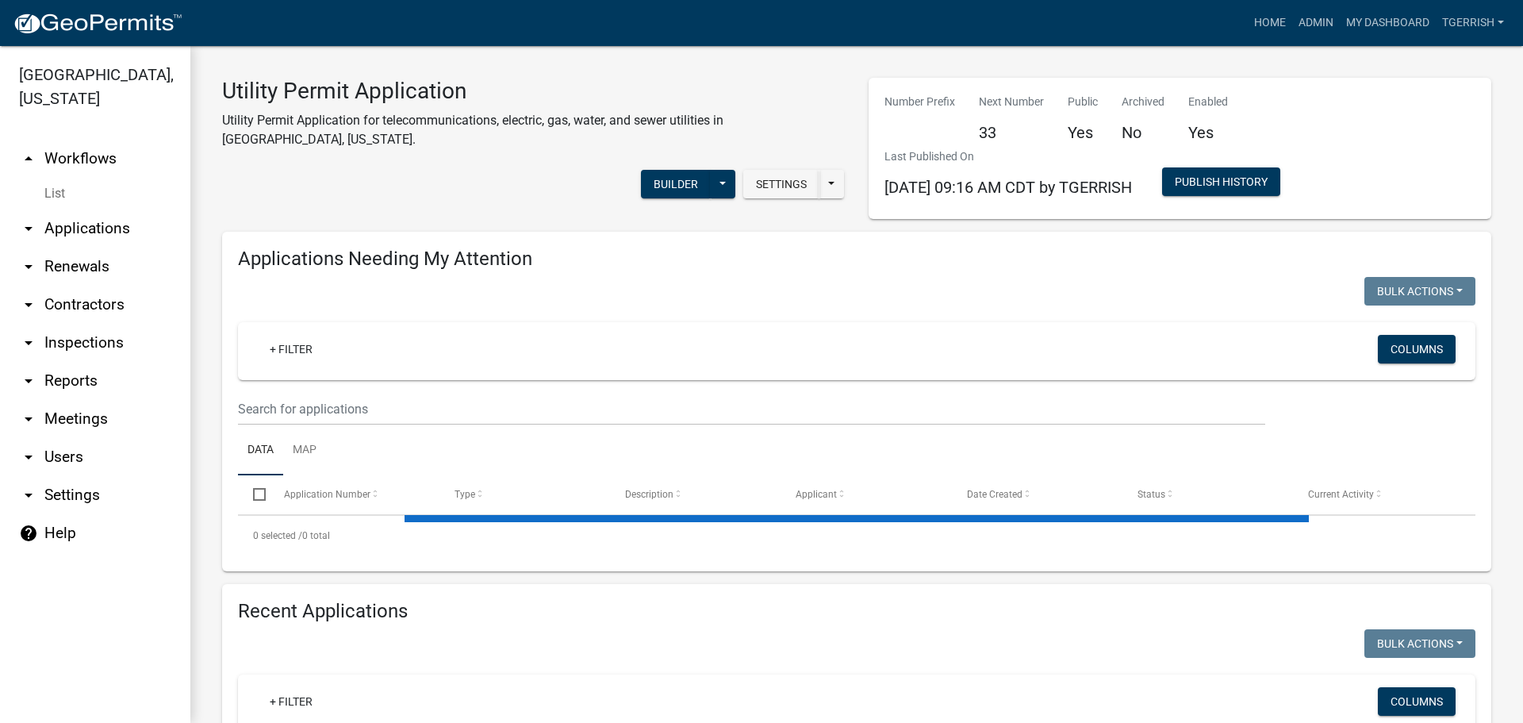
select select "3: 100"
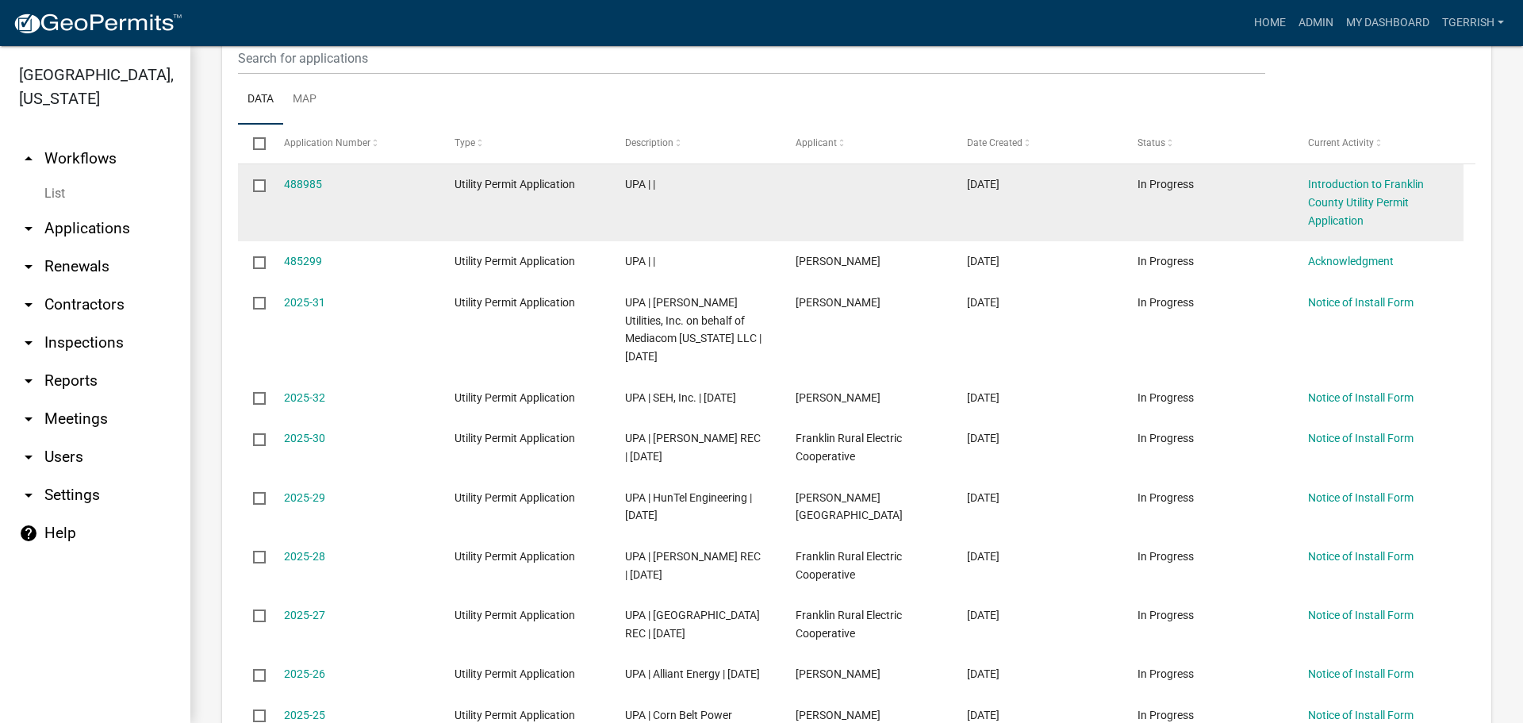
scroll to position [714, 0]
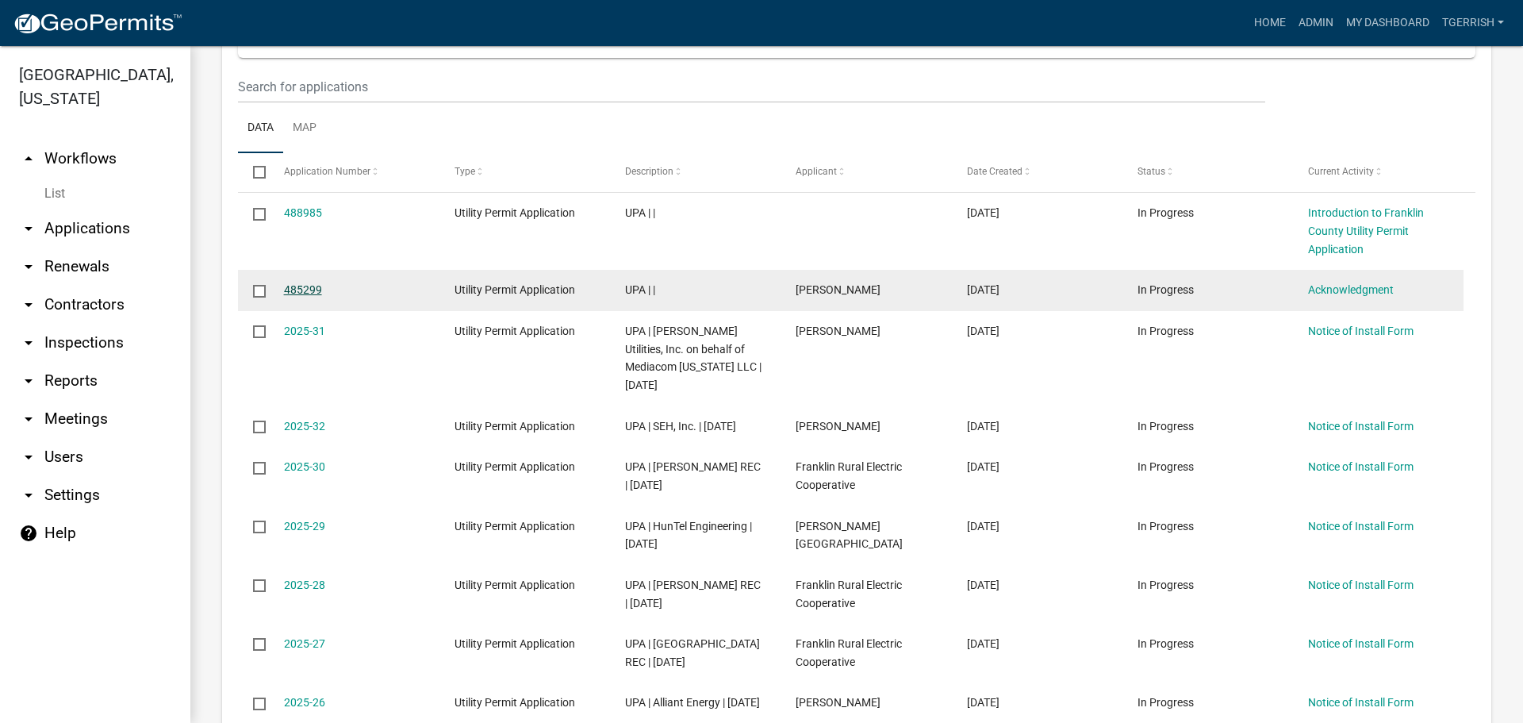
click at [307, 290] on link "485299" at bounding box center [303, 289] width 38 height 13
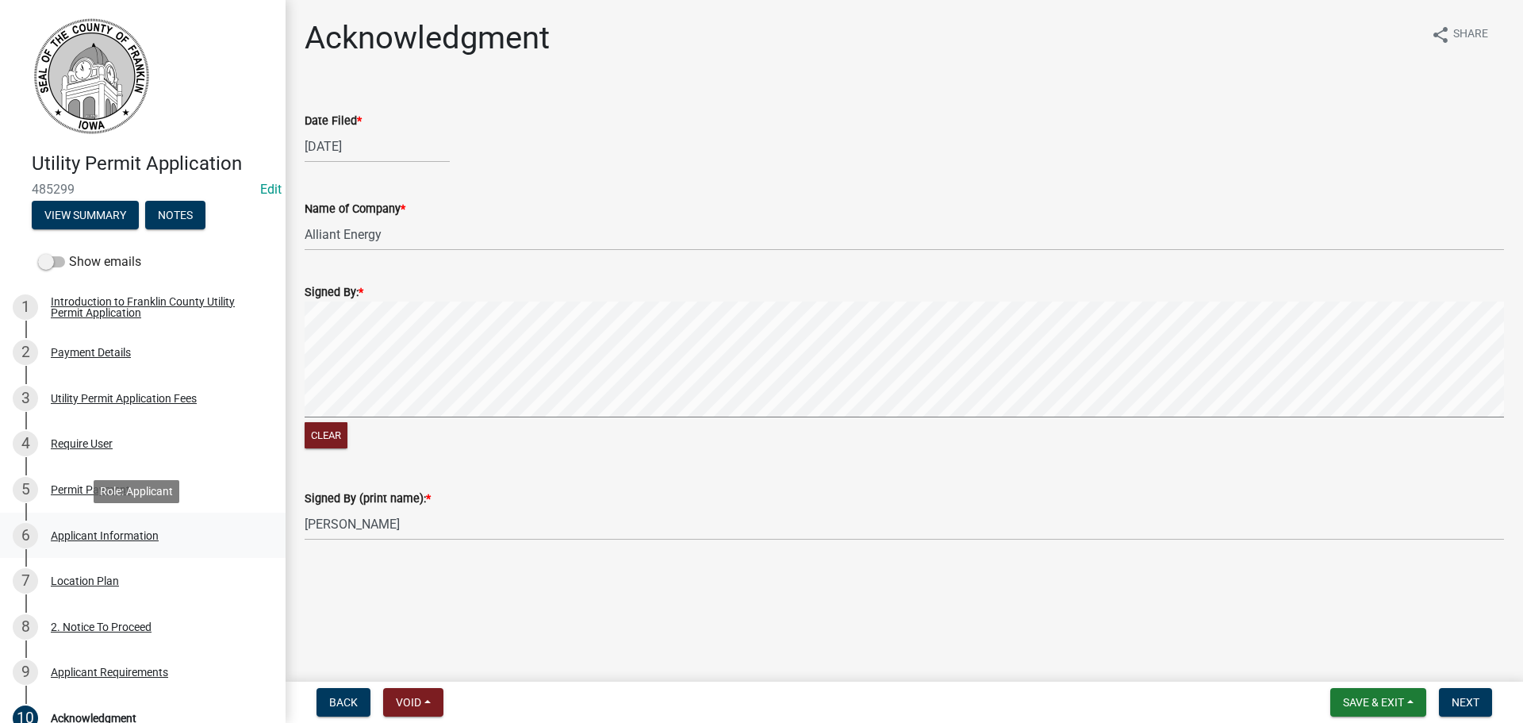
click at [90, 532] on div "Applicant Information" at bounding box center [105, 535] width 108 height 11
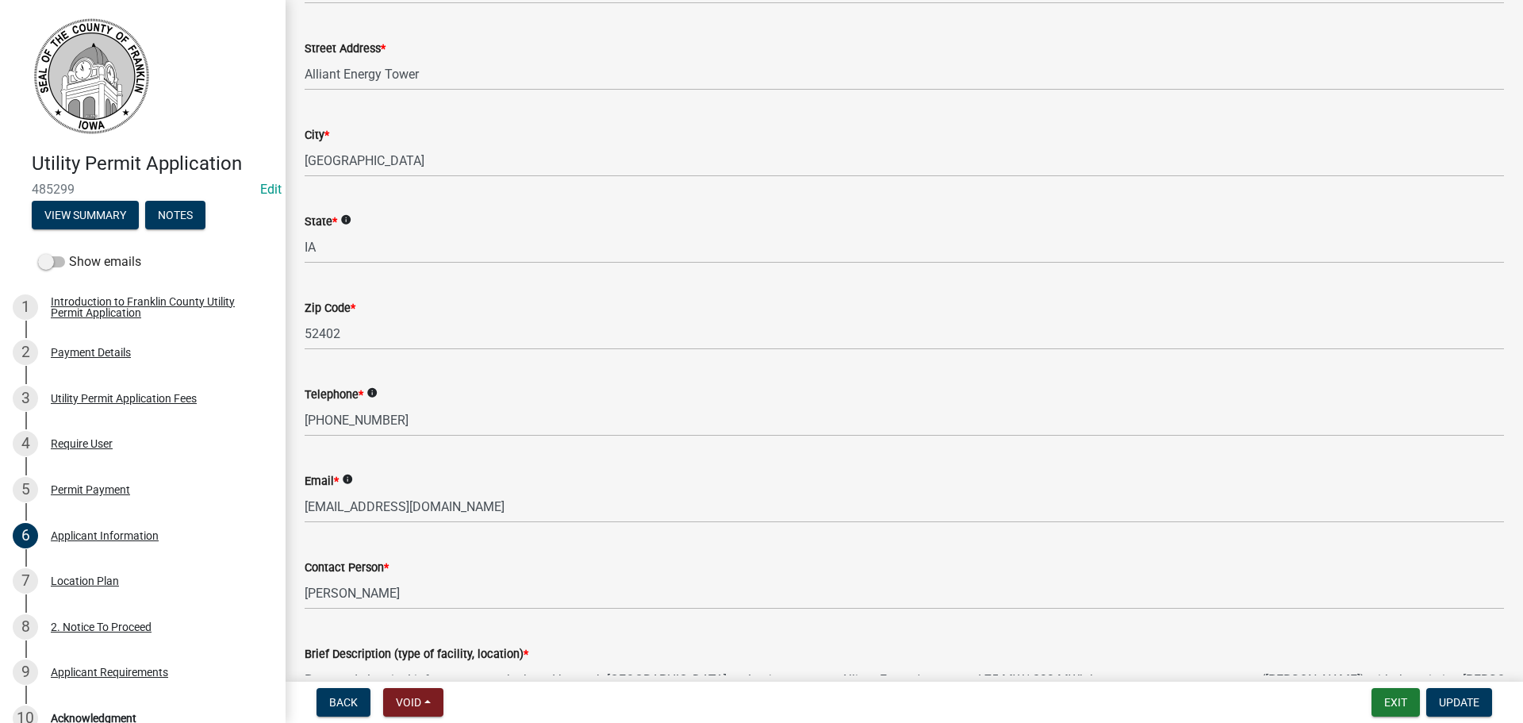
scroll to position [238, 0]
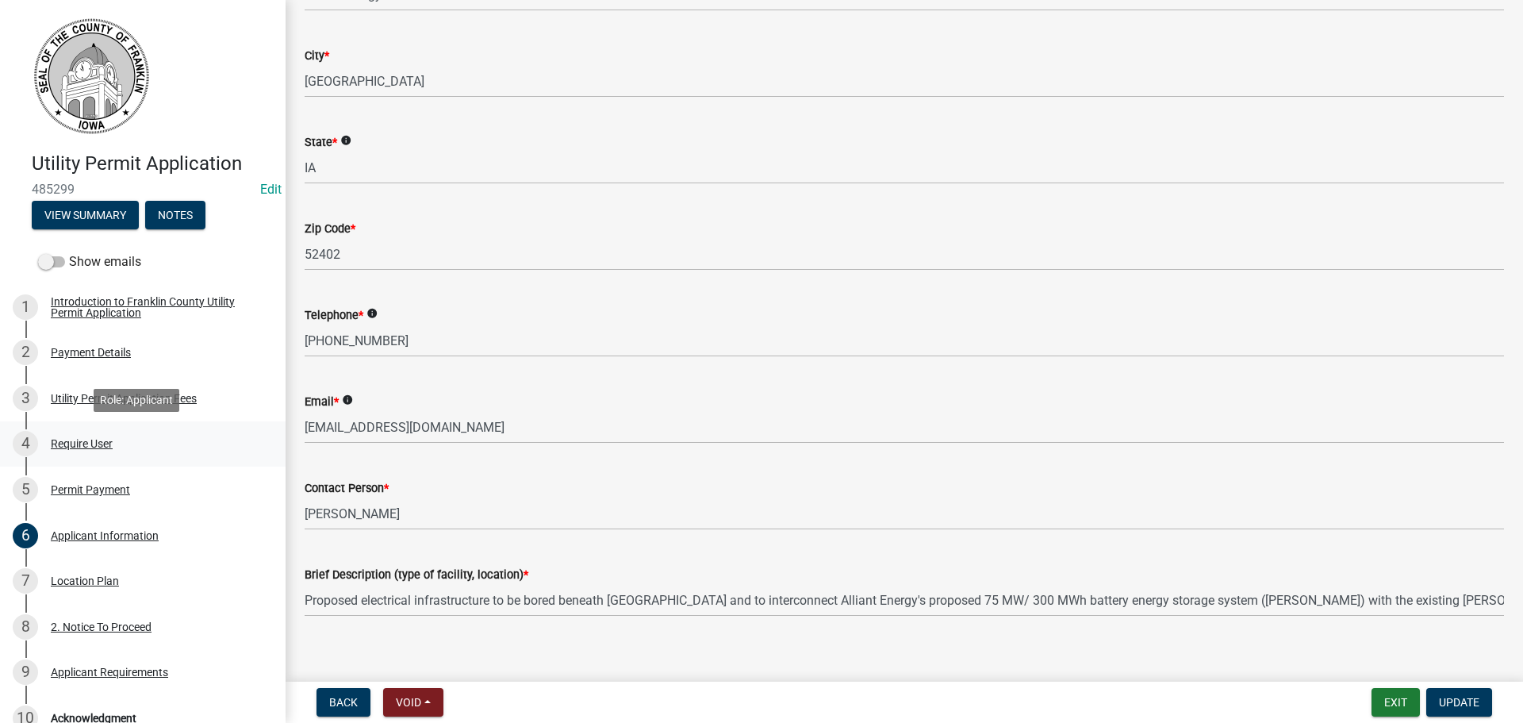
click at [66, 443] on div "Require User" at bounding box center [82, 443] width 62 height 11
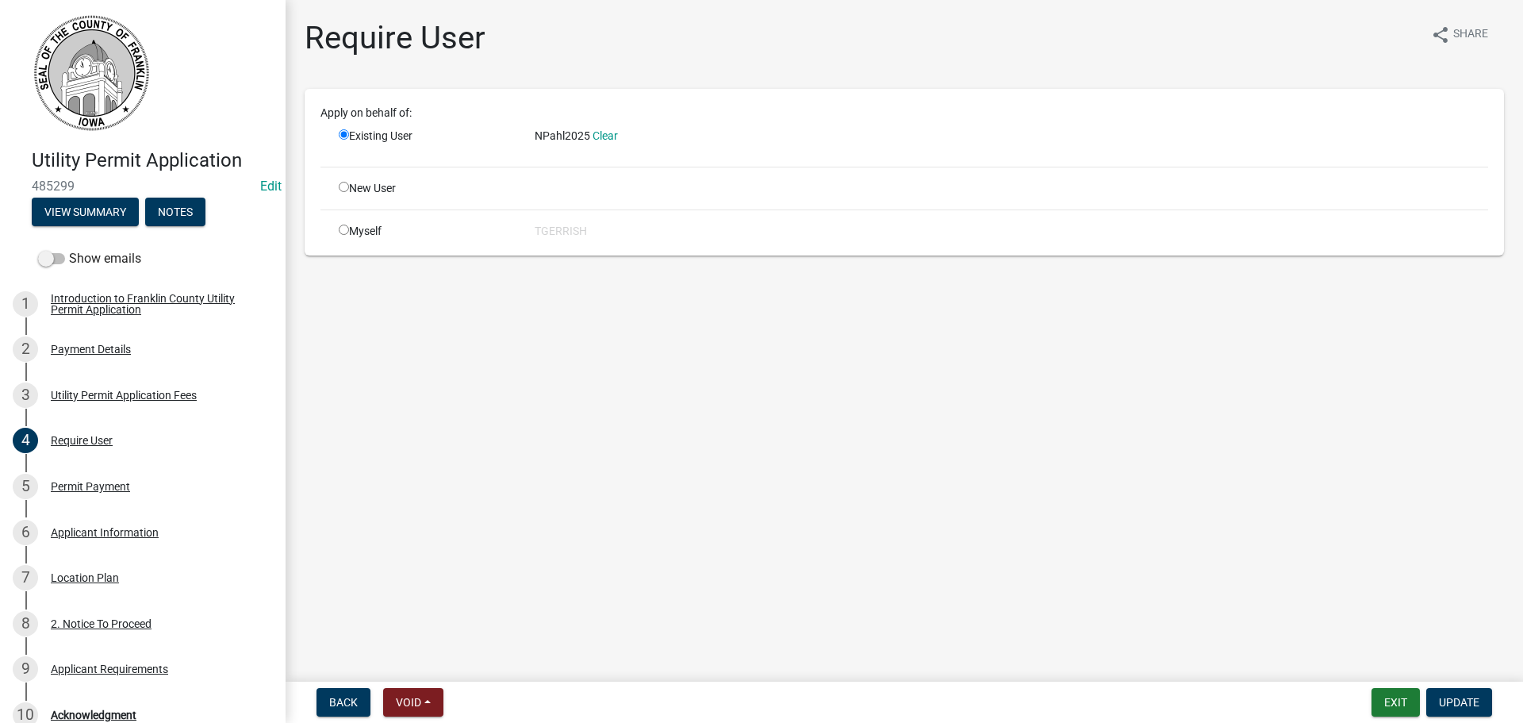
scroll to position [0, 0]
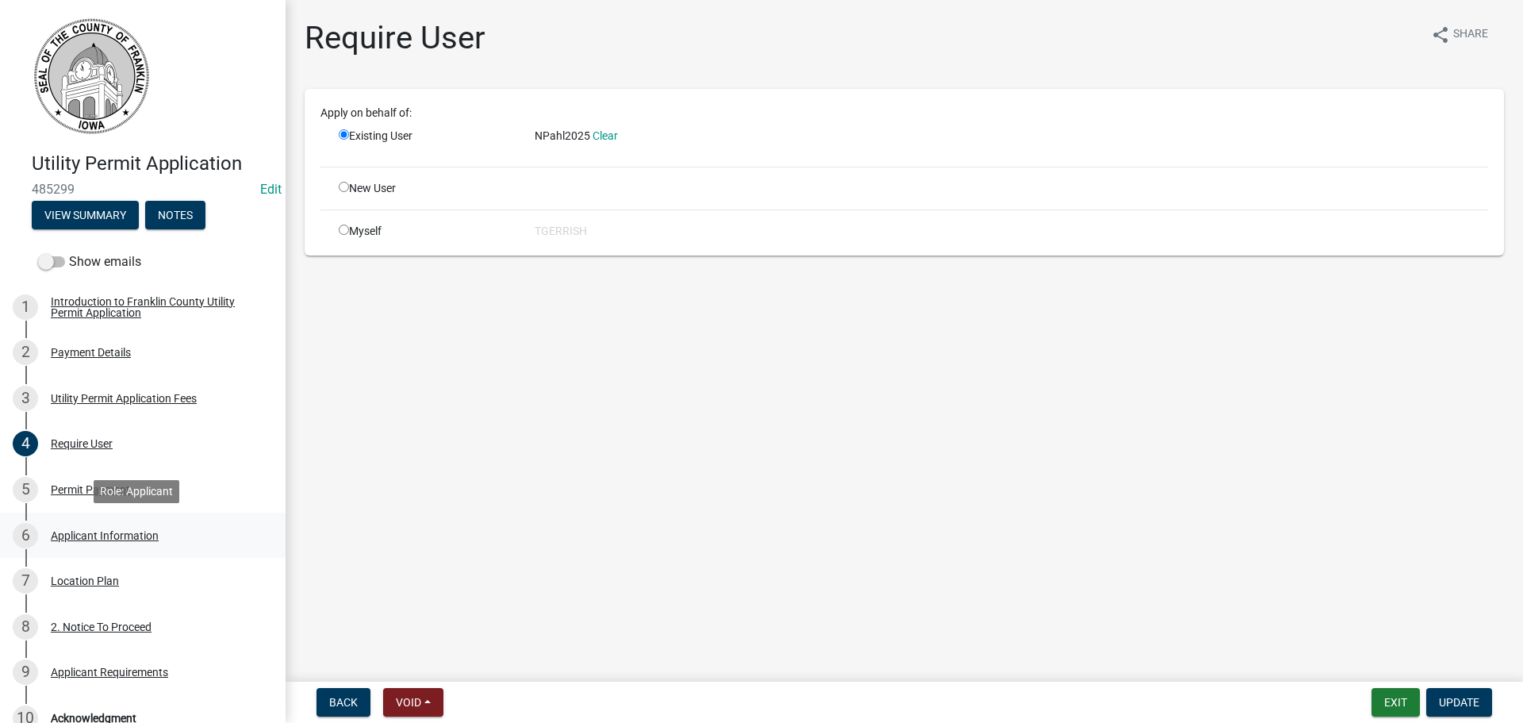
click at [86, 535] on div "Applicant Information" at bounding box center [105, 535] width 108 height 11
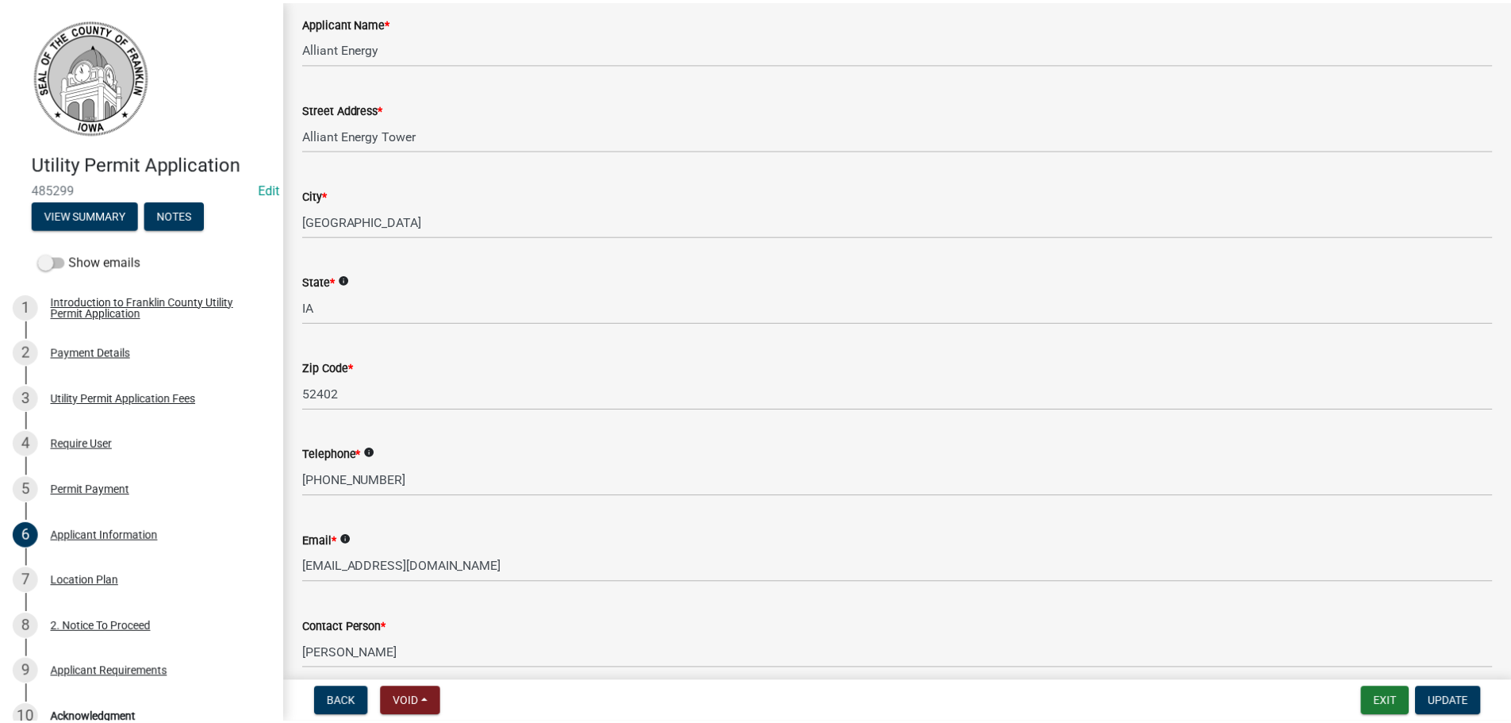
scroll to position [79, 0]
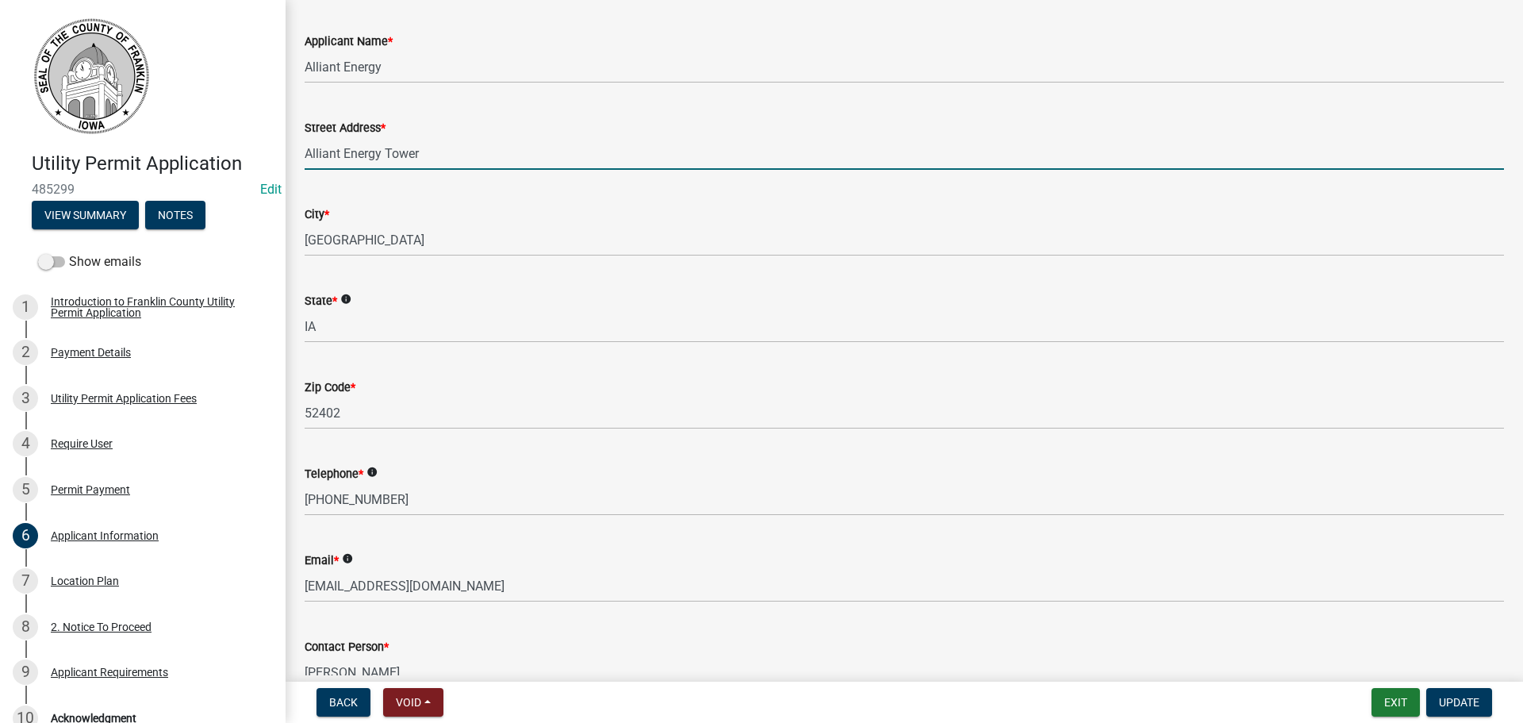
drag, startPoint x: 430, startPoint y: 155, endPoint x: 304, endPoint y: 161, distance: 126.3
click at [304, 161] on div "Street Address * Alliant Energy Tower" at bounding box center [904, 133] width 1223 height 74
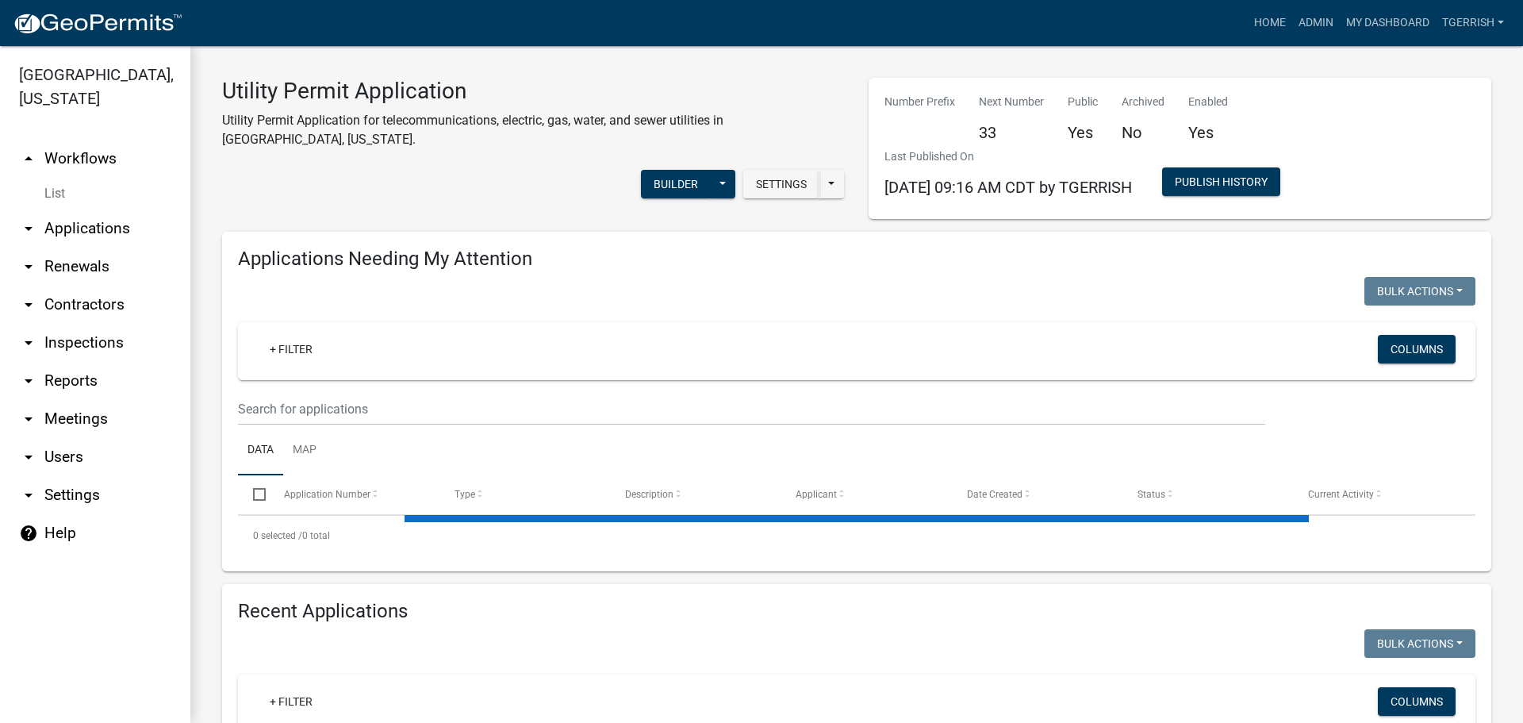
select select "3: 100"
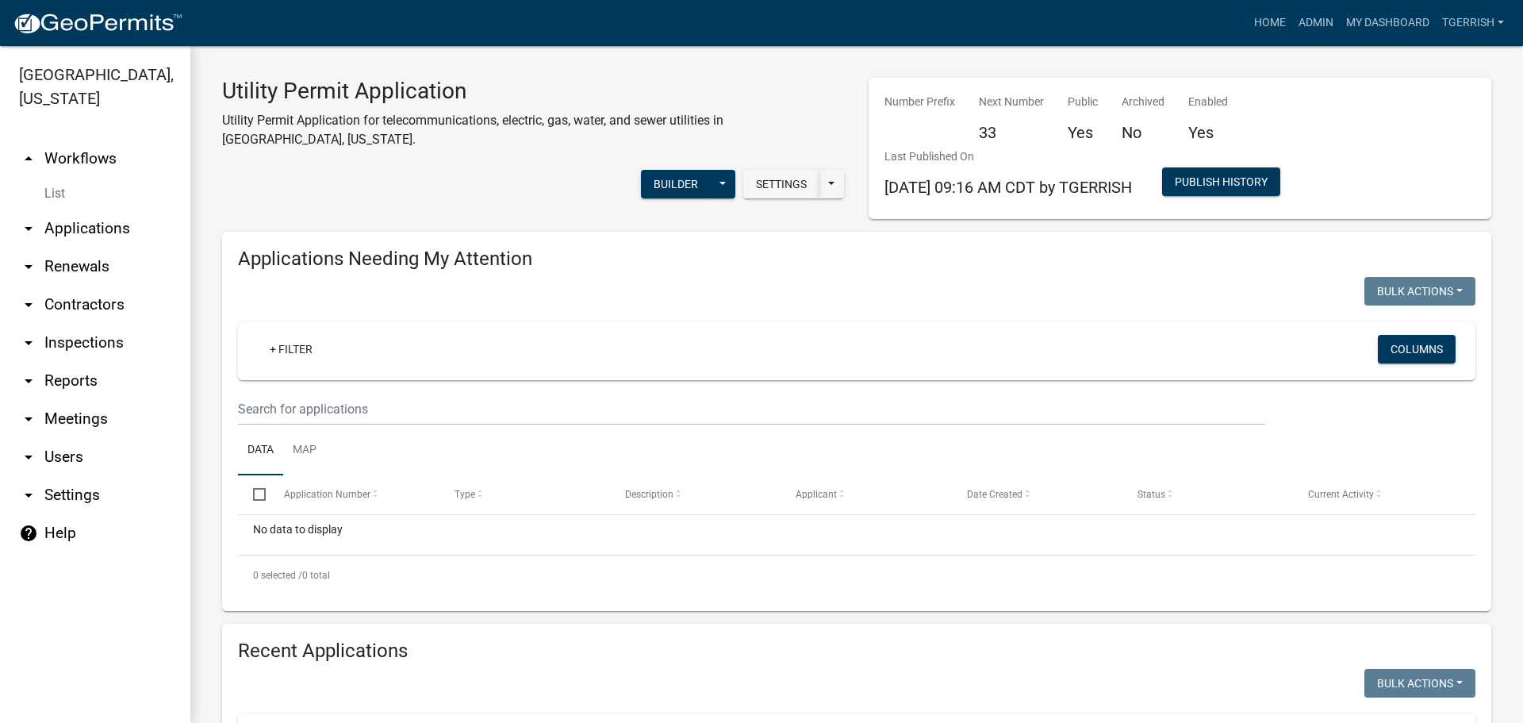
click at [88, 140] on link "arrow_drop_up Workflows" at bounding box center [95, 159] width 190 height 38
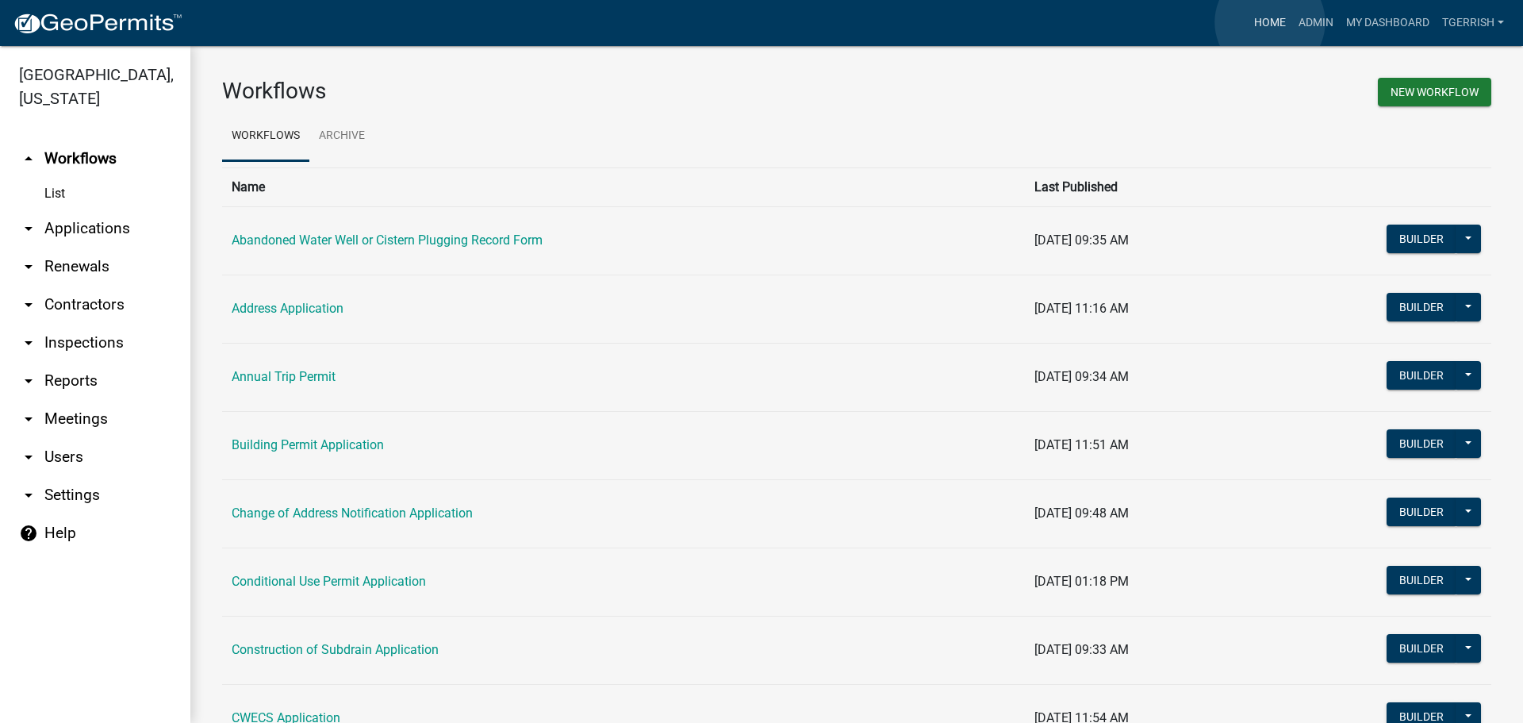
click at [1270, 22] on link "Home" at bounding box center [1270, 23] width 44 height 30
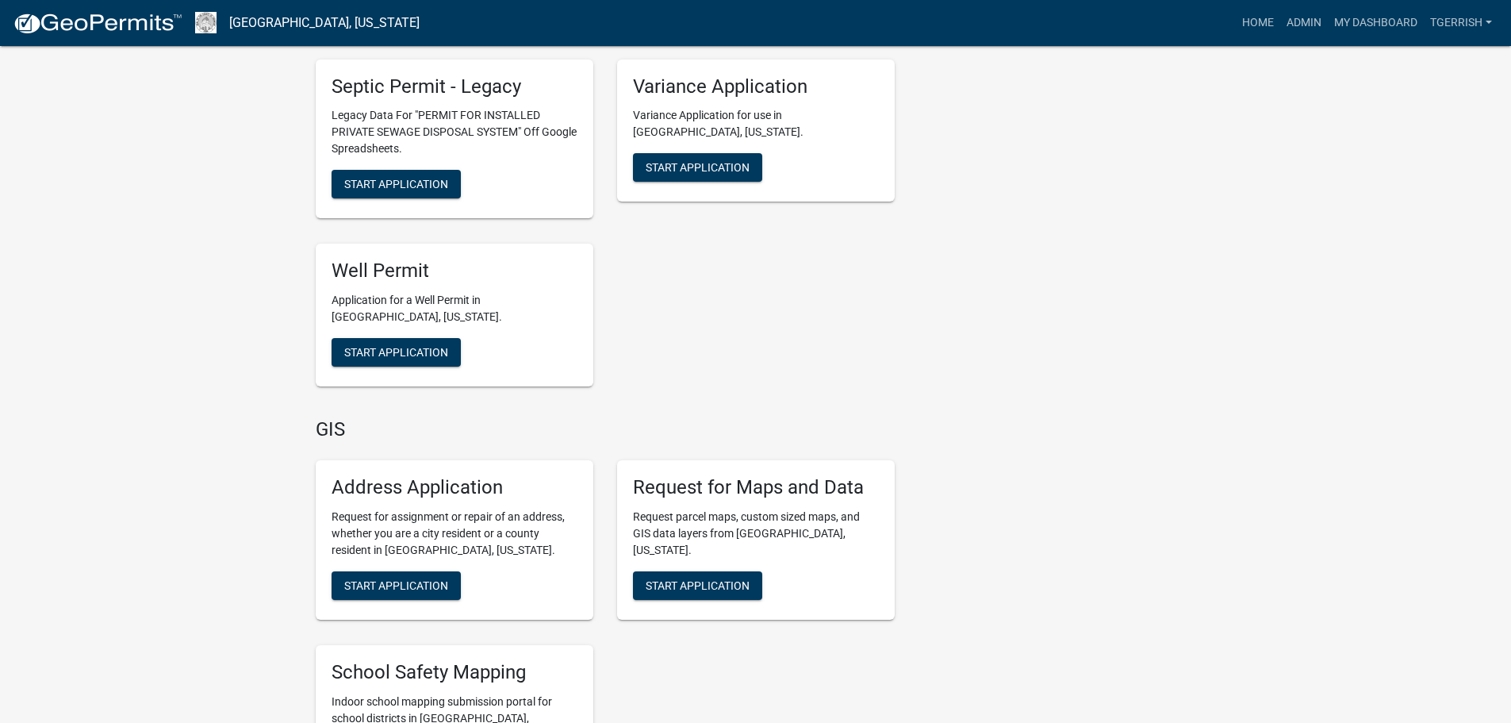
scroll to position [3332, 0]
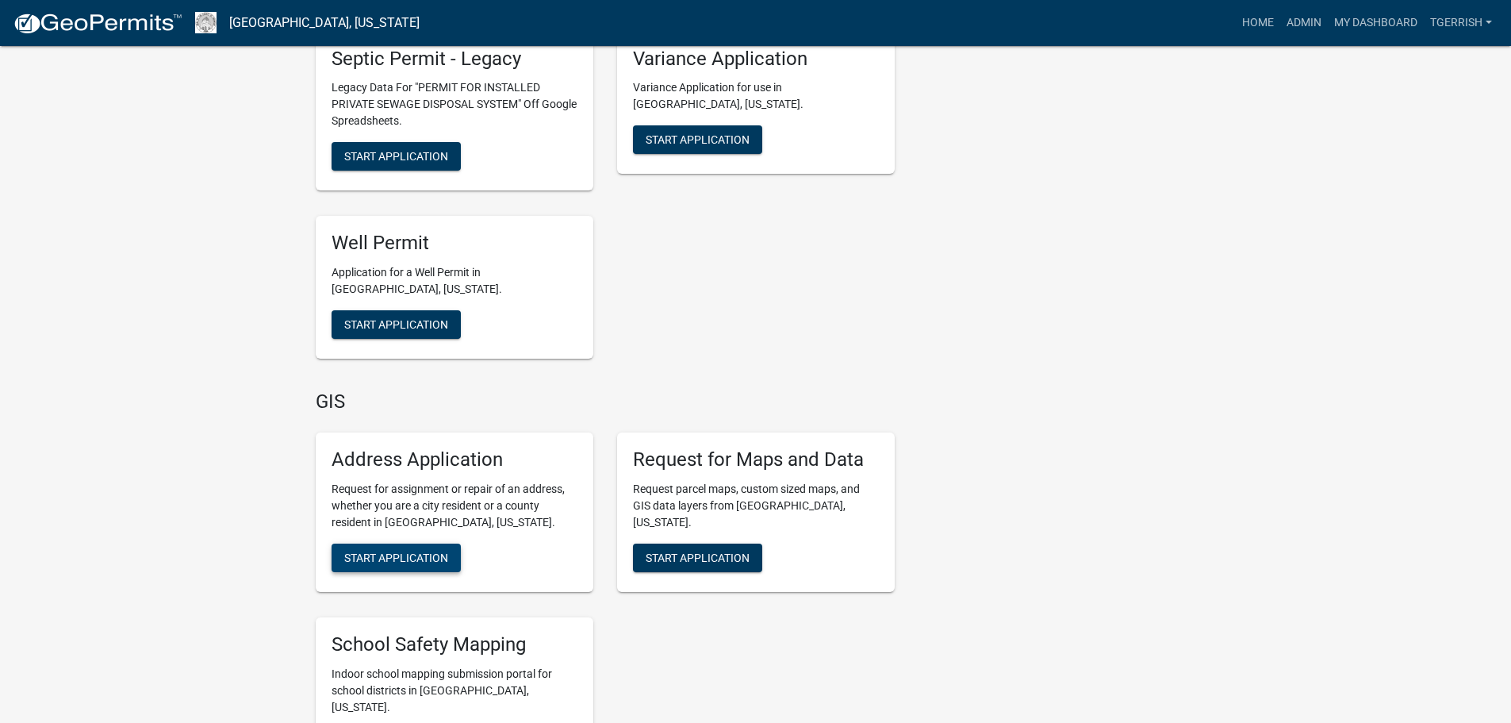
click at [403, 551] on span "Start Application" at bounding box center [396, 557] width 104 height 13
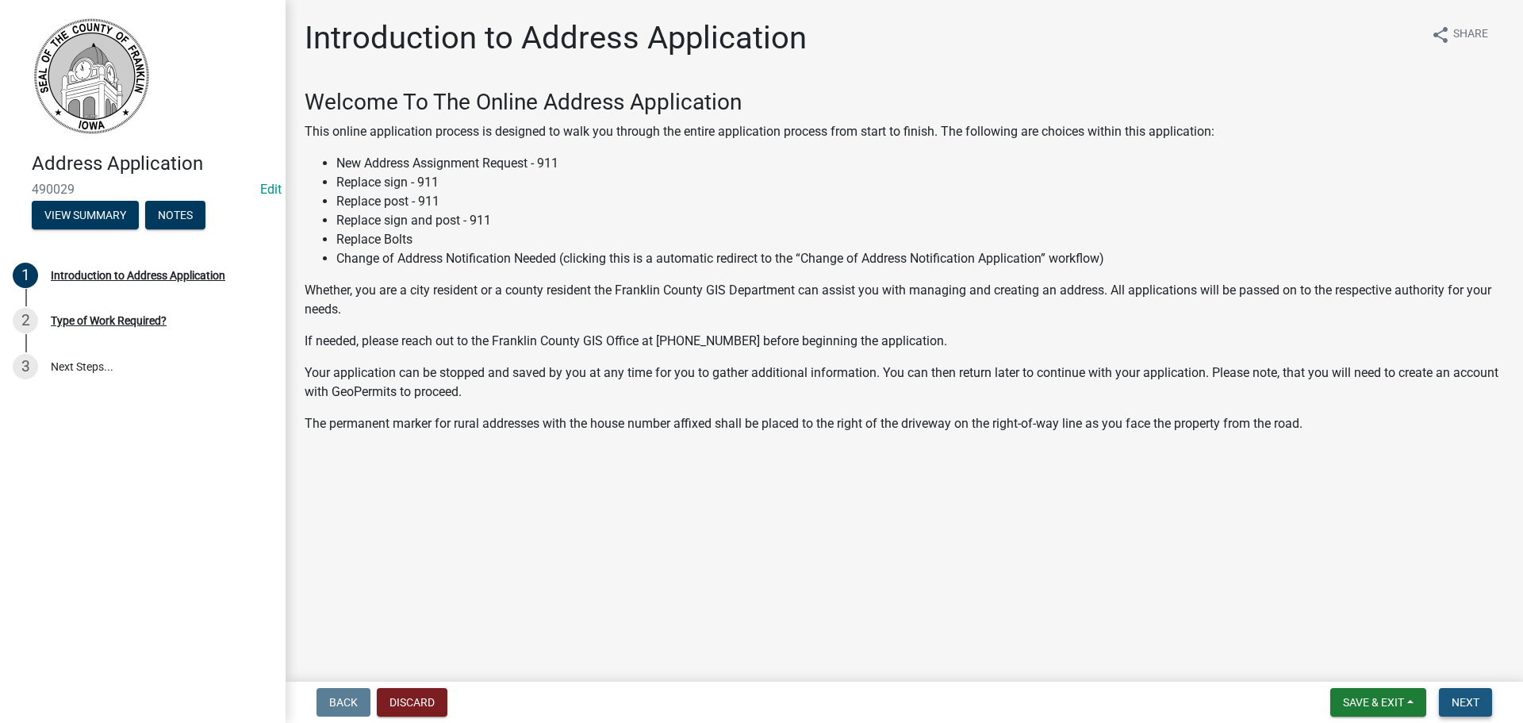
click at [1467, 701] on span "Next" at bounding box center [1466, 702] width 28 height 13
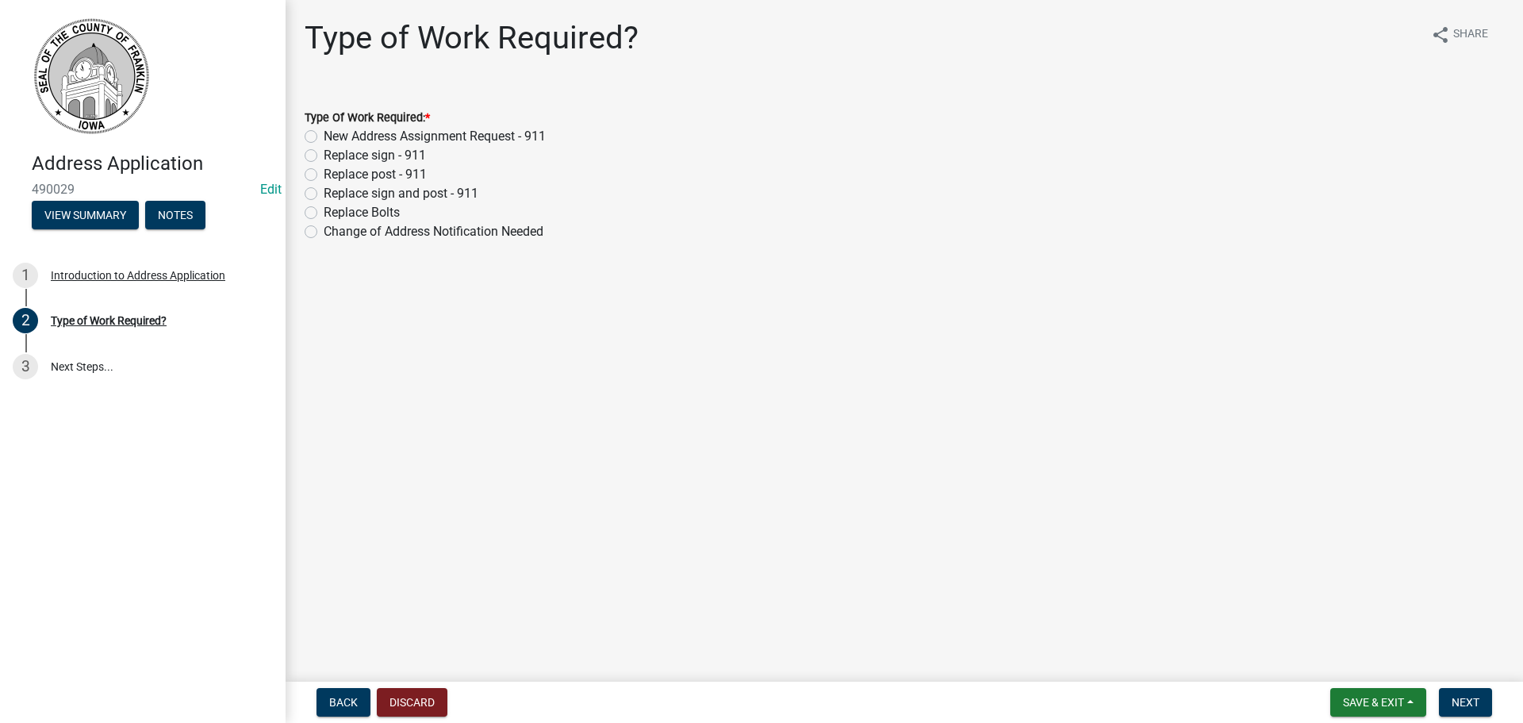
click at [324, 135] on label "New Address Assignment Request - 911" at bounding box center [435, 136] width 222 height 19
click at [324, 135] on input "New Address Assignment Request - 911" at bounding box center [329, 132] width 10 height 10
radio input "true"
click at [1461, 697] on span "Next" at bounding box center [1466, 702] width 28 height 13
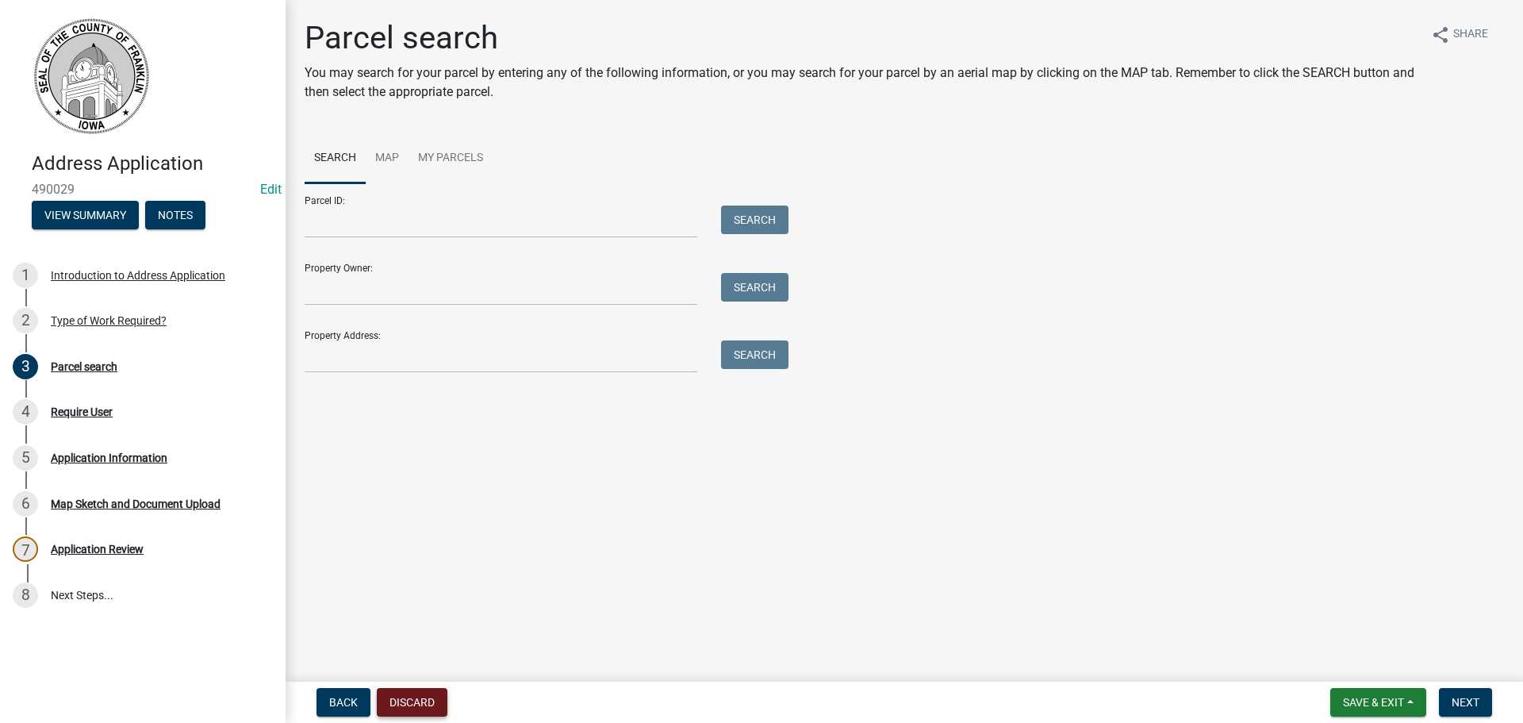
click at [413, 707] on button "Discard" at bounding box center [412, 702] width 71 height 29
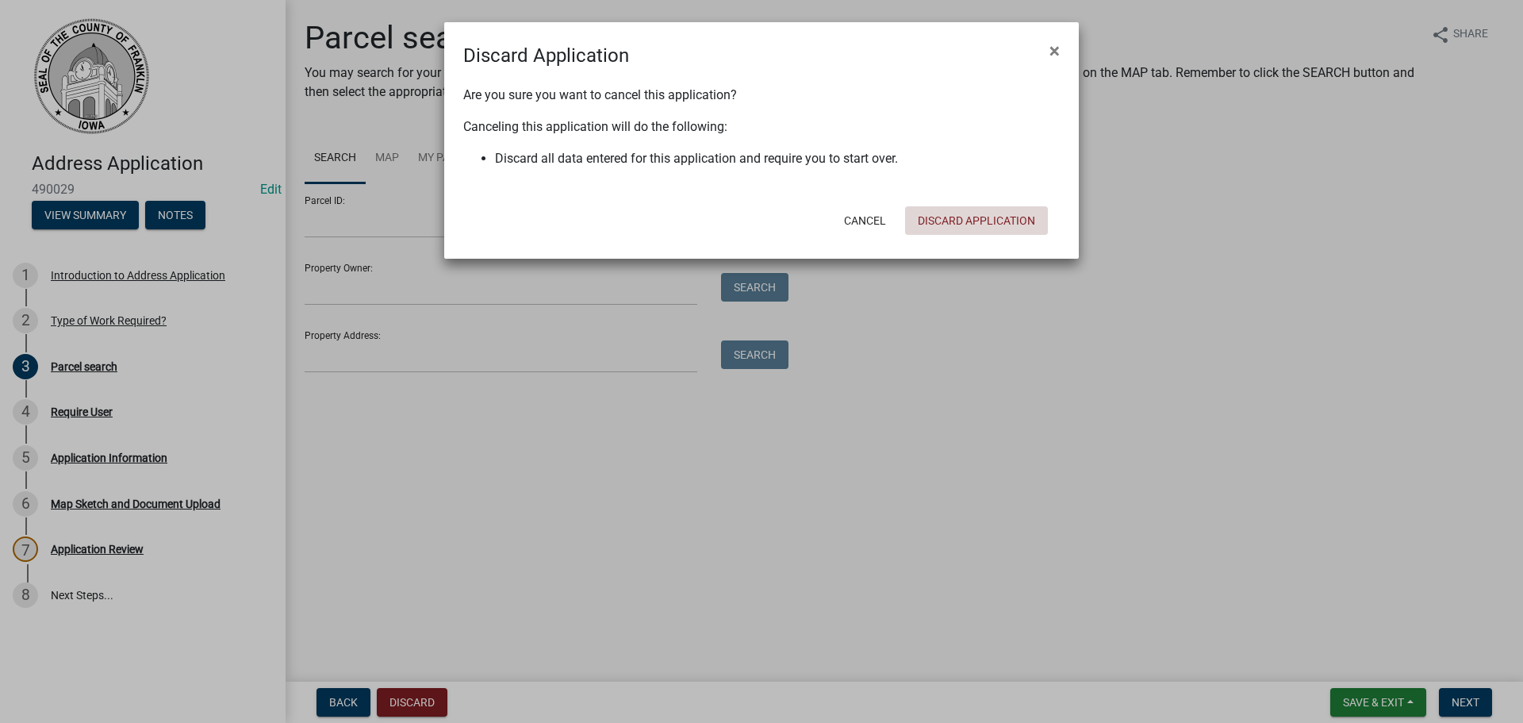
click at [953, 221] on button "Discard Application" at bounding box center [976, 220] width 143 height 29
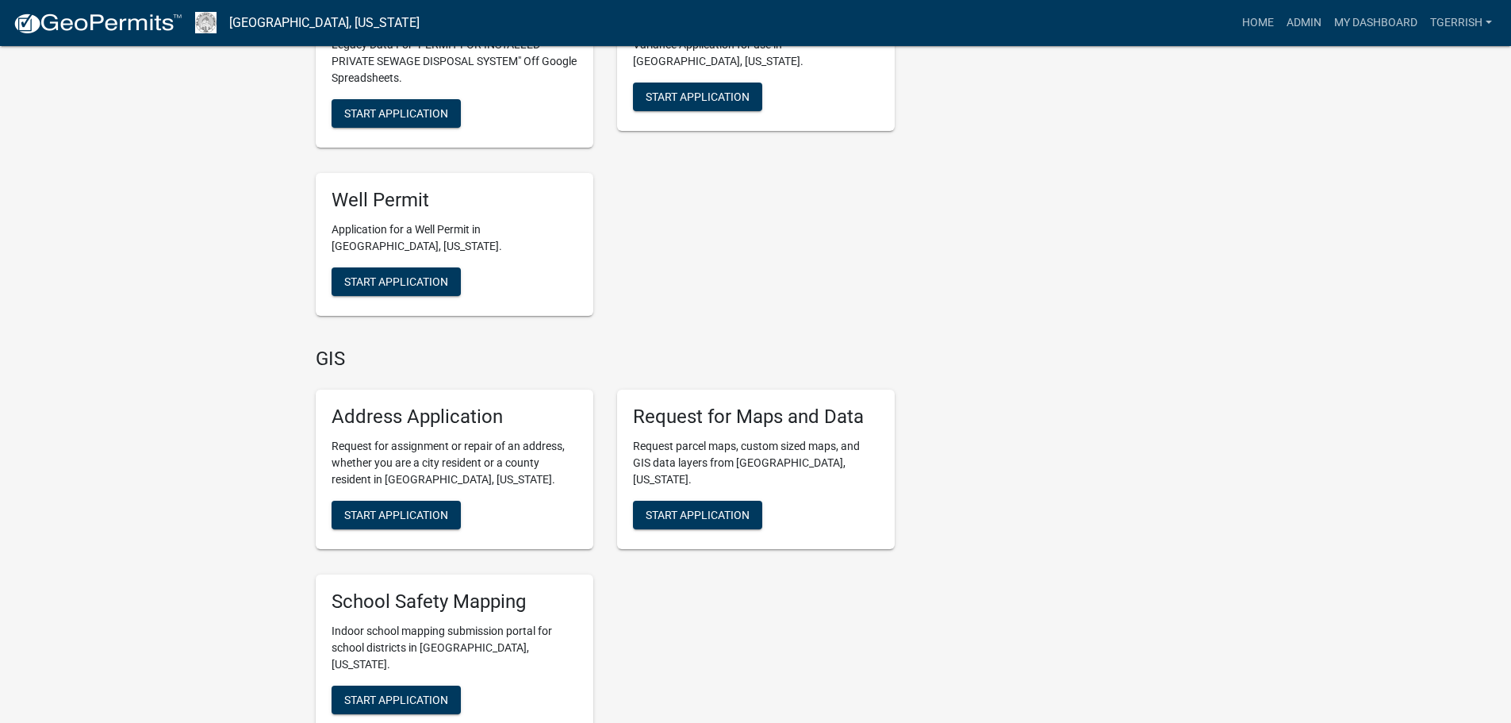
scroll to position [3411, 0]
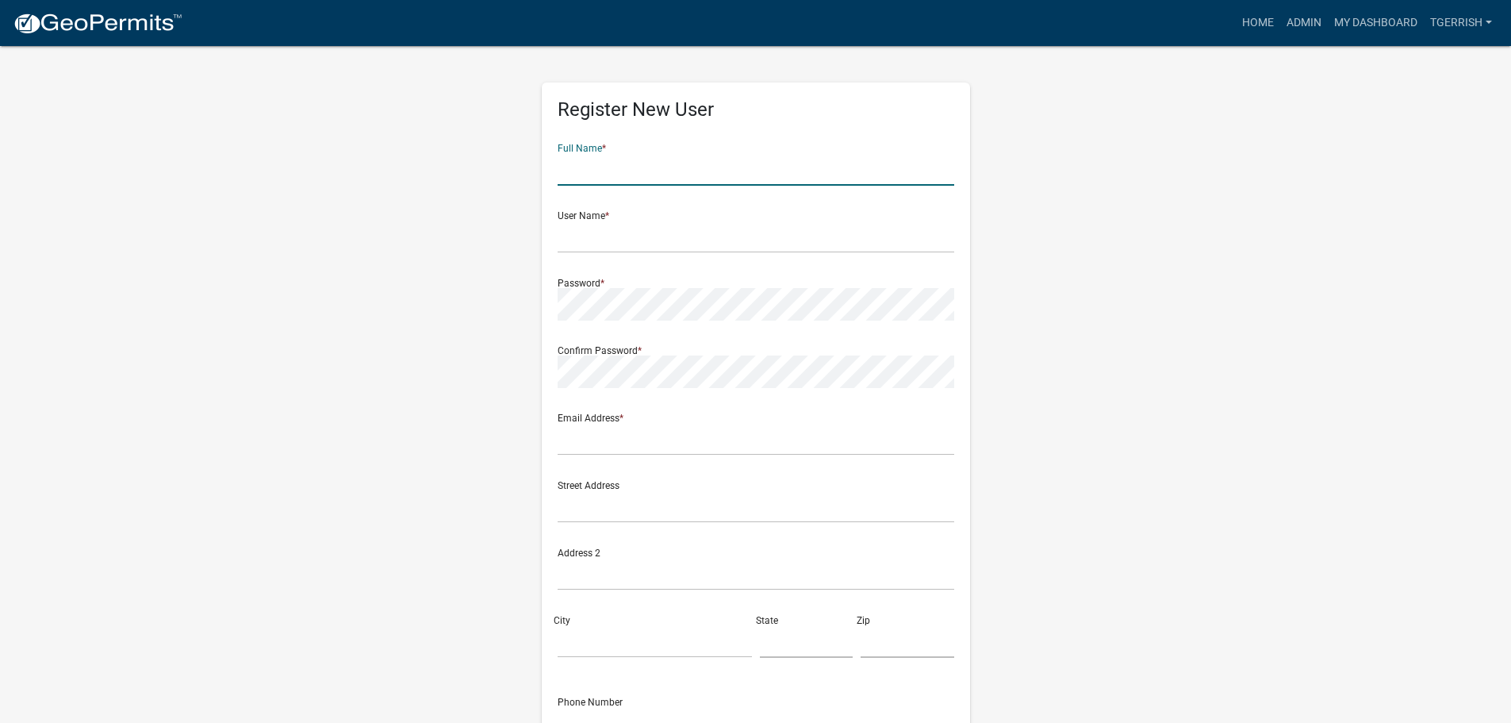
click at [577, 171] on input "text" at bounding box center [756, 169] width 397 height 33
type input "[PERSON_NAME]"
click at [567, 242] on input "text" at bounding box center [756, 237] width 397 height 33
drag, startPoint x: 640, startPoint y: 171, endPoint x: 556, endPoint y: 171, distance: 84.1
click at [556, 171] on div "Register New User Full Name * Keri Sweeting User Name * Password * Confirm Pass…" at bounding box center [756, 462] width 428 height 758
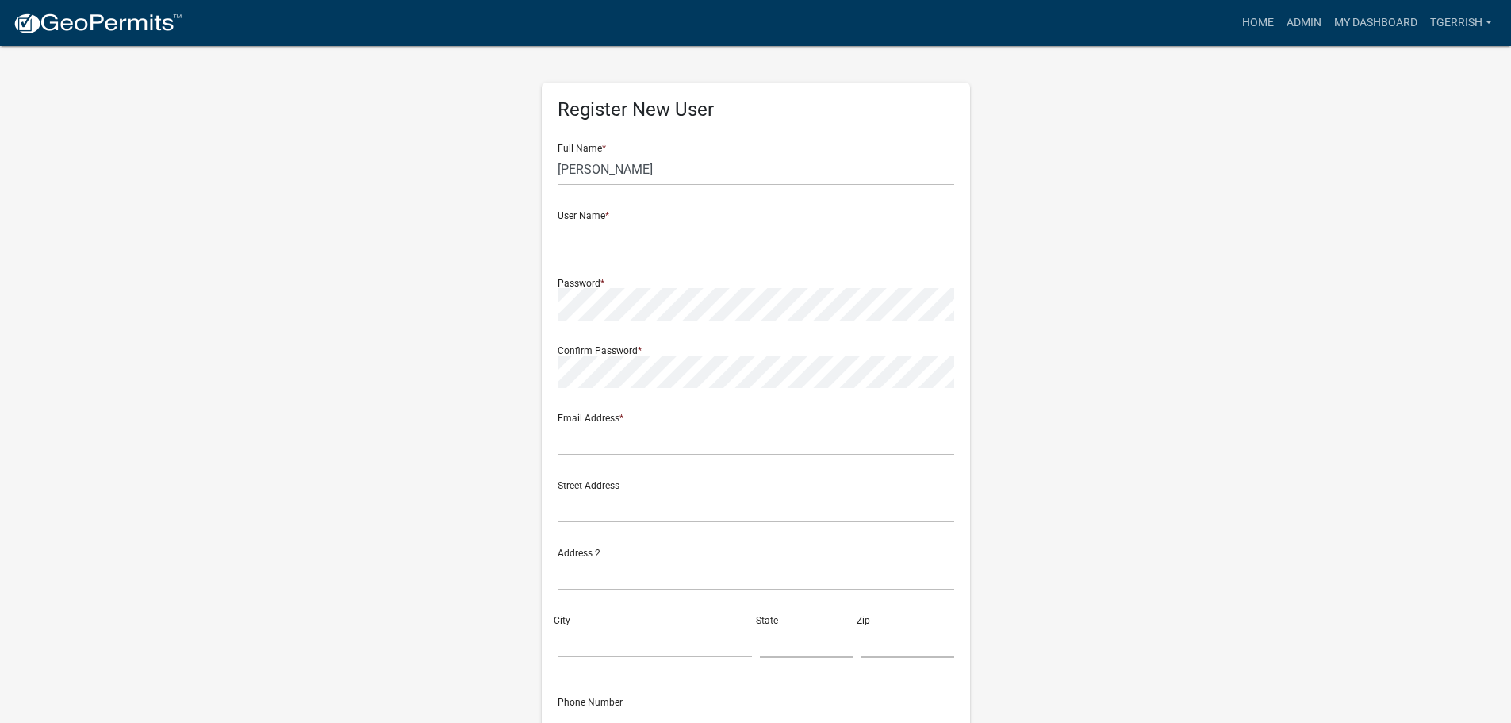
click at [536, 255] on div "Register New User Full Name * Keri Sweeting User Name * Password * Confirm Pass…" at bounding box center [756, 468] width 452 height 849
paste input "[PERSON_NAME]"
type input "[PERSON_NAME]"
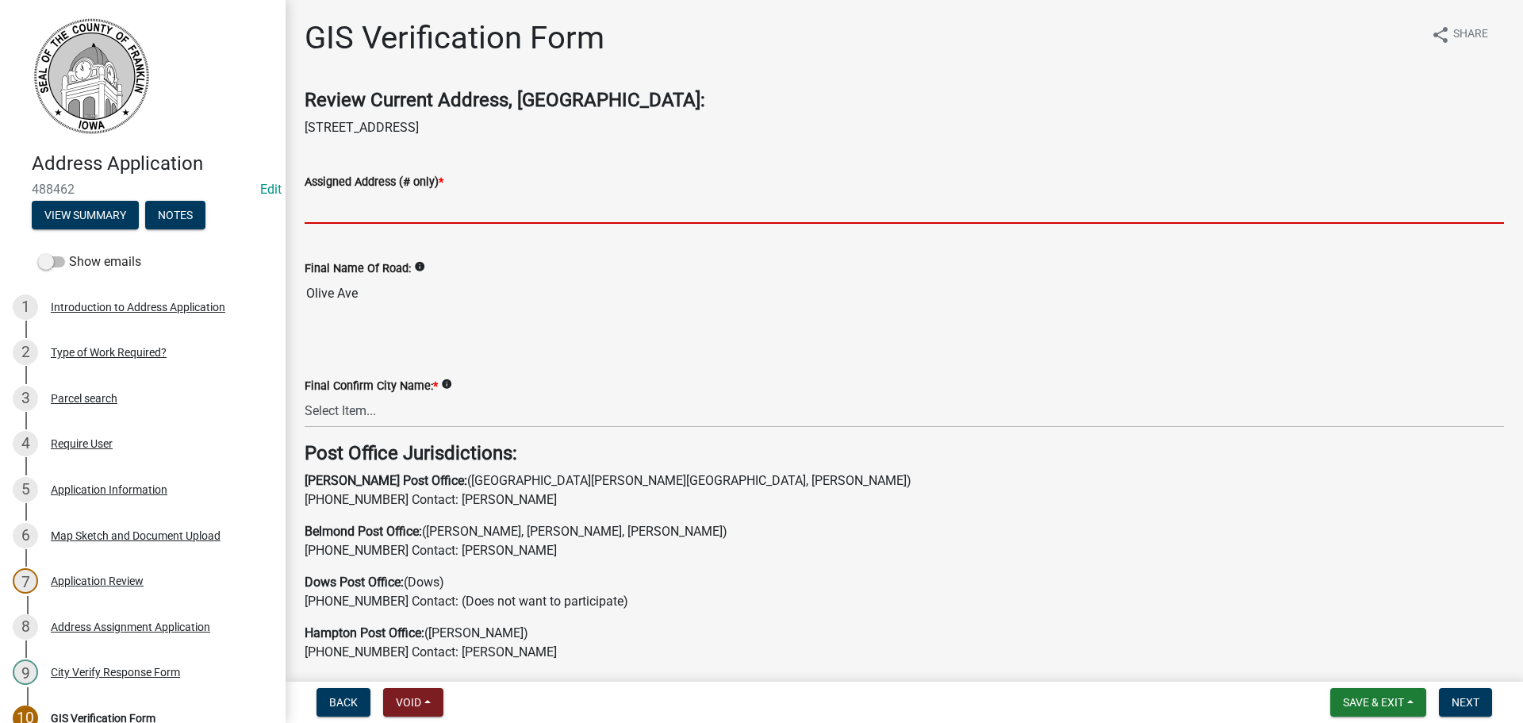
click at [373, 210] on input "Assigned Address (# only) *" at bounding box center [905, 207] width 1200 height 33
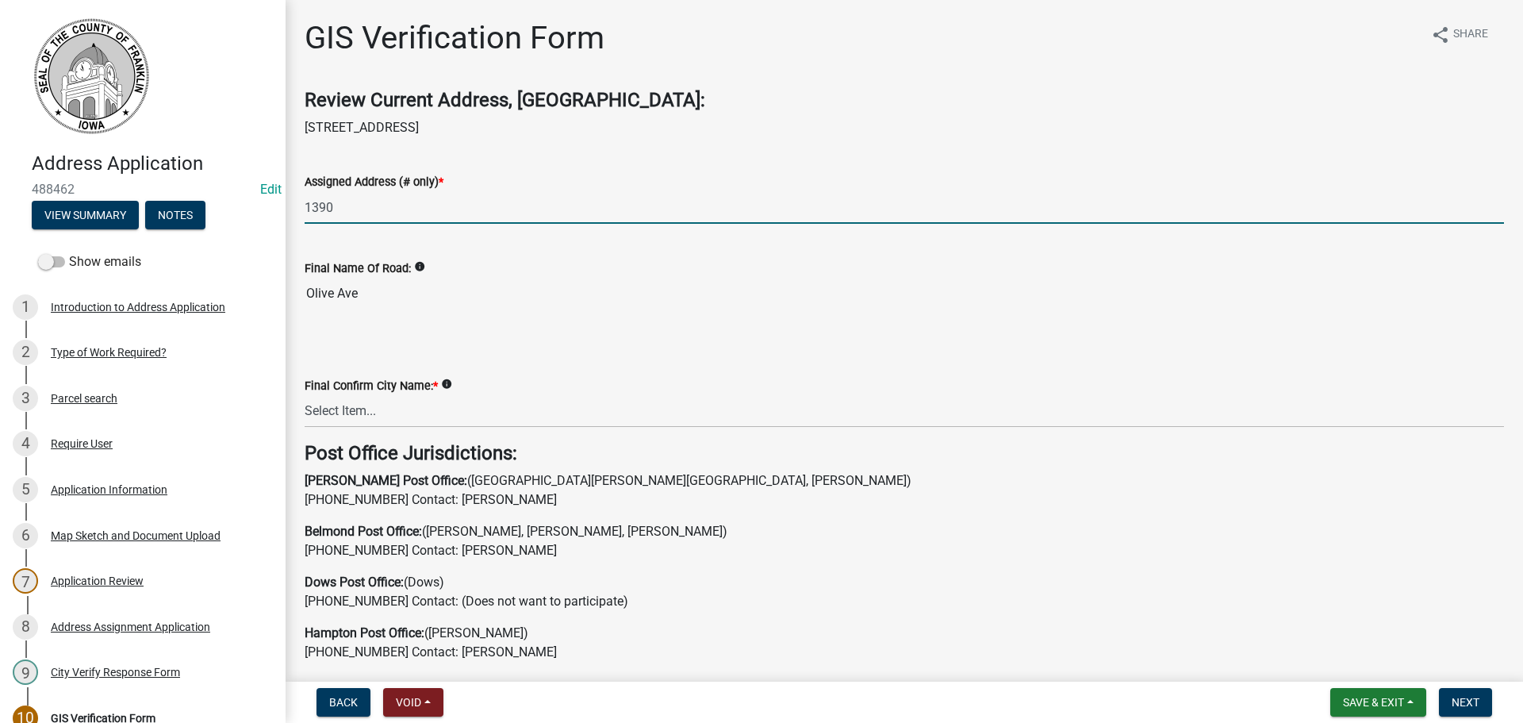
type input "1390"
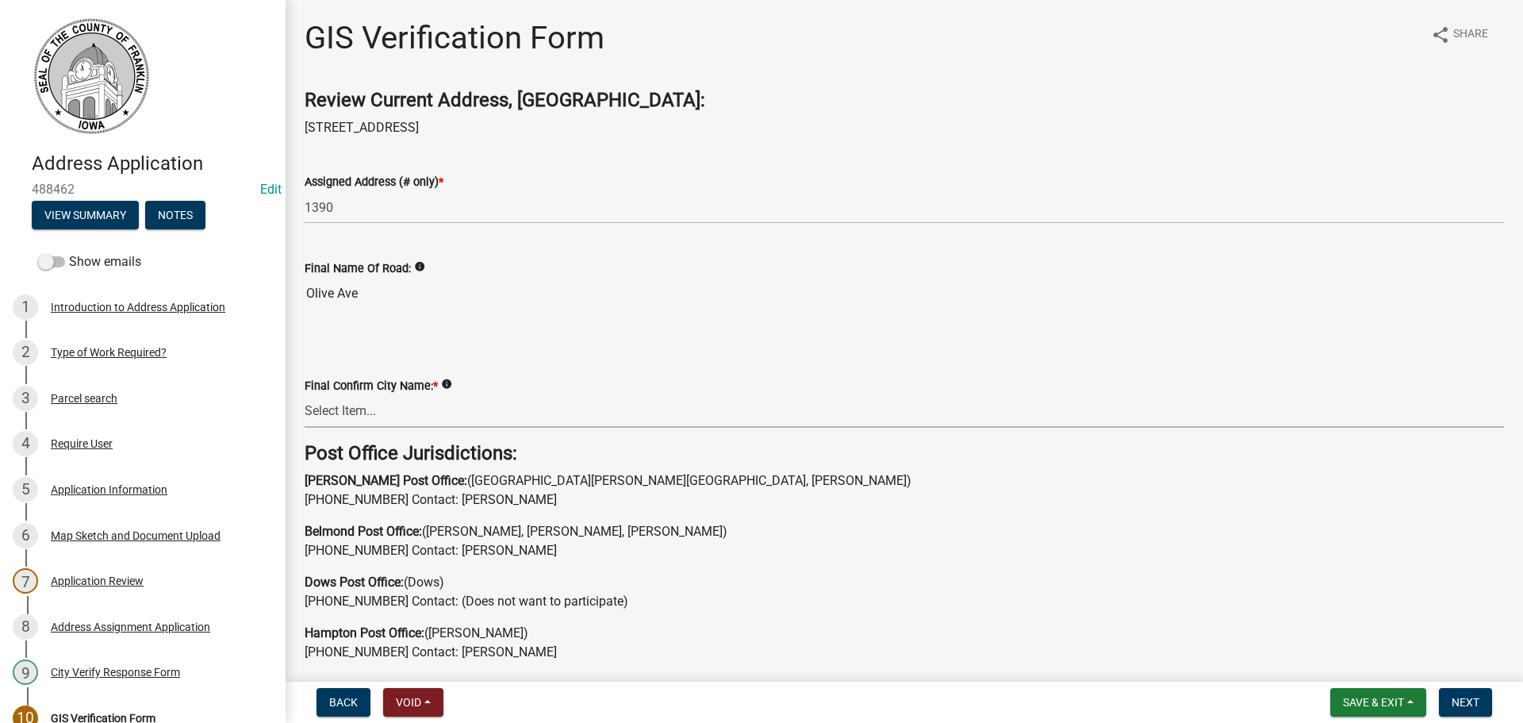
click at [333, 406] on select "Select Item... Ackley Alden Alexander Aredale Bradford Chapin Coulter Dougherty…" at bounding box center [905, 411] width 1200 height 33
click at [305, 395] on select "Select Item... Ackley Alden Alexander Aredale Bradford Chapin Coulter Dougherty…" at bounding box center [905, 411] width 1200 height 33
select select "3174707a-0b9e-4f6d-b623-9a8eaa70f9fa"
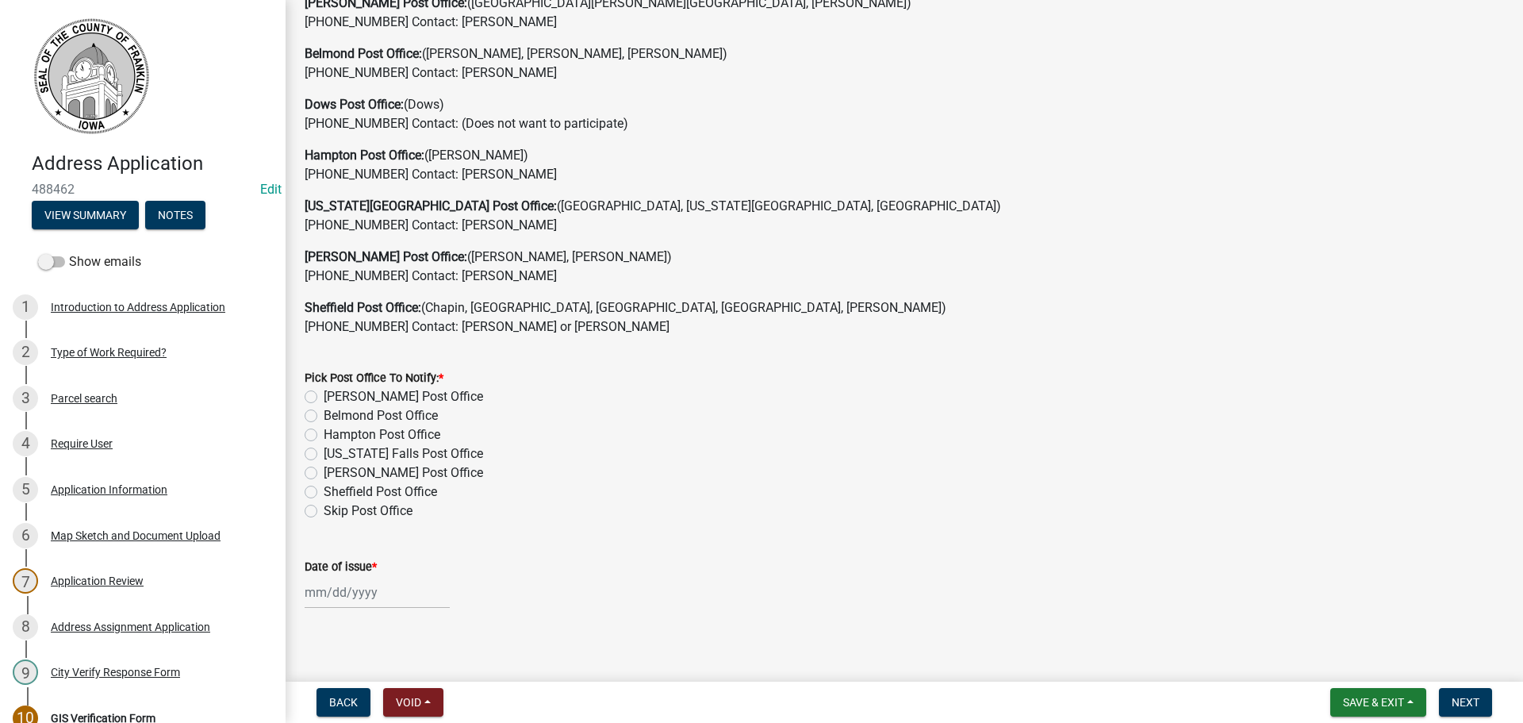
scroll to position [500, 0]
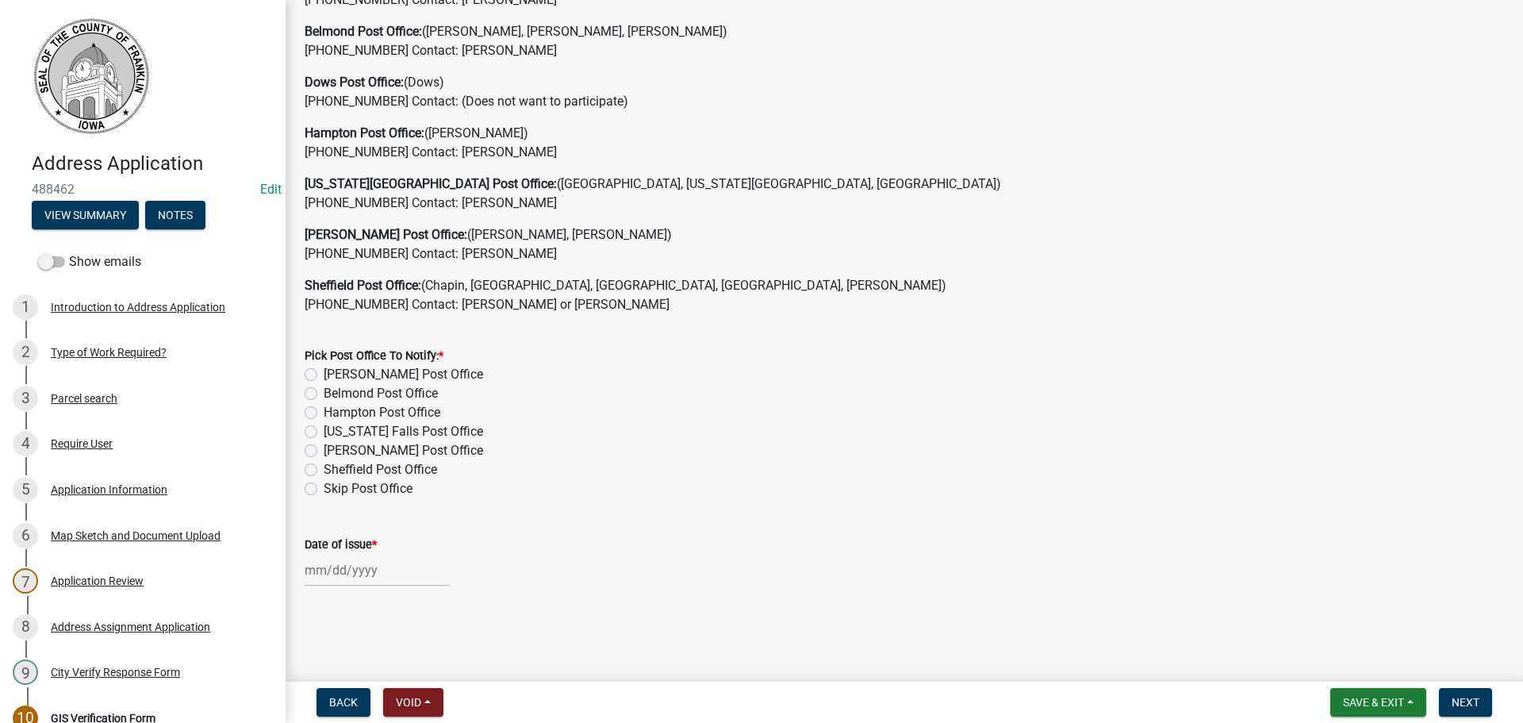
click at [324, 412] on label "Hampton Post Office" at bounding box center [382, 412] width 117 height 19
click at [324, 412] on input "Hampton Post Office" at bounding box center [329, 408] width 10 height 10
radio input "true"
click at [324, 574] on div at bounding box center [377, 570] width 145 height 33
select select "10"
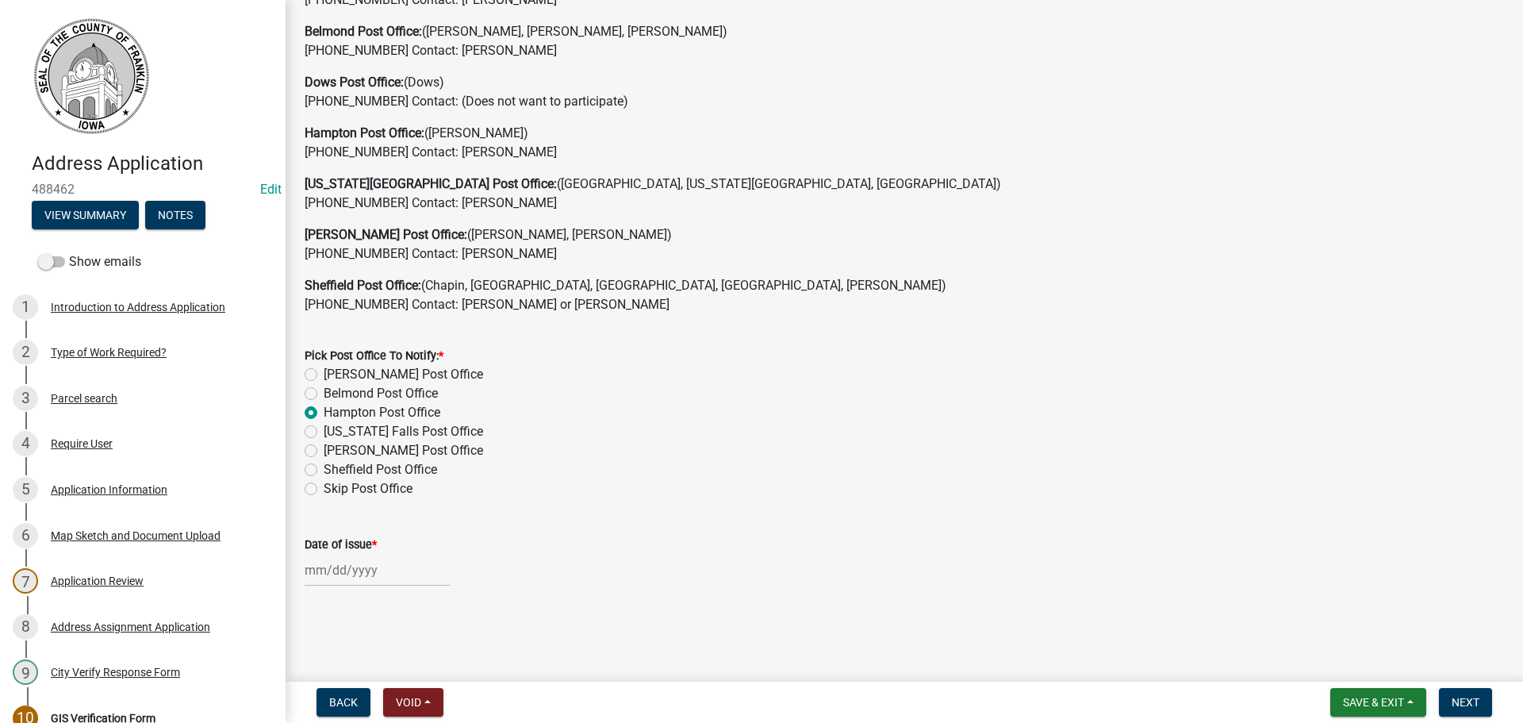
select select "2025"
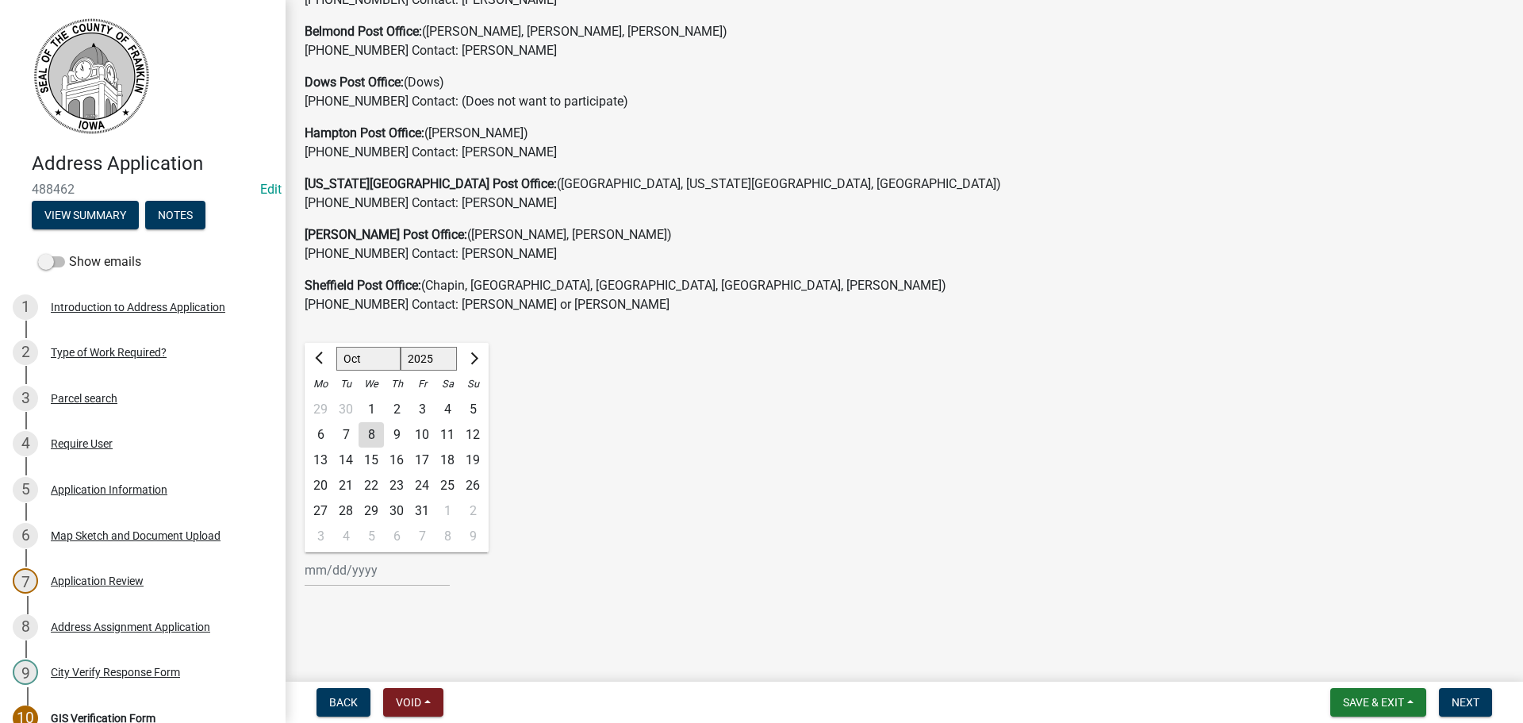
click at [369, 436] on div "8" at bounding box center [371, 434] width 25 height 25
type input "[DATE]"
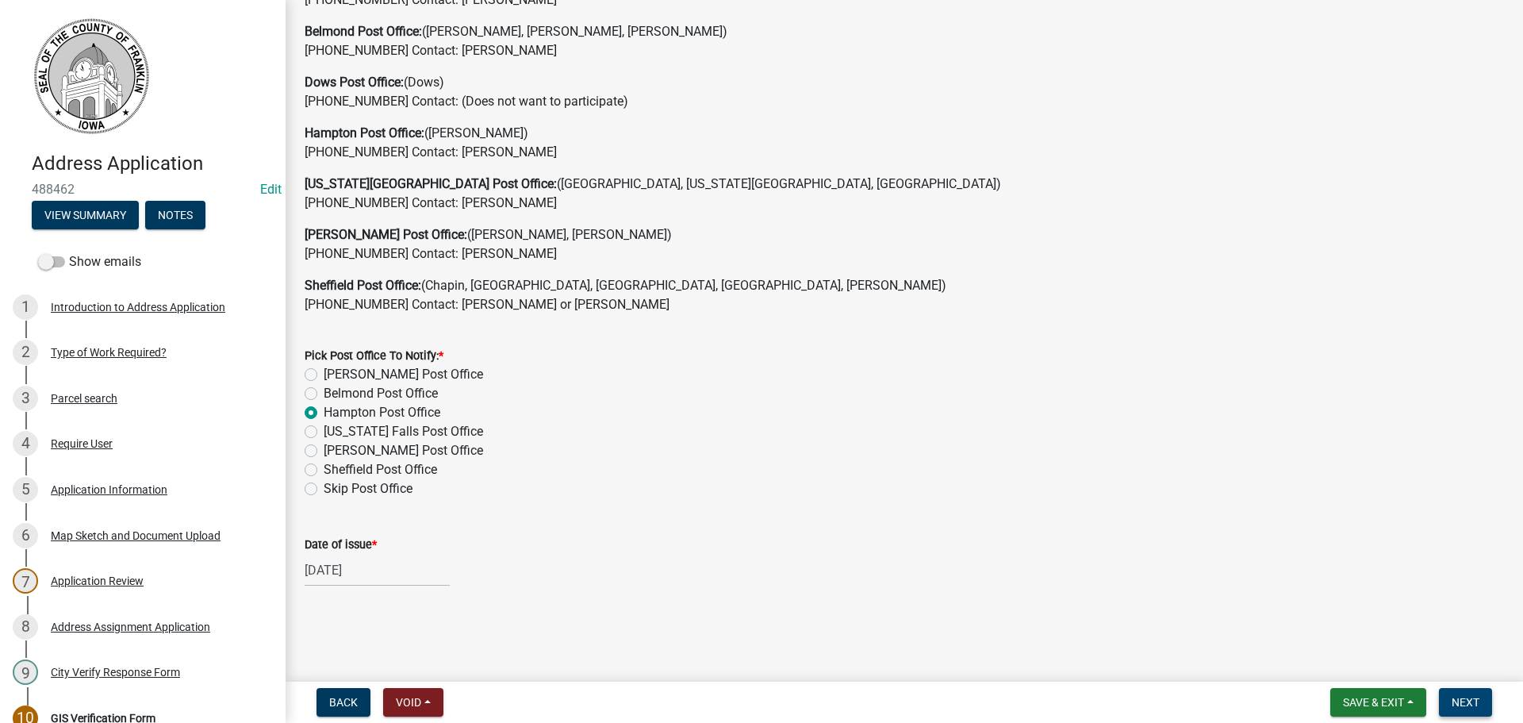
click at [1472, 701] on span "Next" at bounding box center [1466, 702] width 28 height 13
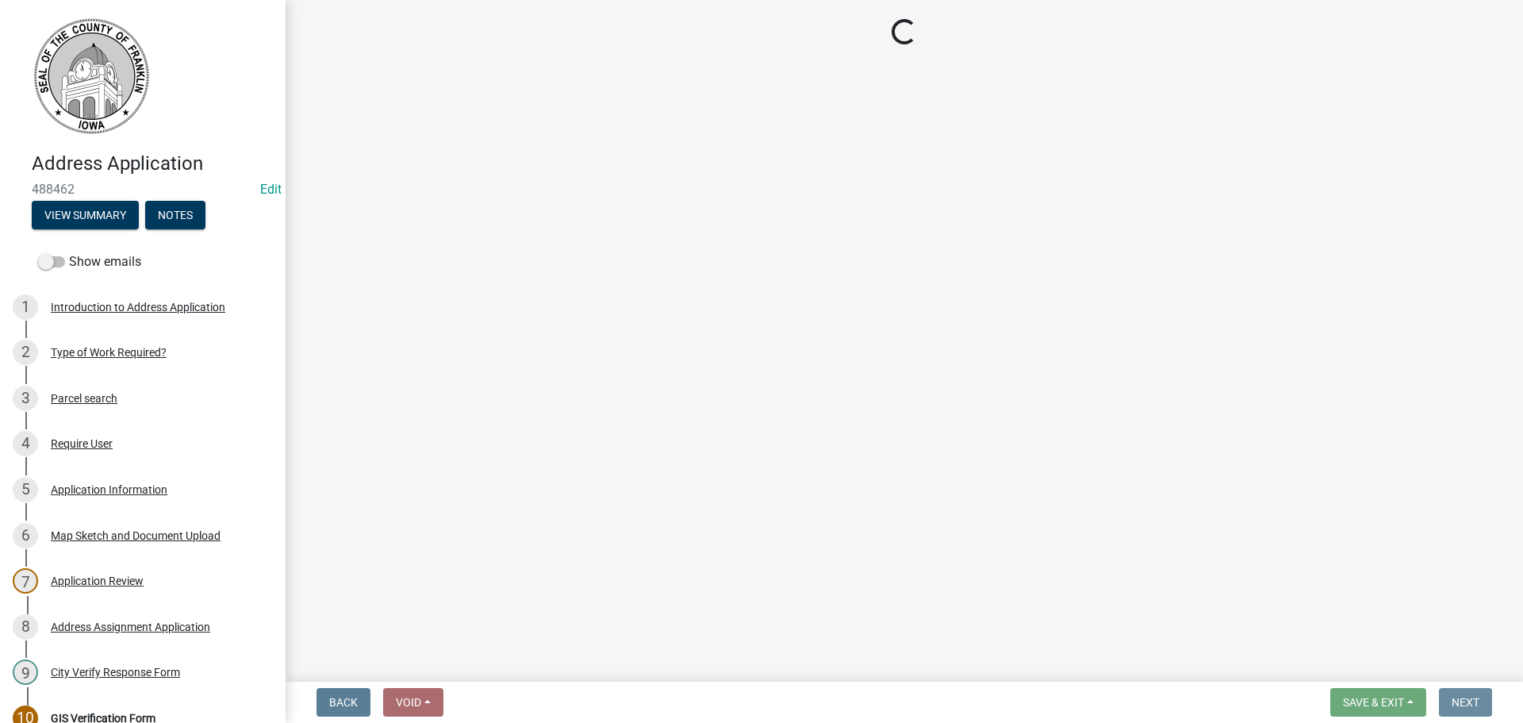
scroll to position [0, 0]
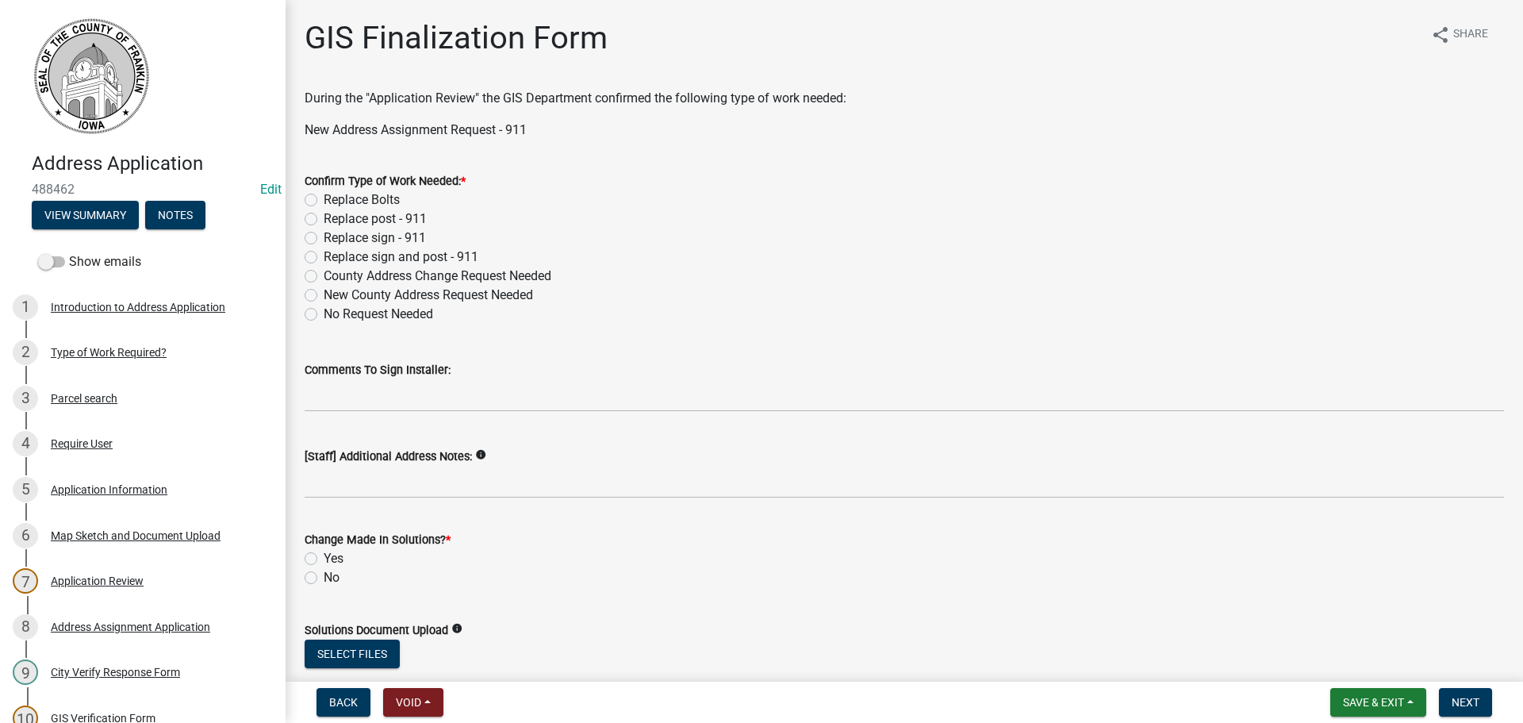
click at [324, 314] on label "No Request Needed" at bounding box center [378, 314] width 109 height 19
click at [324, 314] on input "No Request Needed" at bounding box center [329, 310] width 10 height 10
radio input "true"
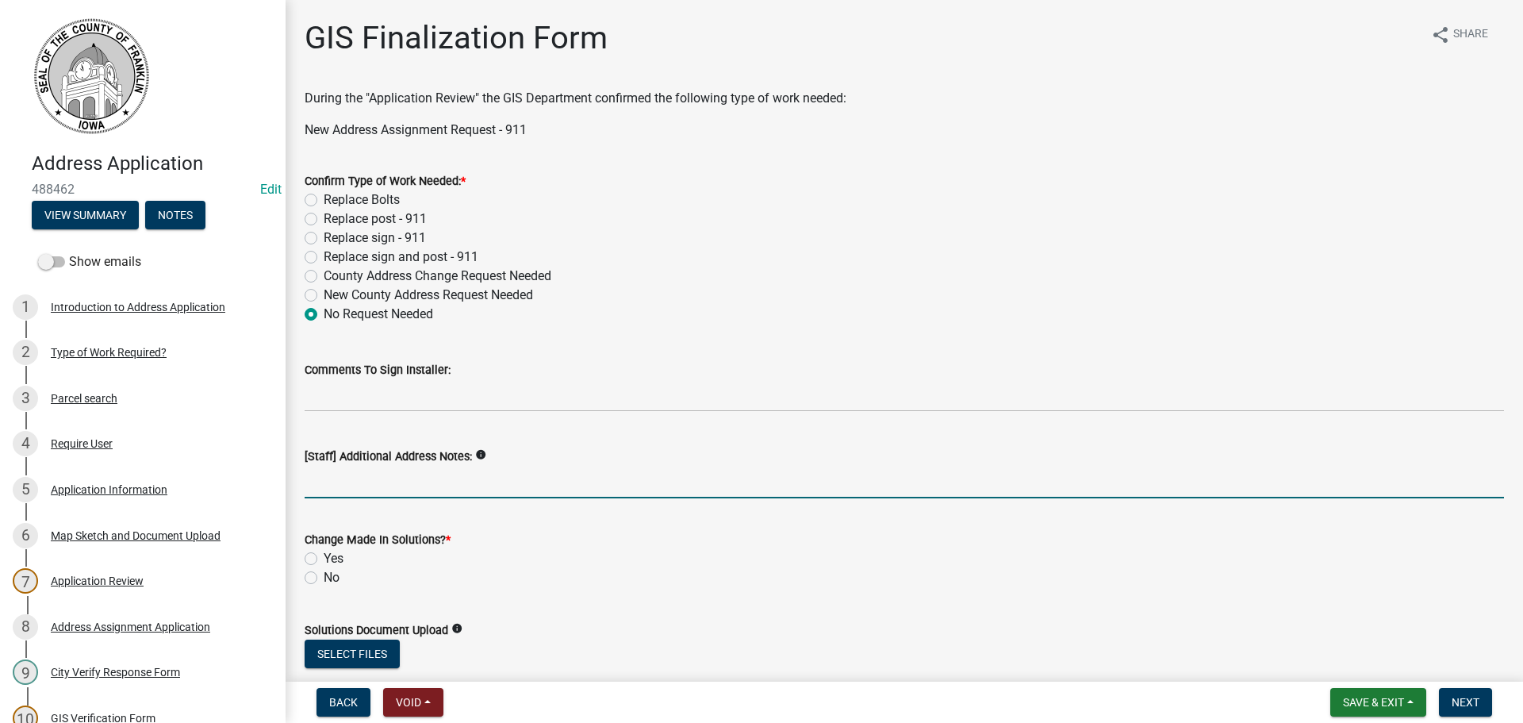
click at [330, 480] on input "[Staff] Additional Address Notes:" at bounding box center [905, 482] width 1200 height 33
click at [324, 297] on label "New County Address Request Needed" at bounding box center [428, 295] width 209 height 19
click at [324, 296] on input "New County Address Request Needed" at bounding box center [329, 291] width 10 height 10
radio input "true"
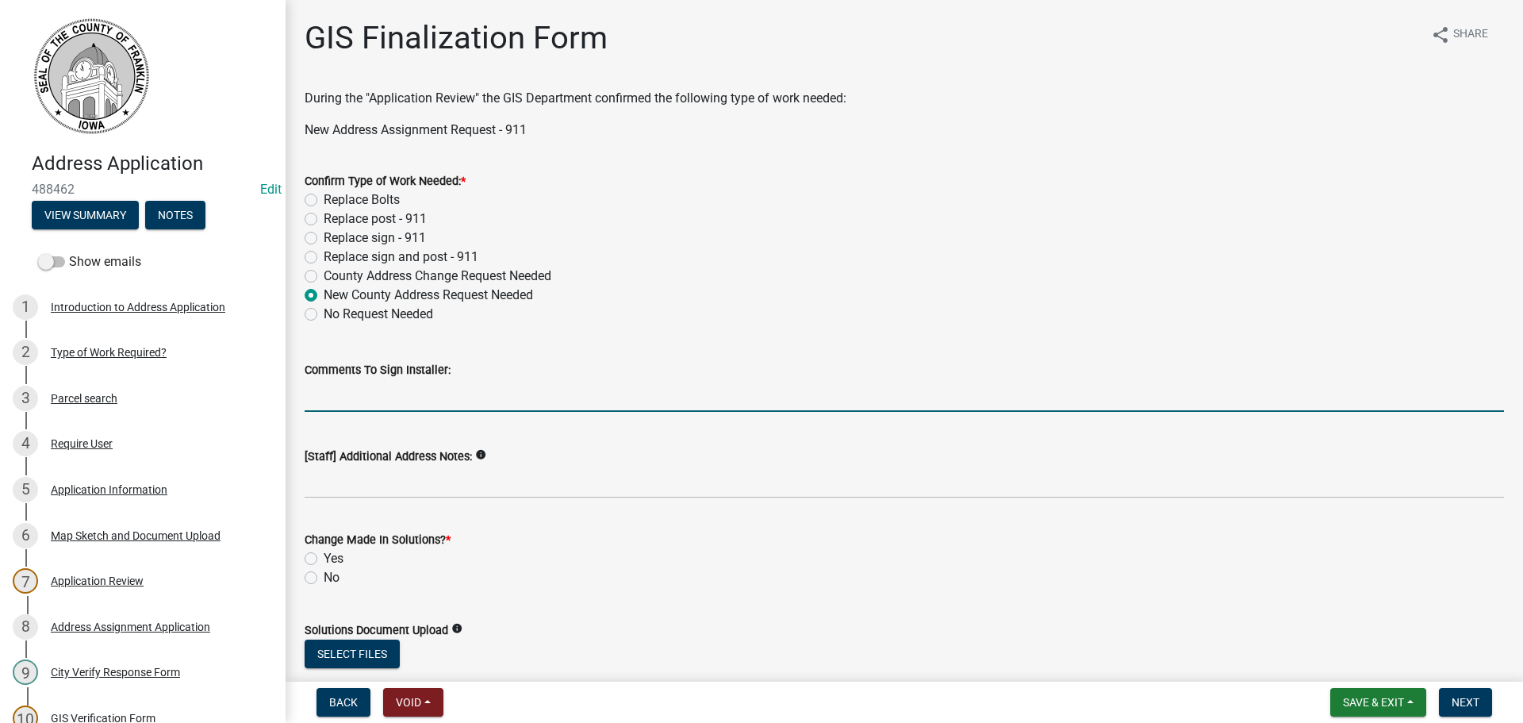
click at [334, 397] on input "Comments To Sign Installer:" at bounding box center [905, 395] width 1200 height 33
click at [329, 395] on input "Ther are two driveways" at bounding box center [905, 395] width 1200 height 33
click at [447, 397] on input "There are two driveways" at bounding box center [905, 395] width 1200 height 33
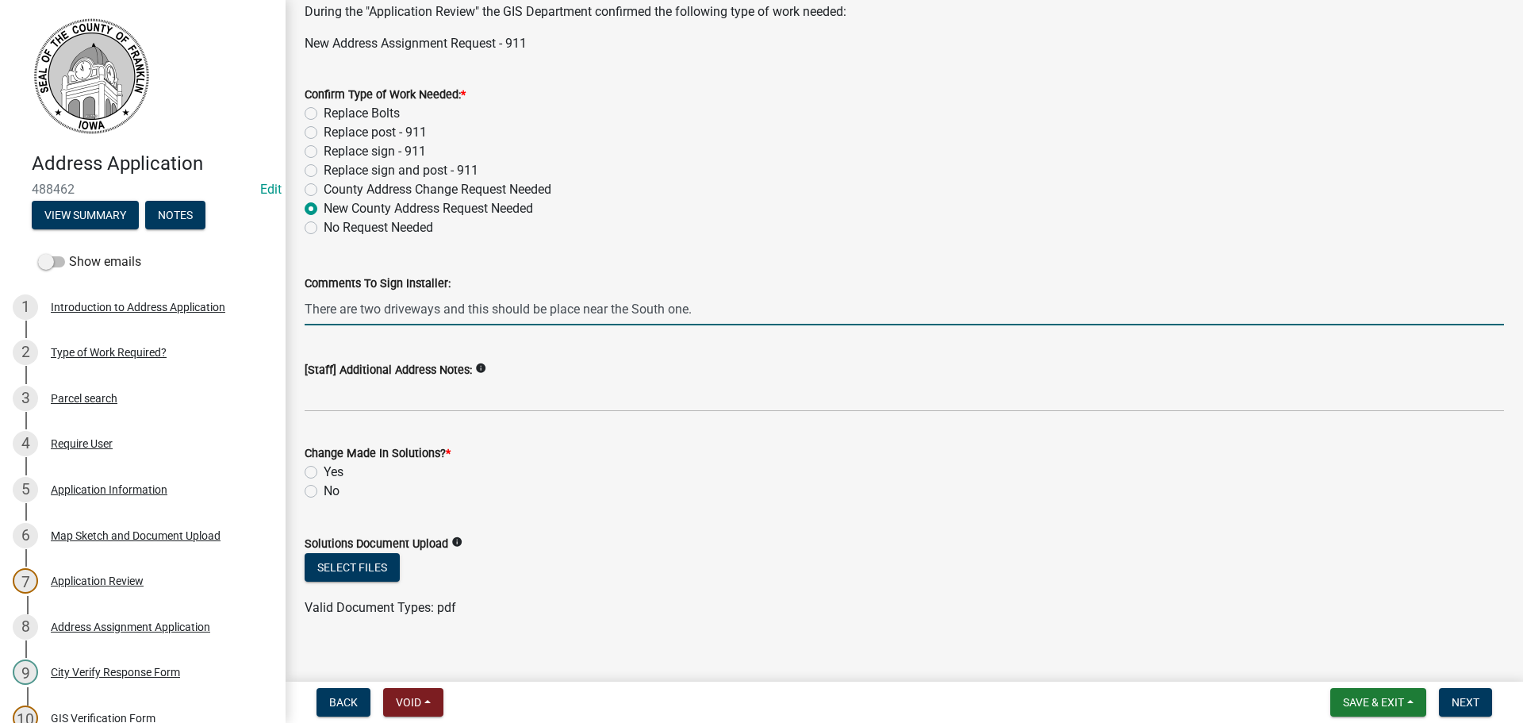
scroll to position [105, 0]
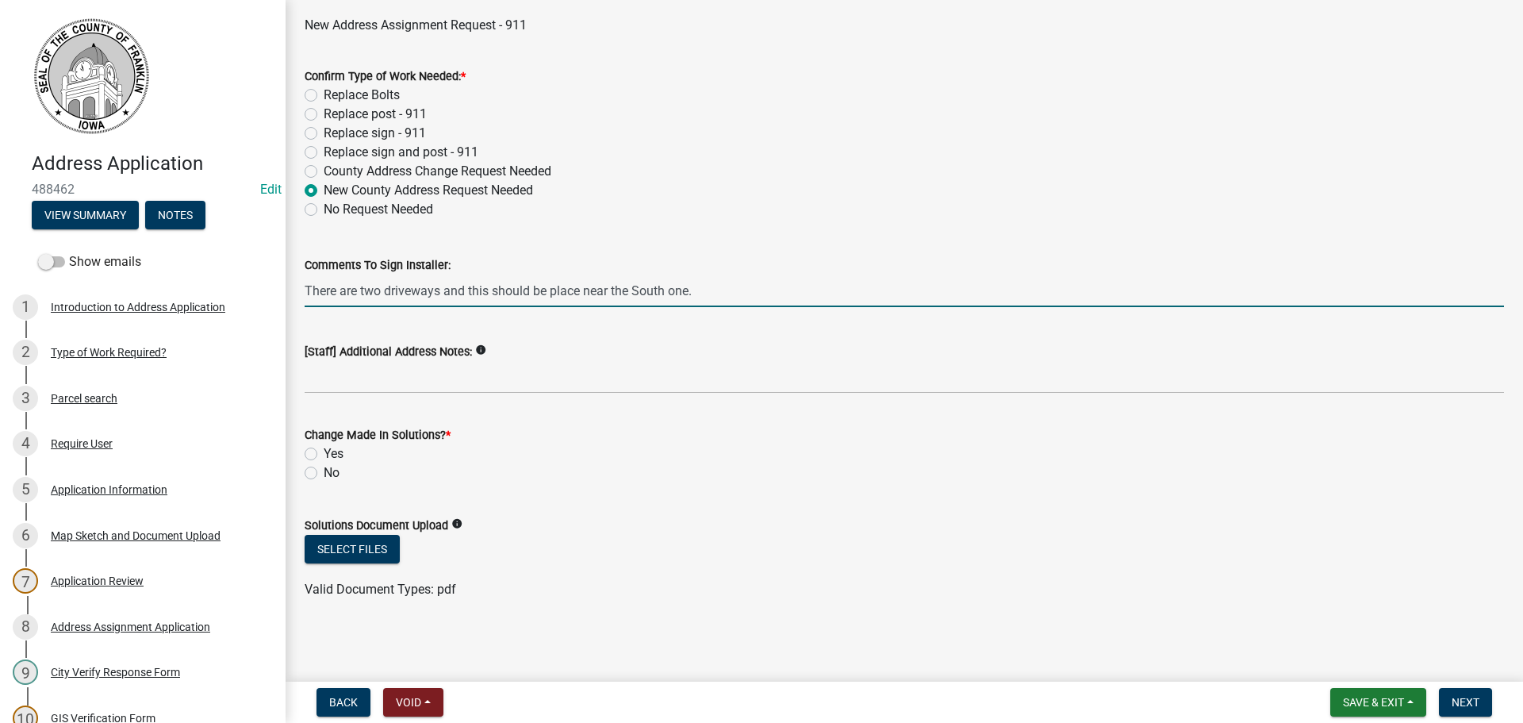
type input "There are two driveways and this should be place near the South one."
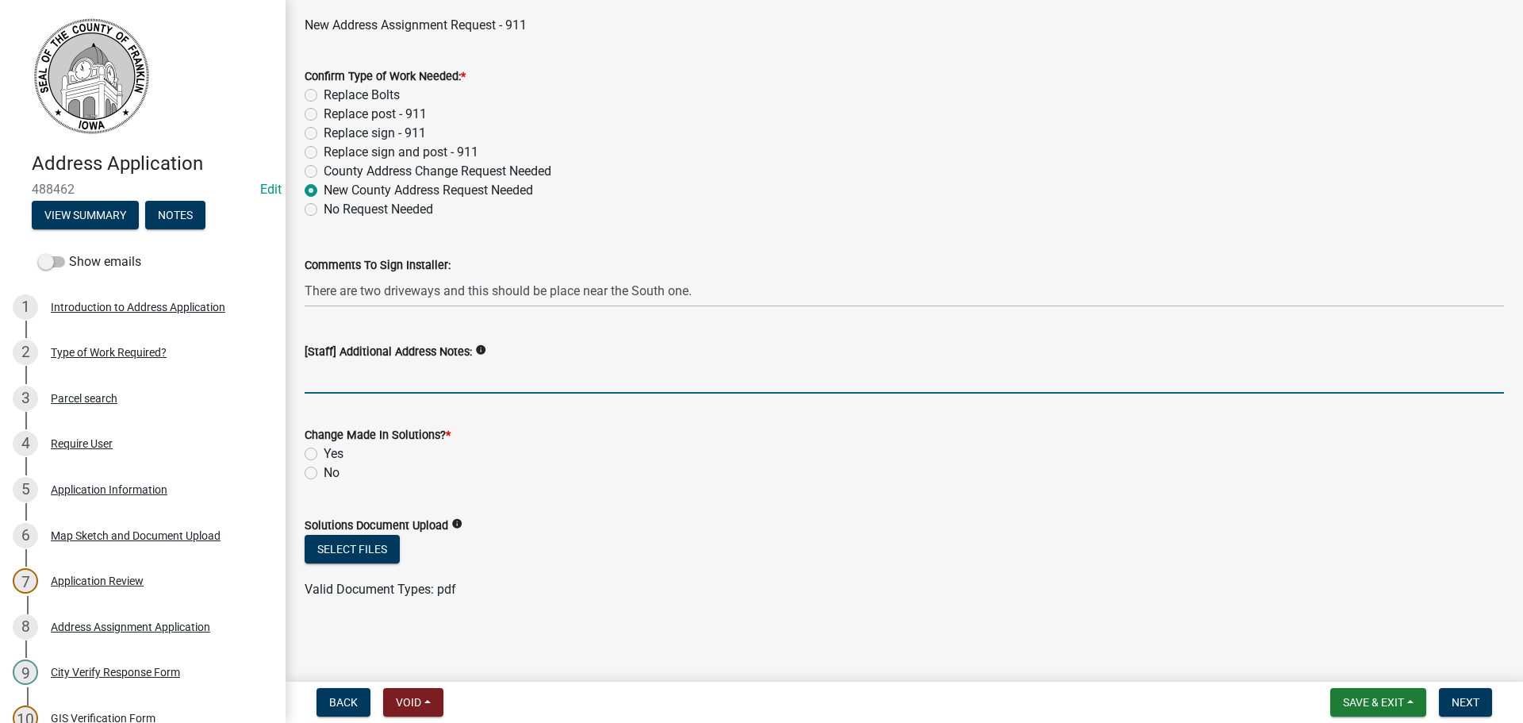
click at [375, 384] on input "[Staff] Additional Address Notes:" at bounding box center [905, 377] width 1200 height 33
type input "Split should be coming soon. So, I did not change anything in Solutions yet."
click at [324, 471] on label "No" at bounding box center [332, 472] width 16 height 19
click at [324, 471] on input "No" at bounding box center [329, 468] width 10 height 10
radio input "true"
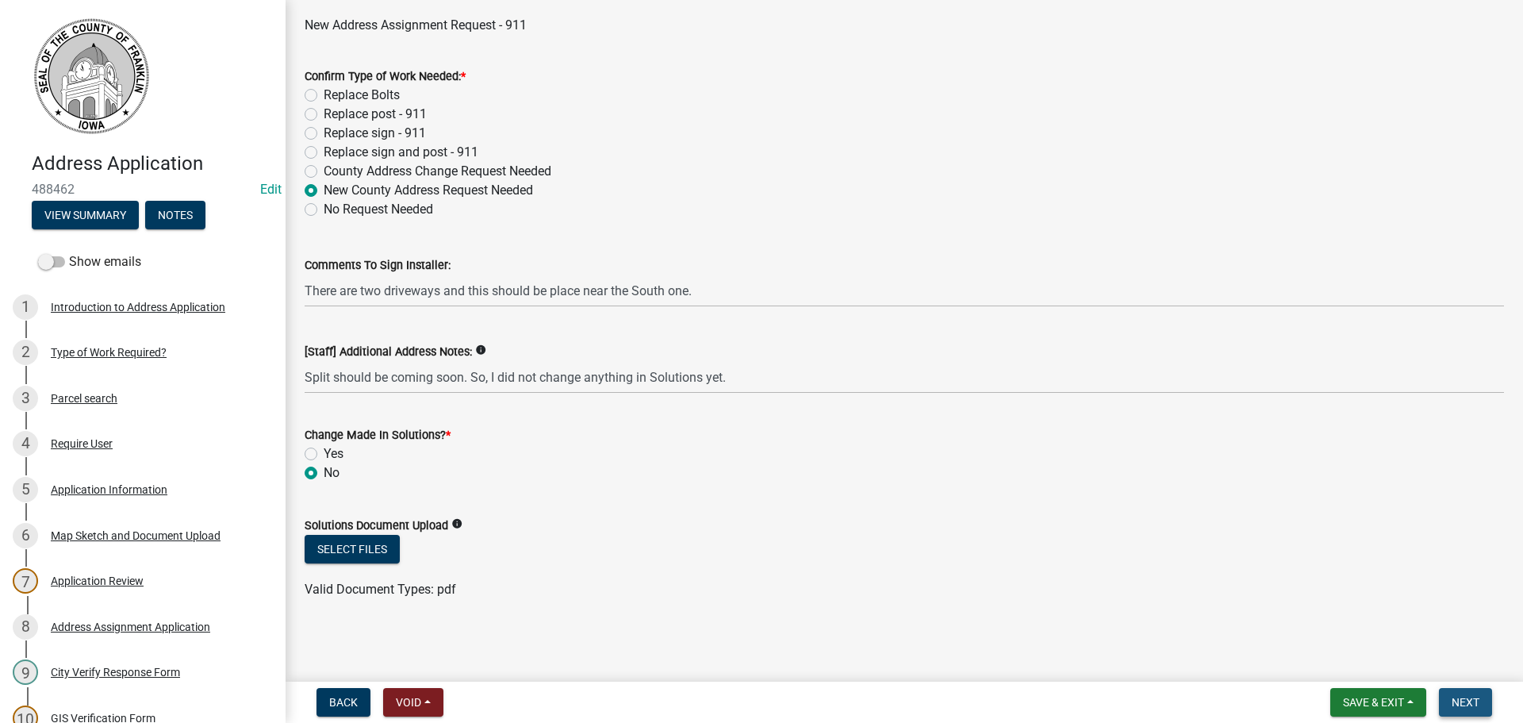
click at [1459, 701] on span "Next" at bounding box center [1466, 702] width 28 height 13
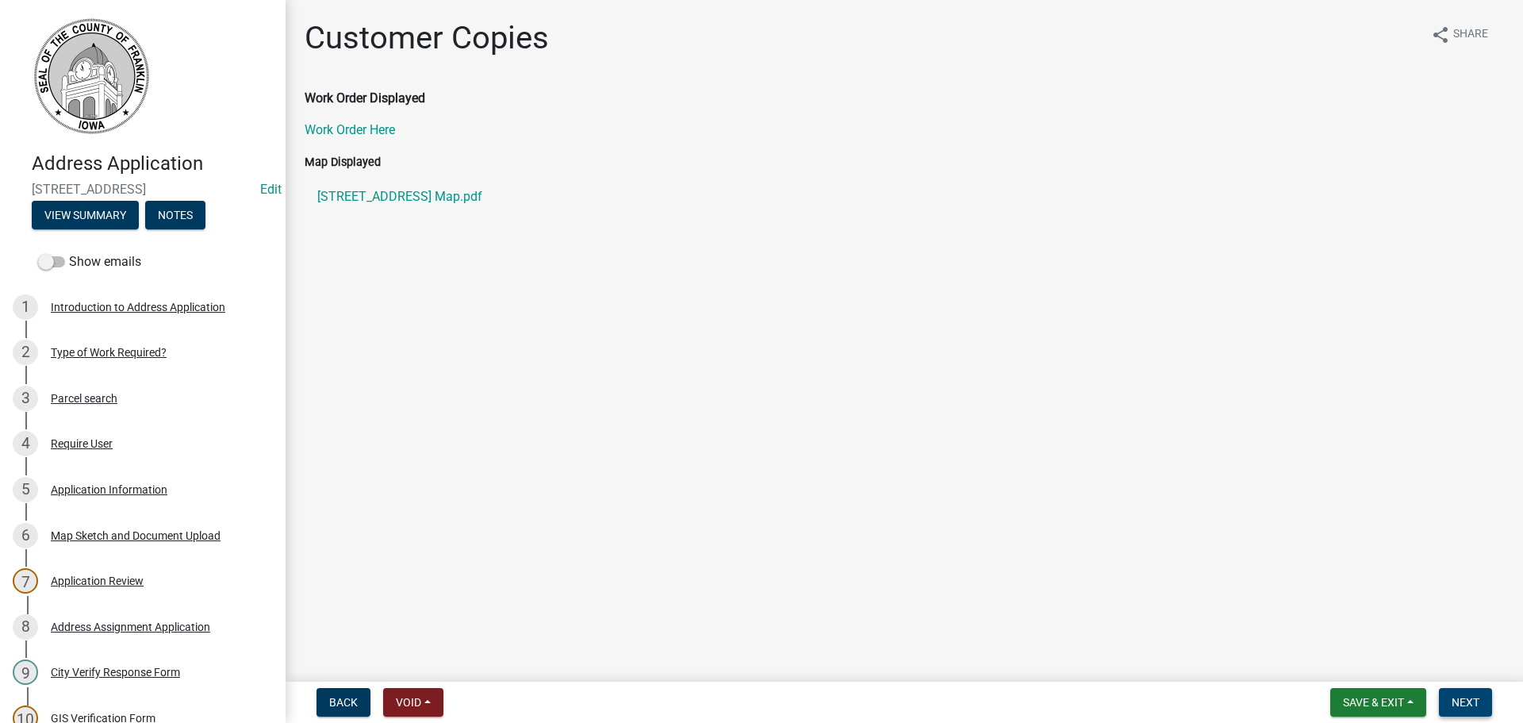
click at [1471, 698] on span "Next" at bounding box center [1466, 702] width 28 height 13
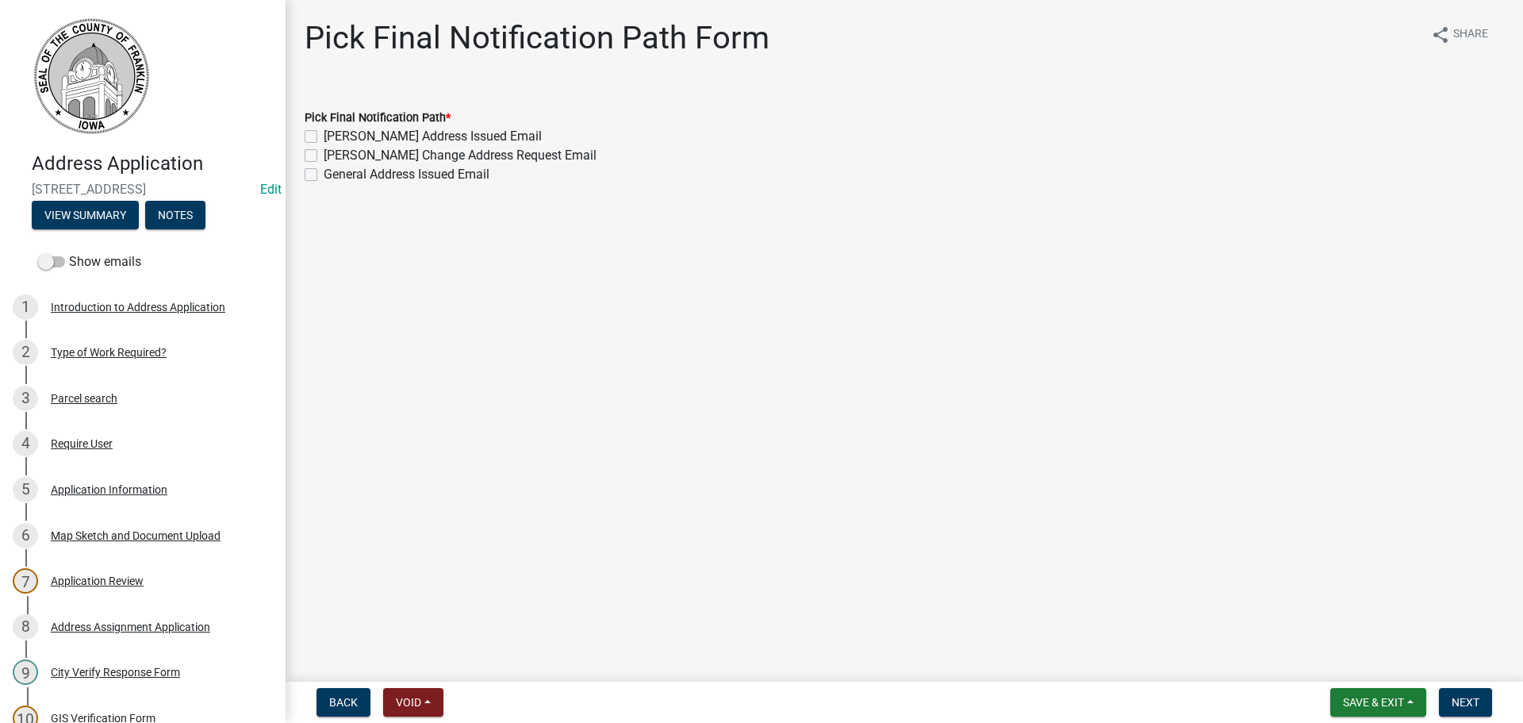
click at [324, 174] on label "General Address Issued Email" at bounding box center [407, 174] width 166 height 19
click at [324, 174] on input "General Address Issued Email" at bounding box center [329, 170] width 10 height 10
checkbox input "true"
checkbox input "false"
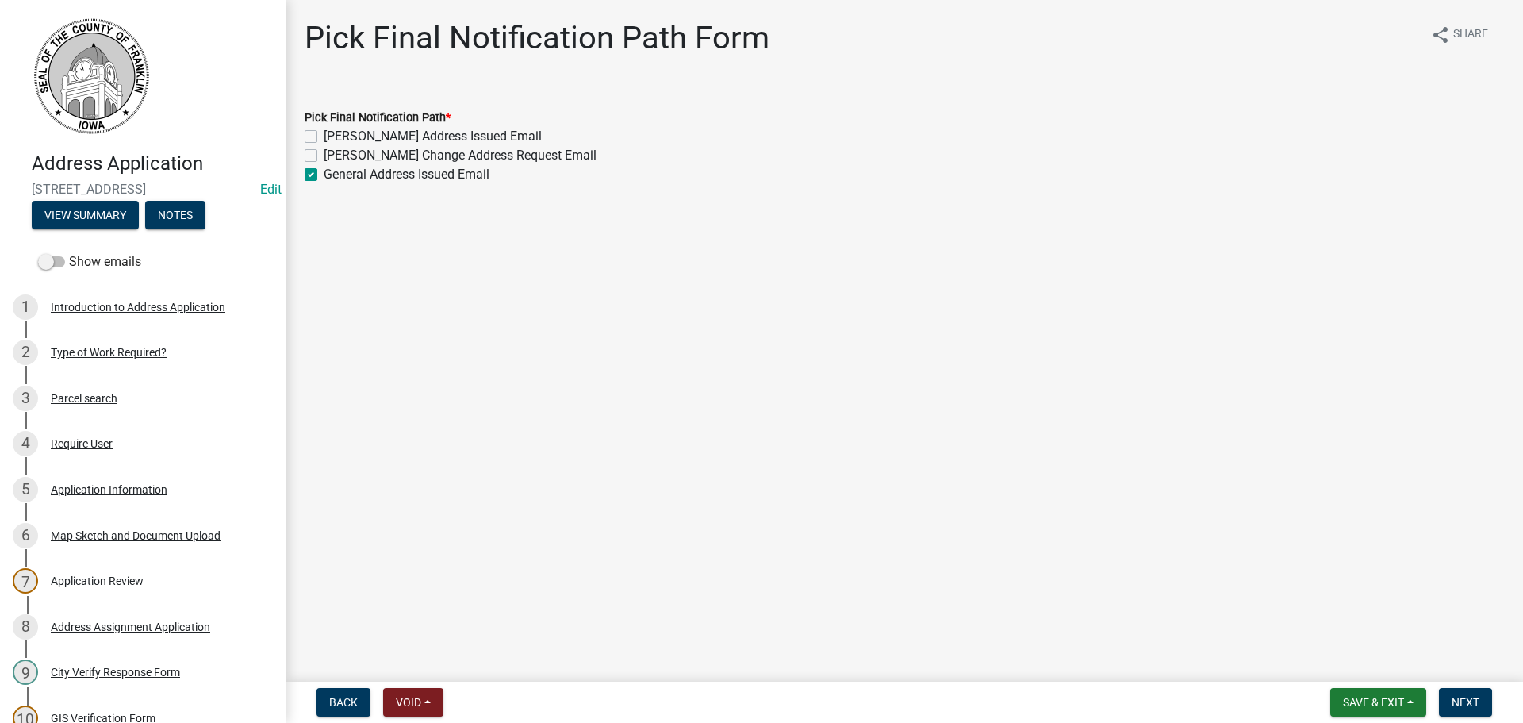
checkbox input "true"
click at [1457, 697] on span "Next" at bounding box center [1466, 702] width 28 height 13
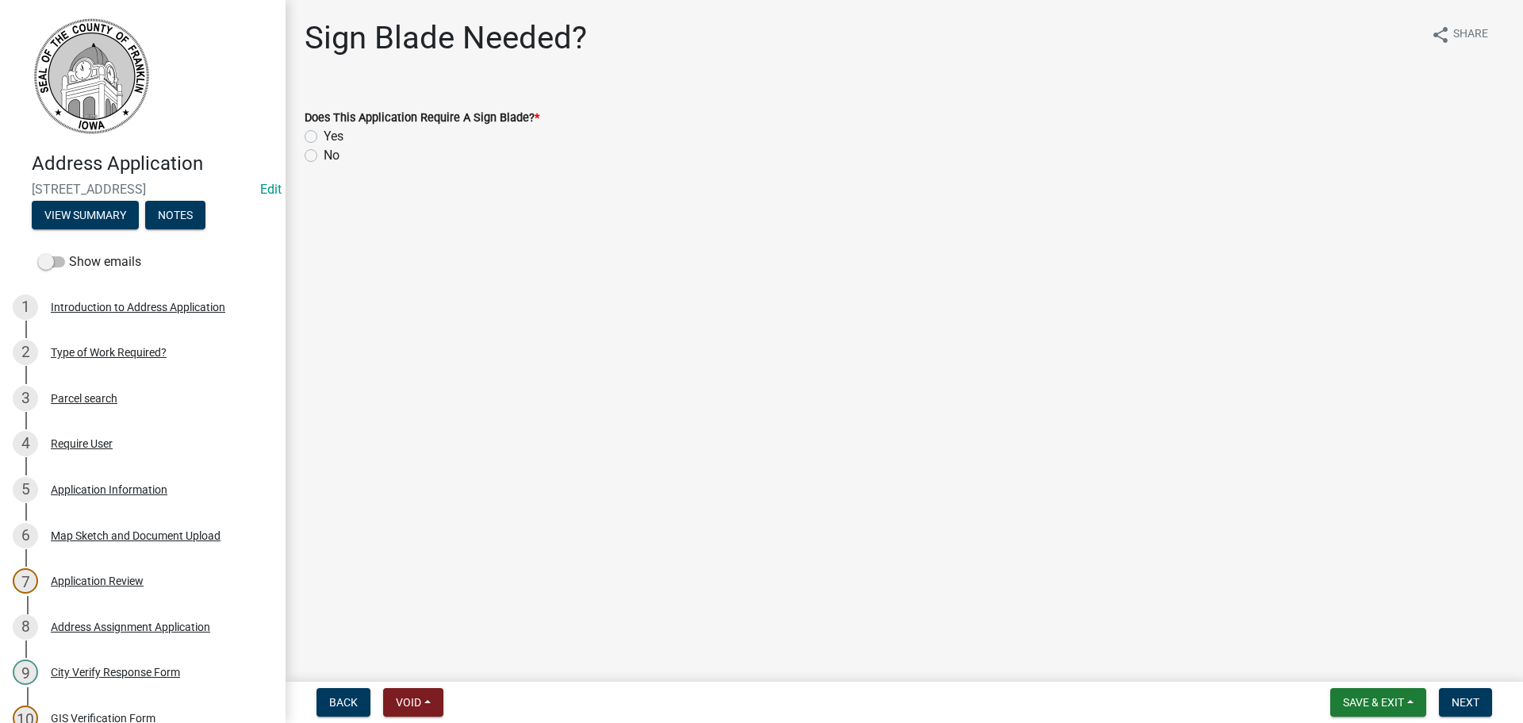
click at [324, 136] on label "Yes" at bounding box center [334, 136] width 20 height 19
click at [324, 136] on input "Yes" at bounding box center [329, 132] width 10 height 10
radio input "true"
click at [1455, 701] on span "Next" at bounding box center [1466, 702] width 28 height 13
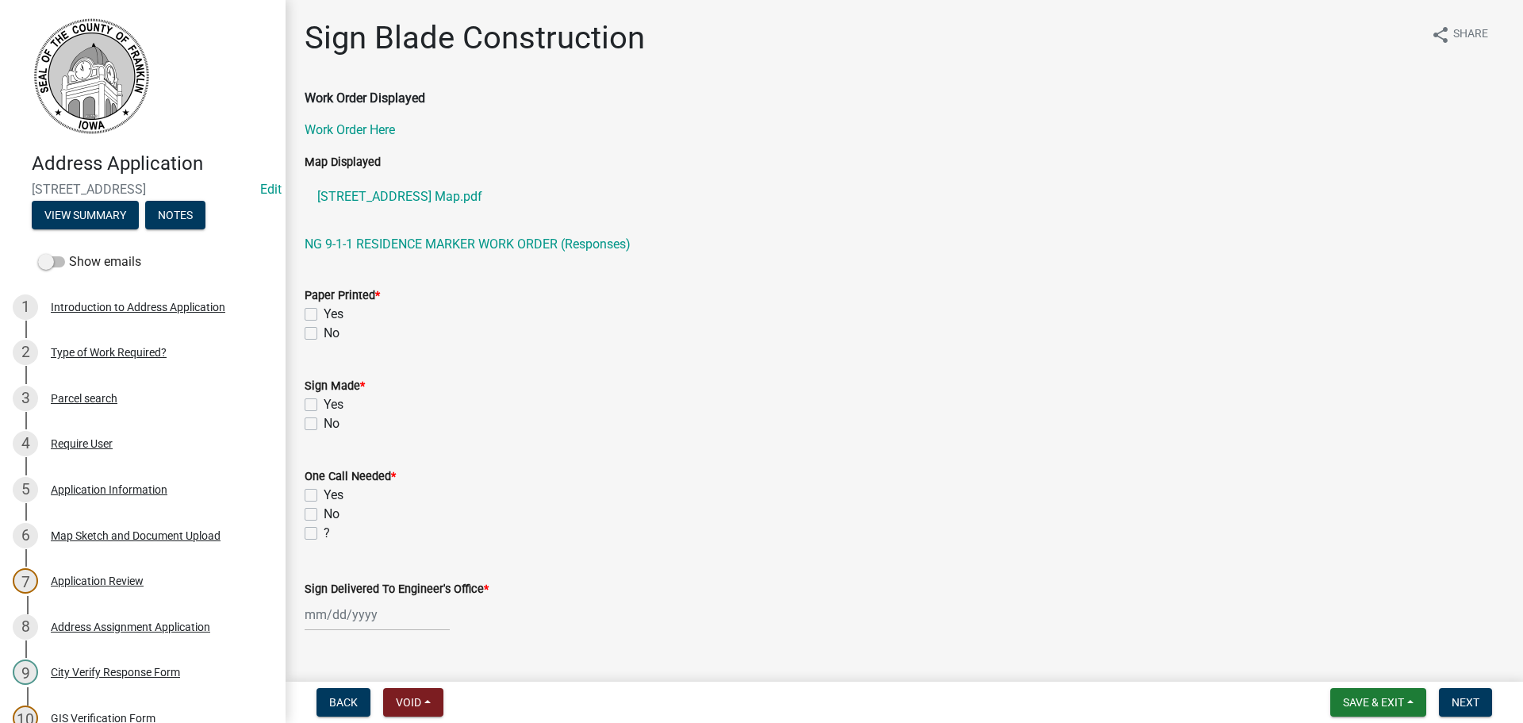
click at [324, 314] on label "Yes" at bounding box center [334, 314] width 20 height 19
click at [324, 314] on input "Yes" at bounding box center [329, 310] width 10 height 10
checkbox input "true"
checkbox input "false"
click at [324, 497] on label "Yes" at bounding box center [334, 495] width 20 height 19
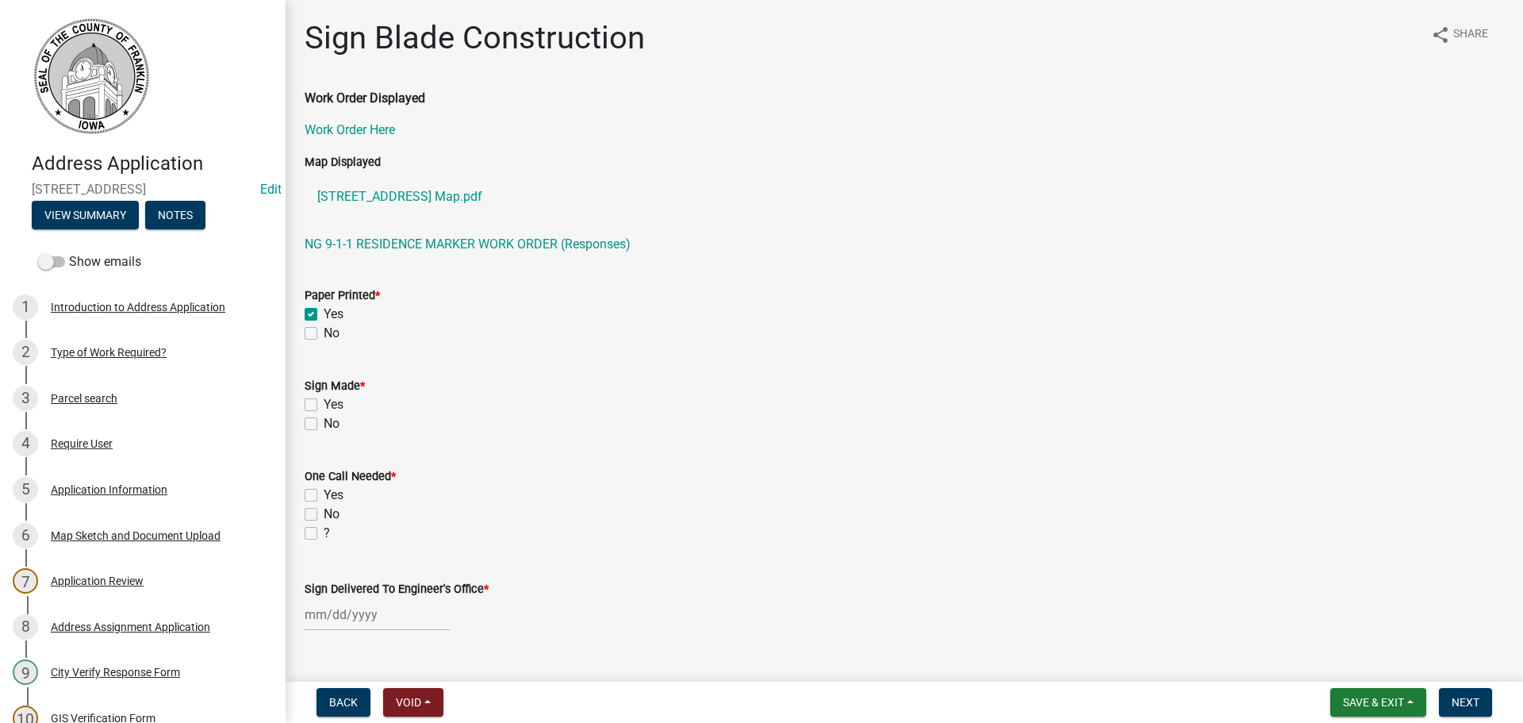
click at [324, 496] on input "Yes" at bounding box center [329, 491] width 10 height 10
checkbox input "true"
checkbox input "false"
click at [369, 616] on div at bounding box center [377, 614] width 145 height 33
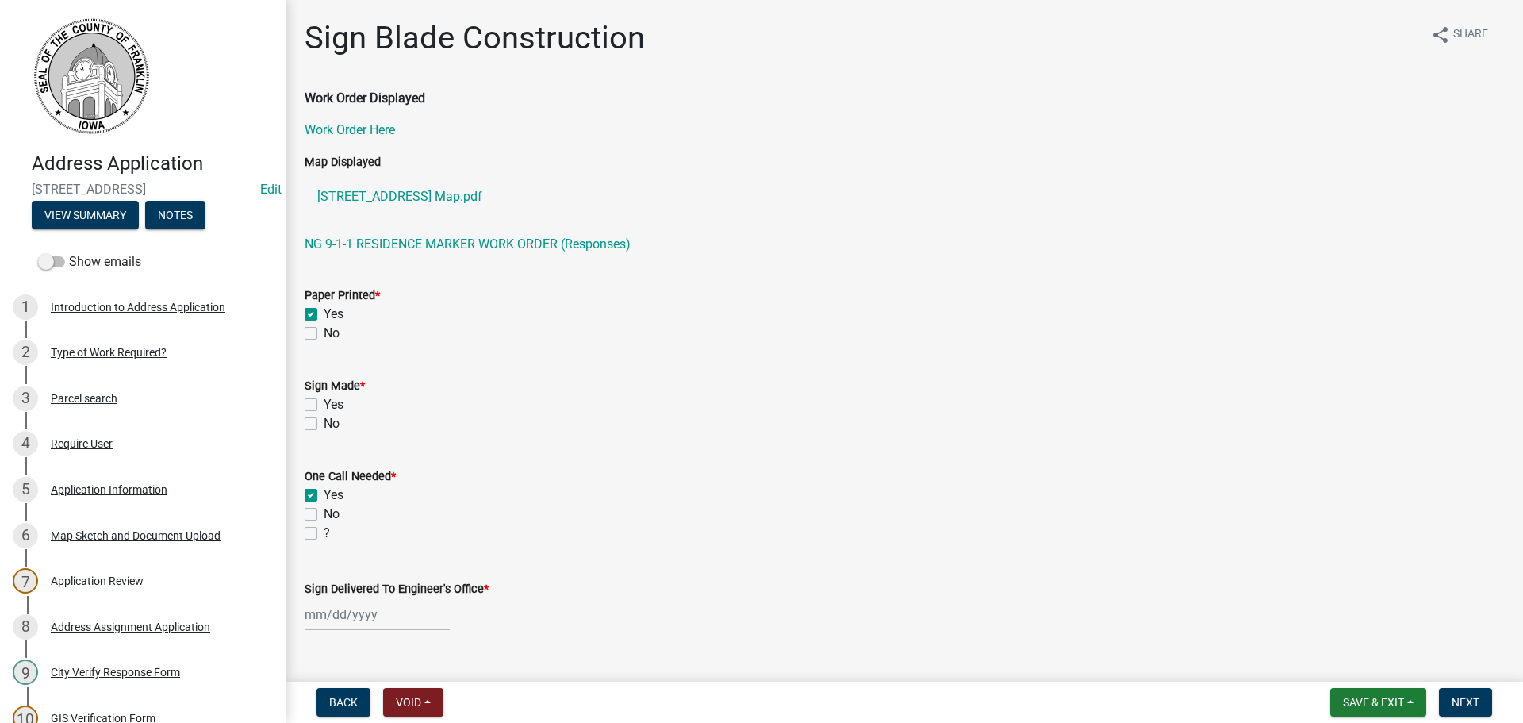
select select "10"
select select "2025"
click at [370, 480] on div "8" at bounding box center [371, 478] width 25 height 25
type input "[DATE]"
click at [324, 408] on label "Yes" at bounding box center [334, 404] width 20 height 19
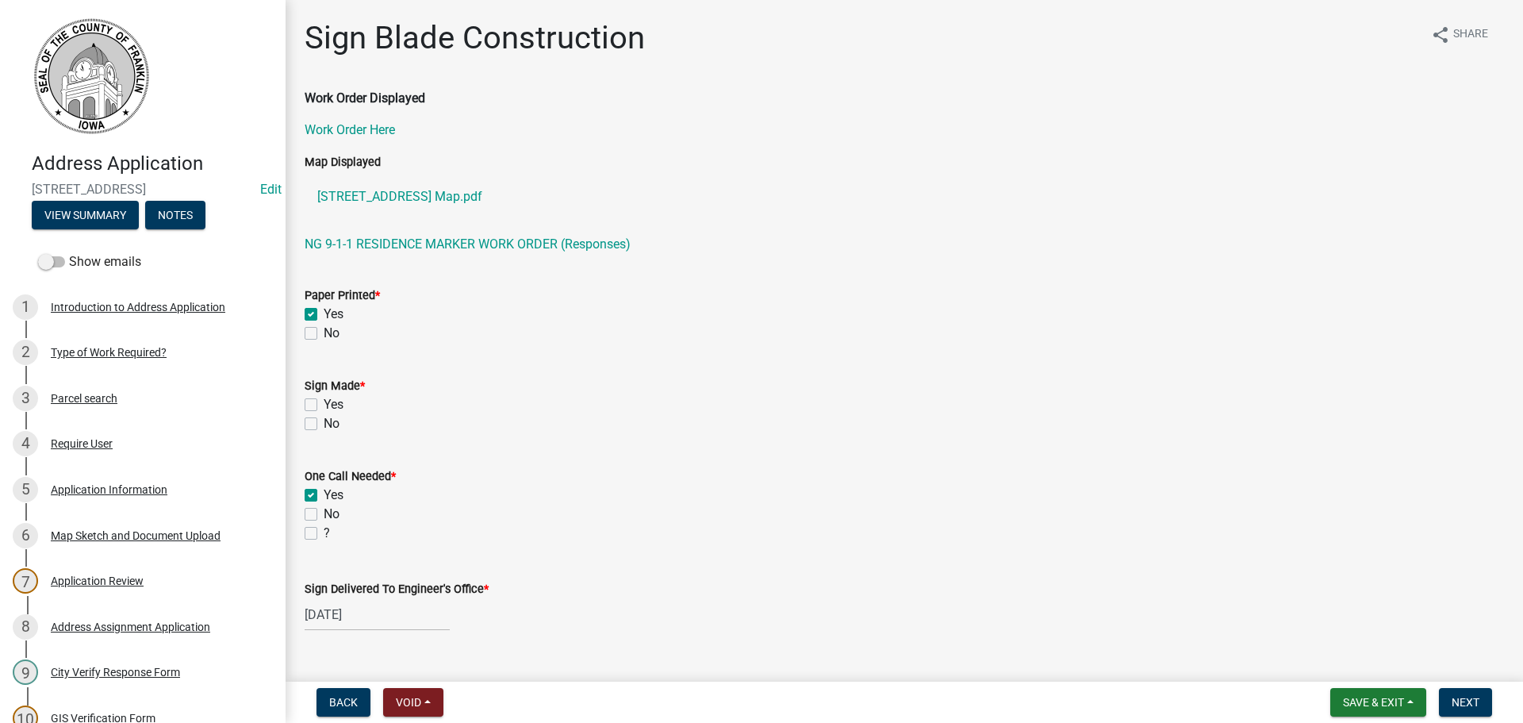
click at [324, 405] on input "Yes" at bounding box center [329, 400] width 10 height 10
checkbox input "true"
checkbox input "false"
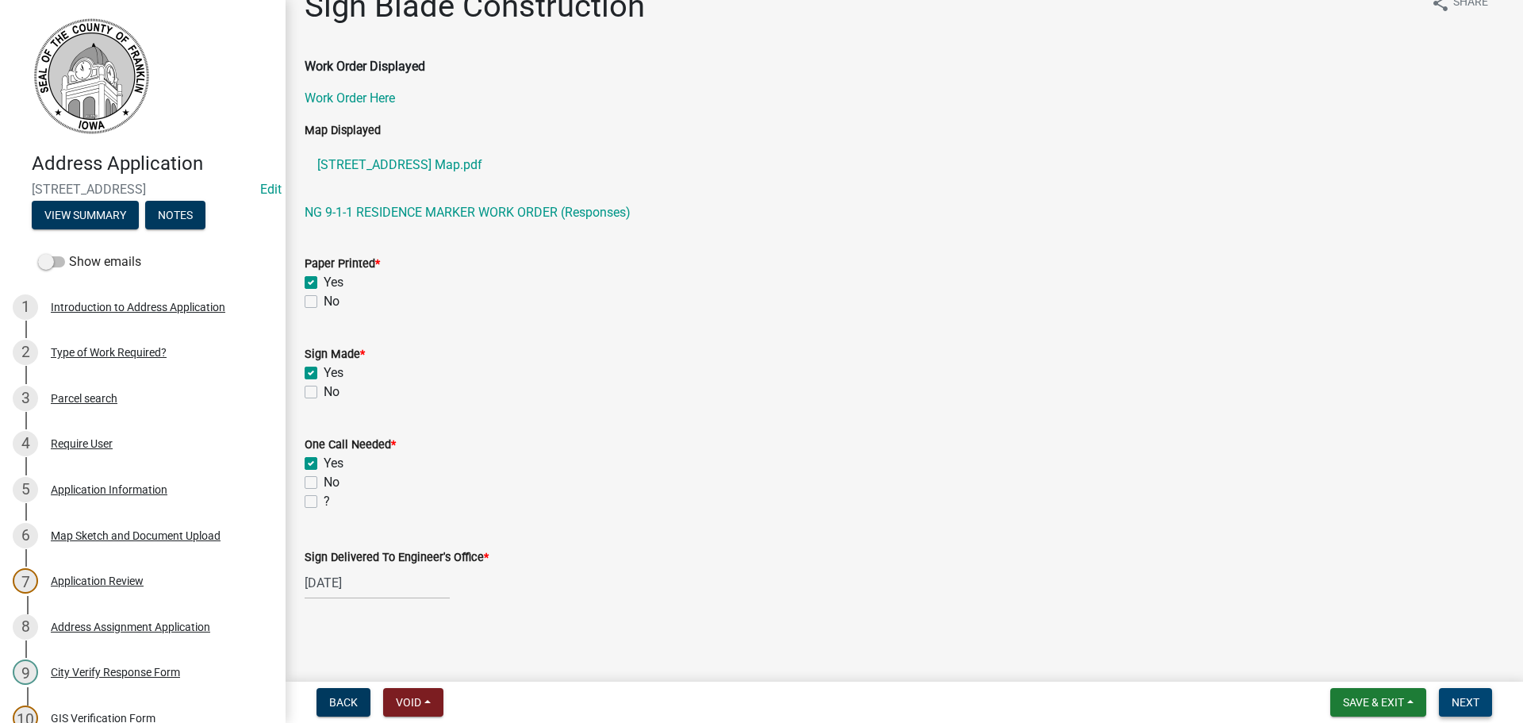
click at [1468, 701] on span "Next" at bounding box center [1466, 702] width 28 height 13
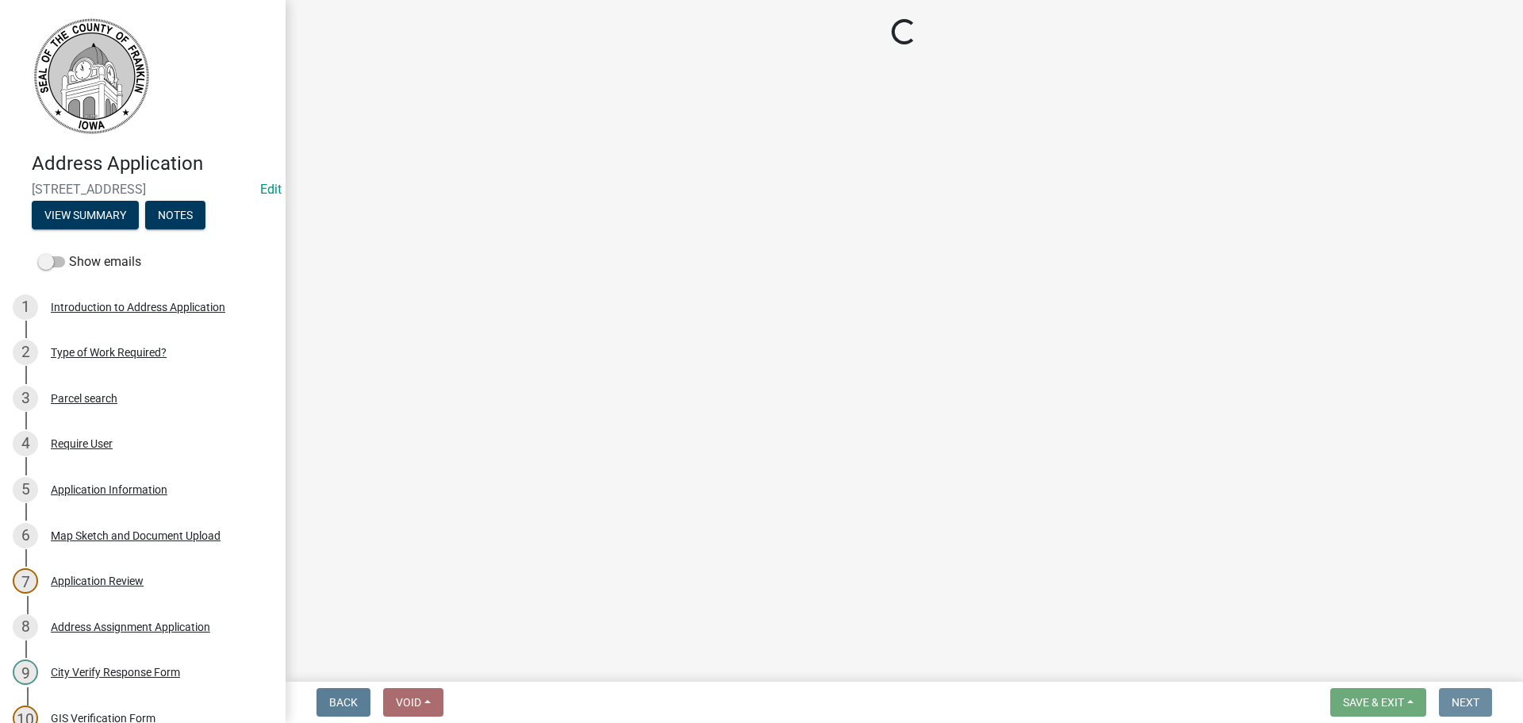
scroll to position [0, 0]
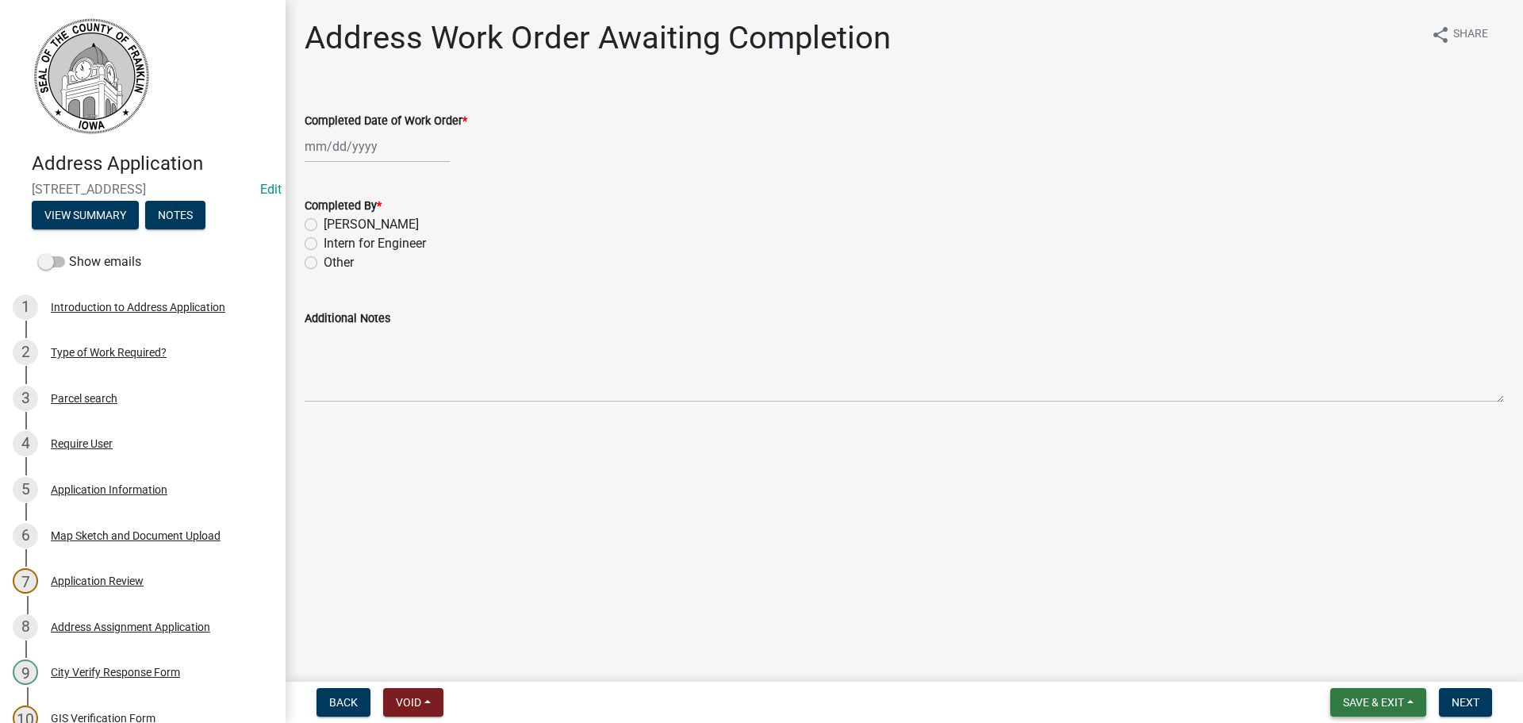
click at [1350, 697] on span "Save & Exit" at bounding box center [1373, 702] width 61 height 13
click at [1339, 662] on button "Save & Exit" at bounding box center [1363, 661] width 127 height 38
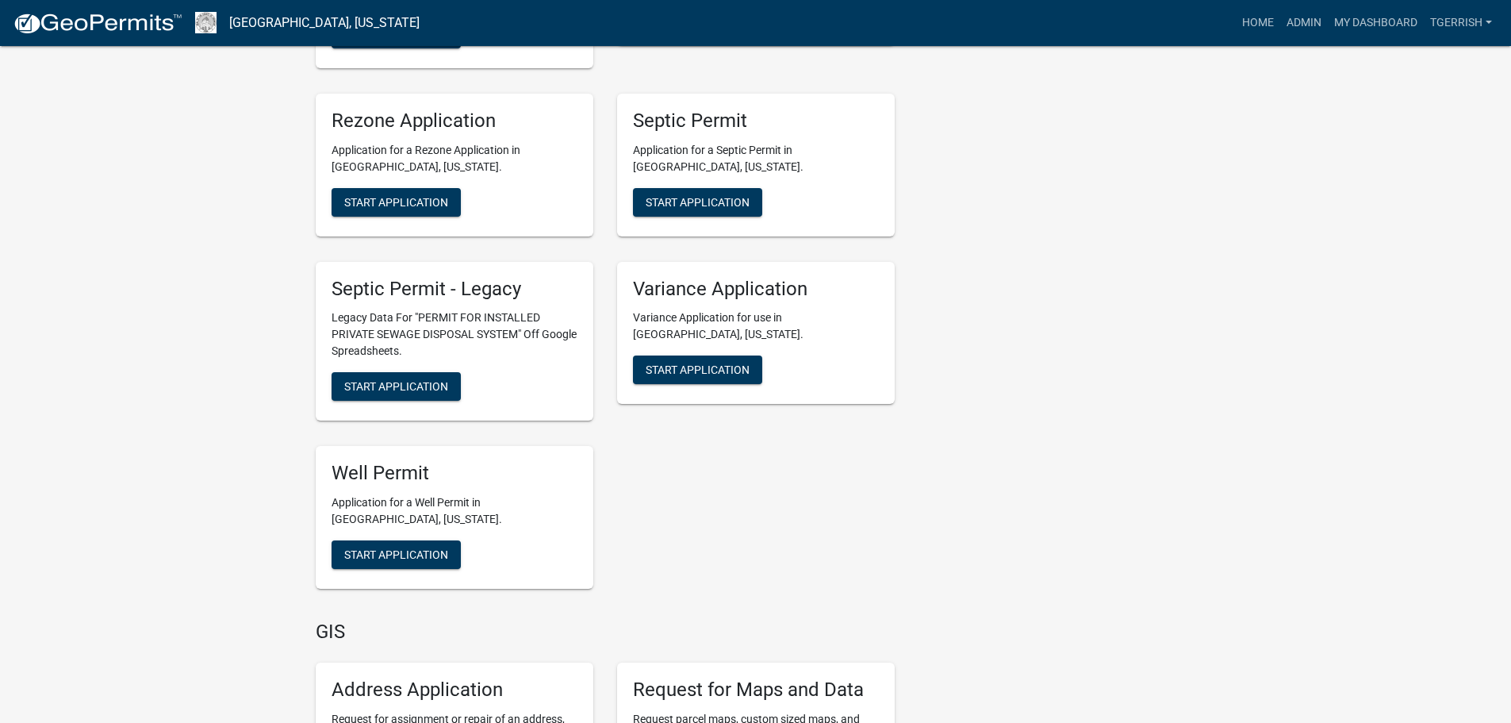
scroll to position [3094, 0]
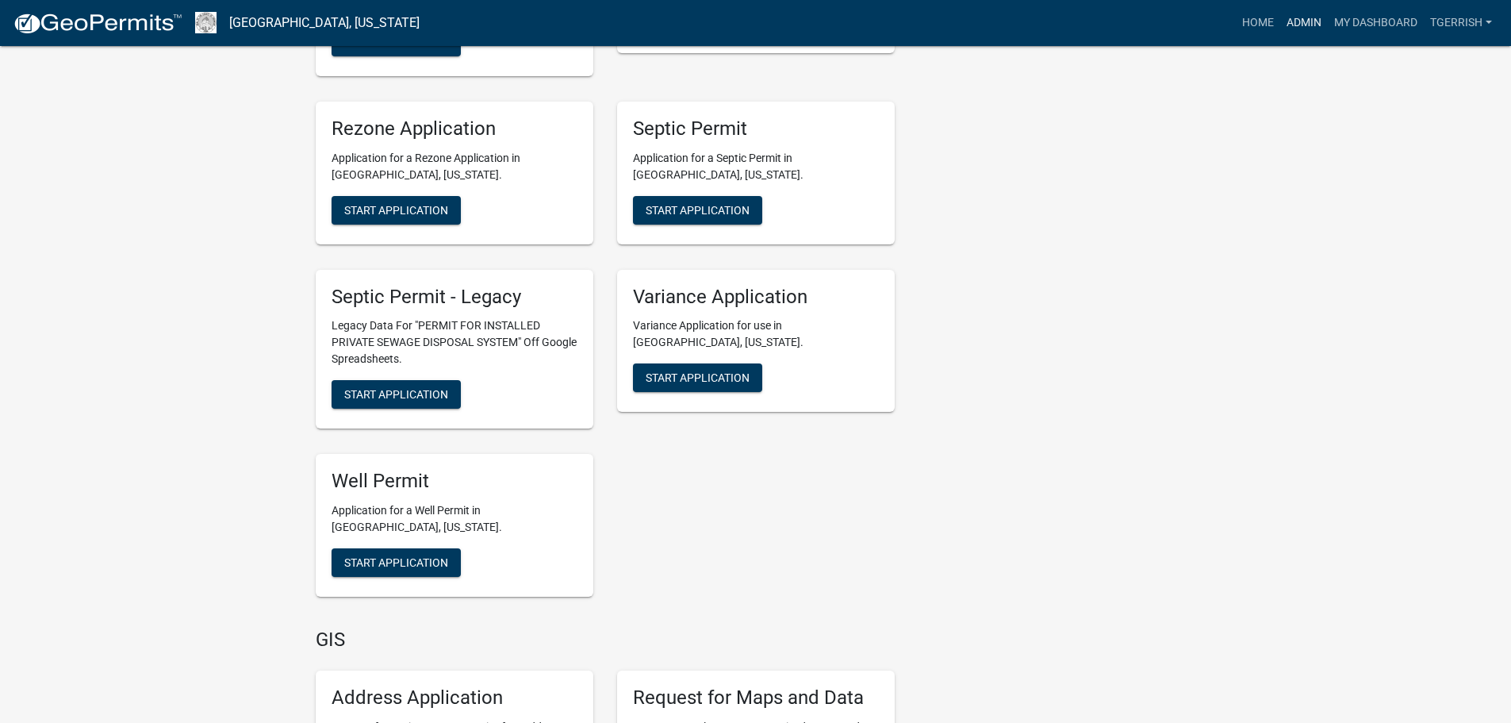
click at [1295, 24] on link "Admin" at bounding box center [1304, 23] width 48 height 30
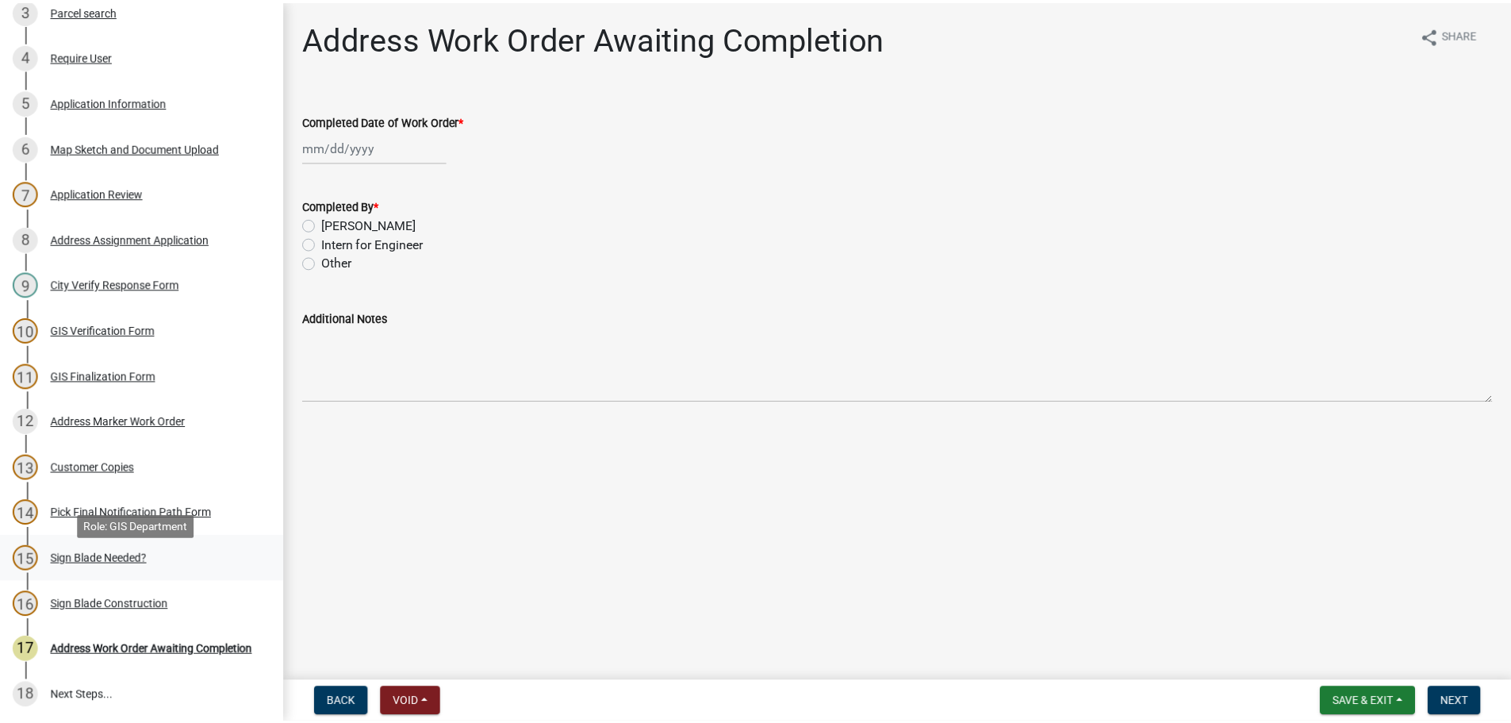
scroll to position [390, 0]
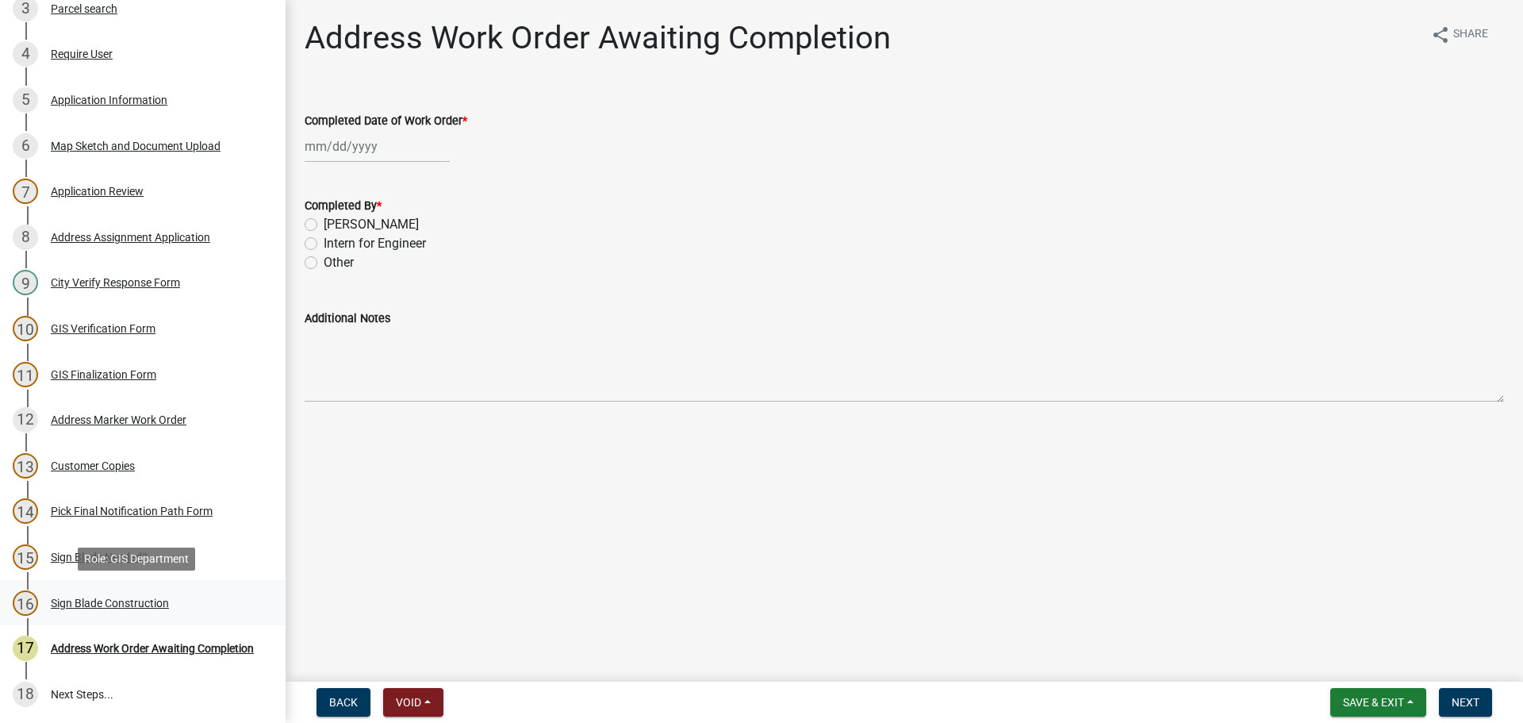
click at [101, 603] on div "Sign Blade Construction" at bounding box center [110, 602] width 118 height 11
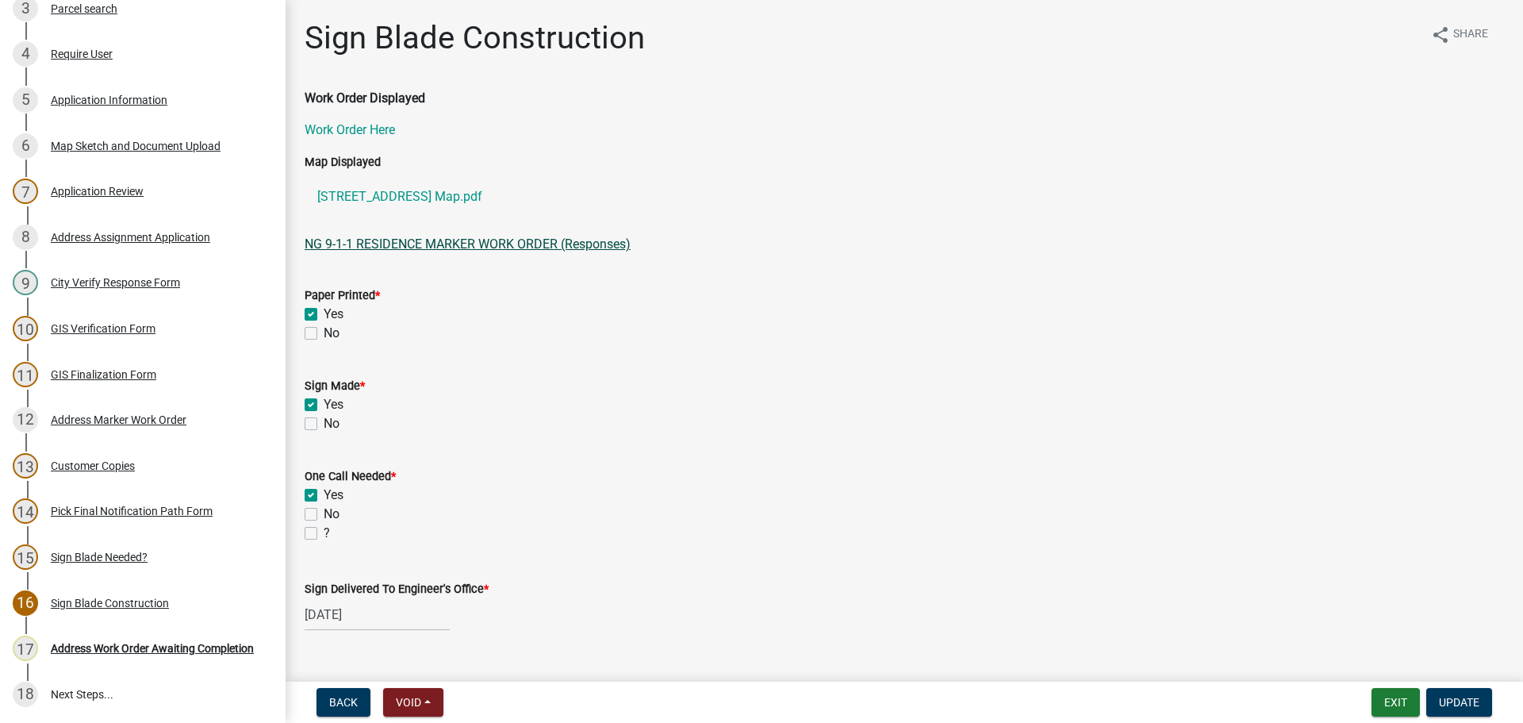
click at [457, 244] on link "NG 9-1-1 RESIDENCE MARKER WORK ORDER (Responses)" at bounding box center [468, 243] width 326 height 15
click at [1386, 701] on button "Exit" at bounding box center [1396, 702] width 48 height 29
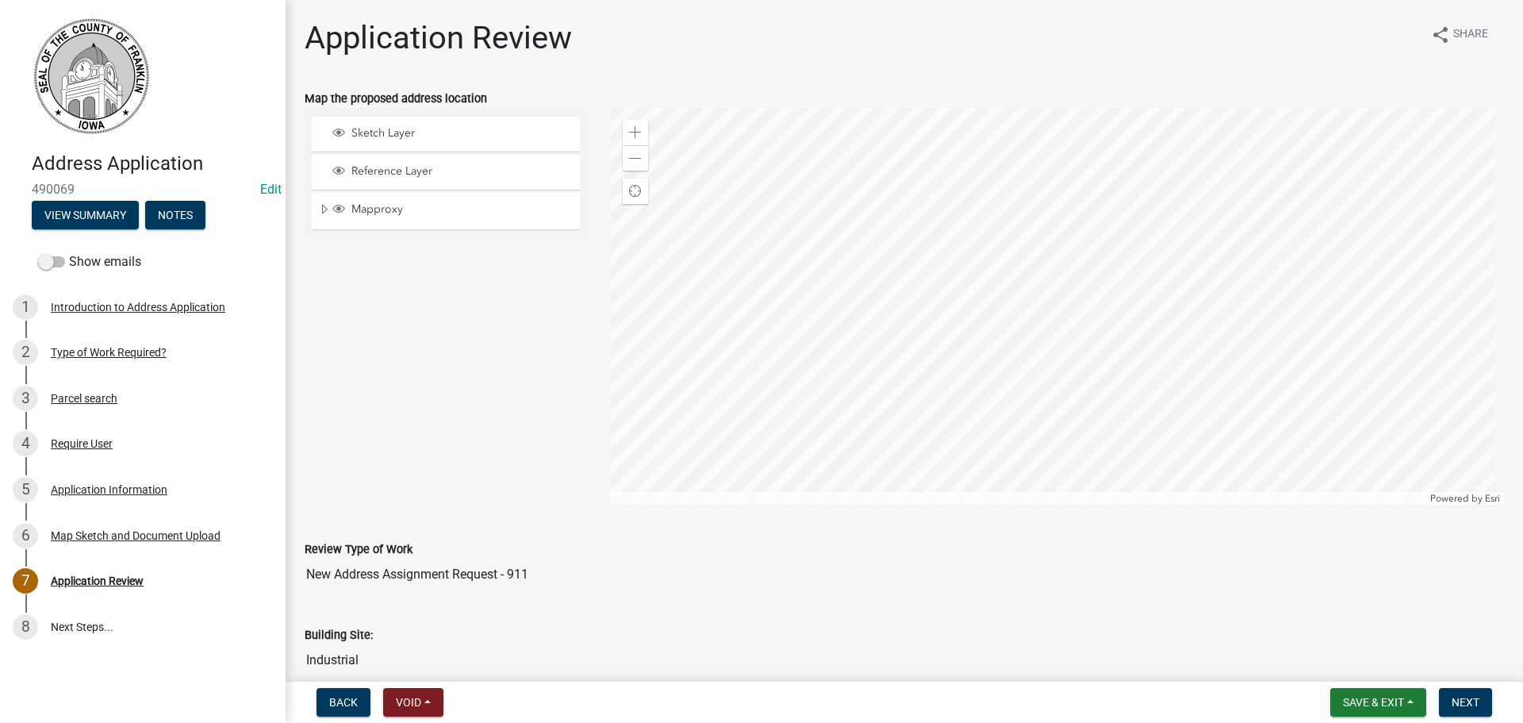
scroll to position [79, 0]
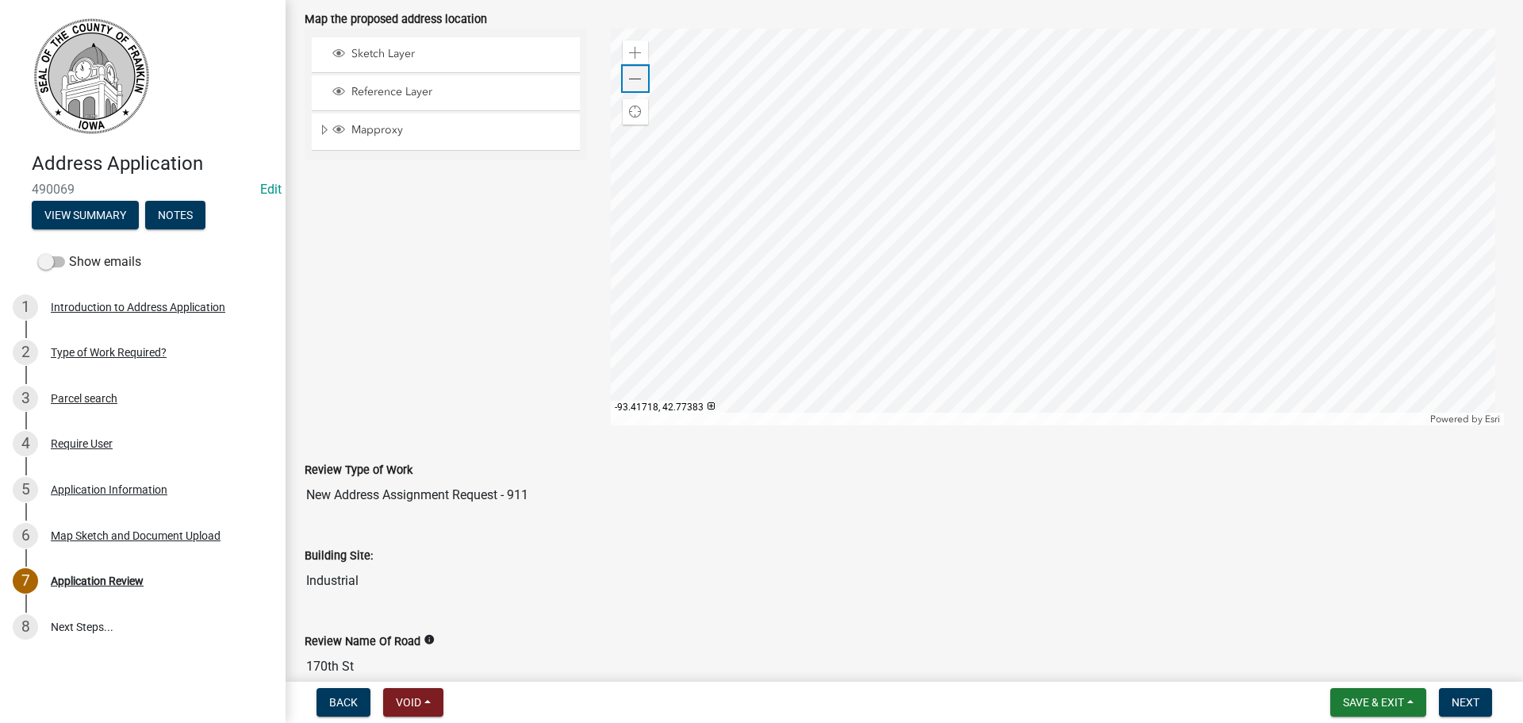
click at [635, 79] on span at bounding box center [635, 79] width 13 height 13
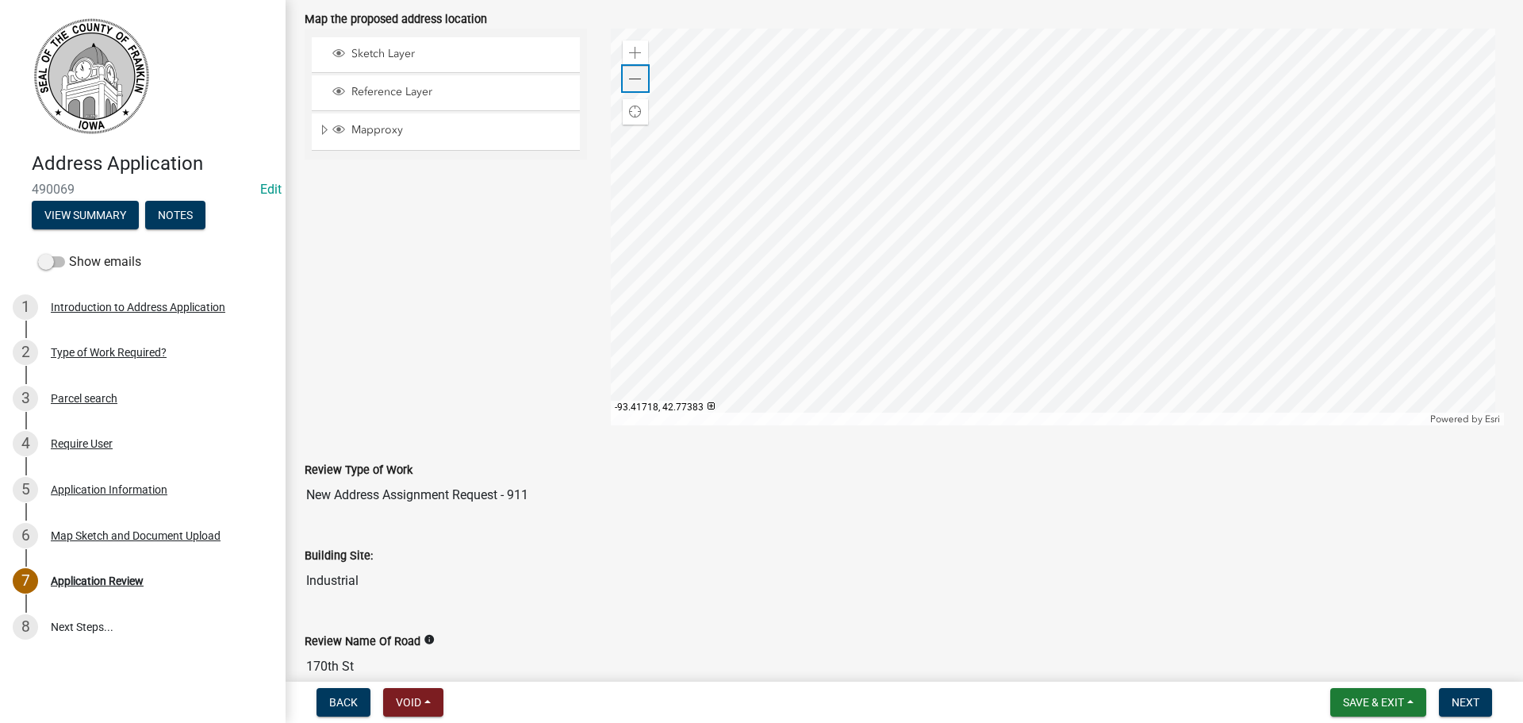
click at [635, 79] on span at bounding box center [635, 79] width 13 height 13
click at [77, 442] on div "Require User" at bounding box center [82, 443] width 62 height 11
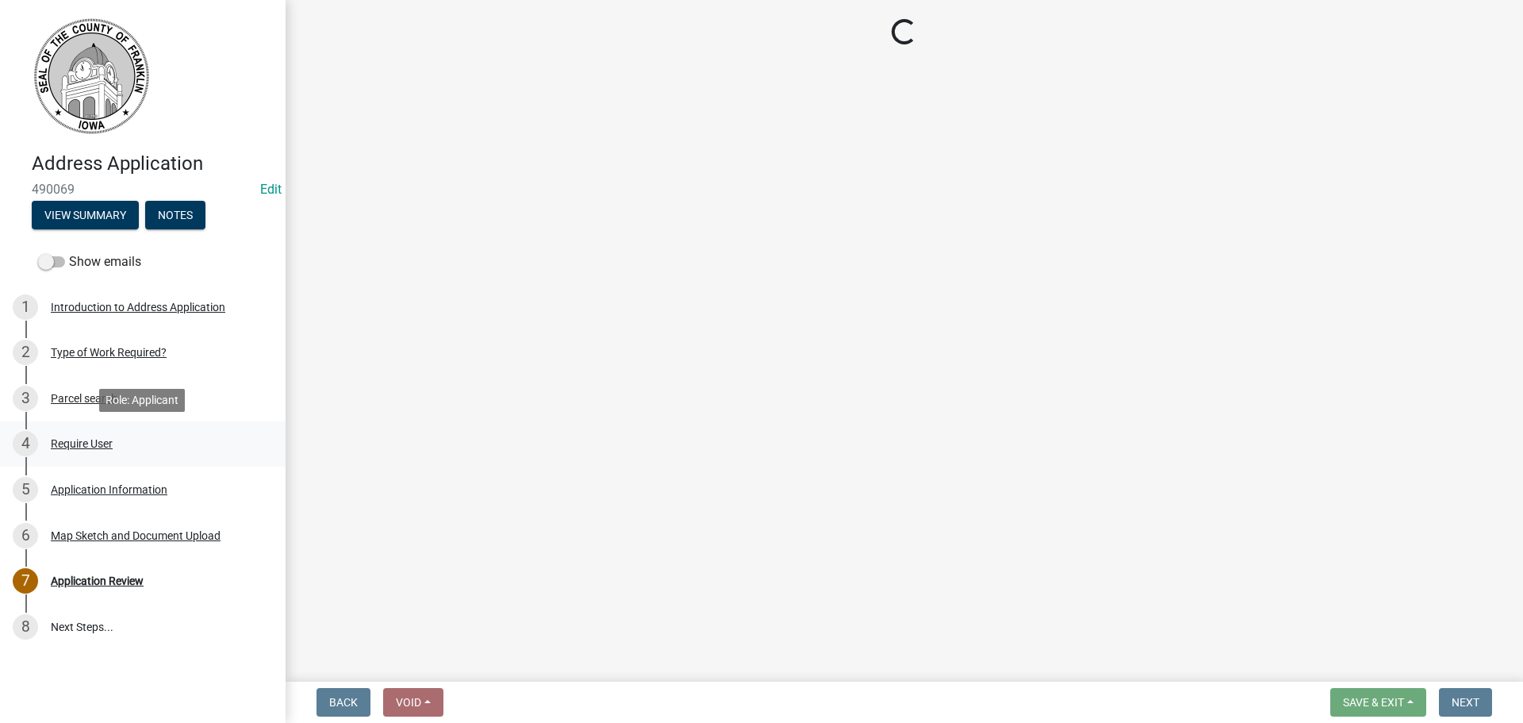
scroll to position [0, 0]
